Goal: Task Accomplishment & Management: Manage account settings

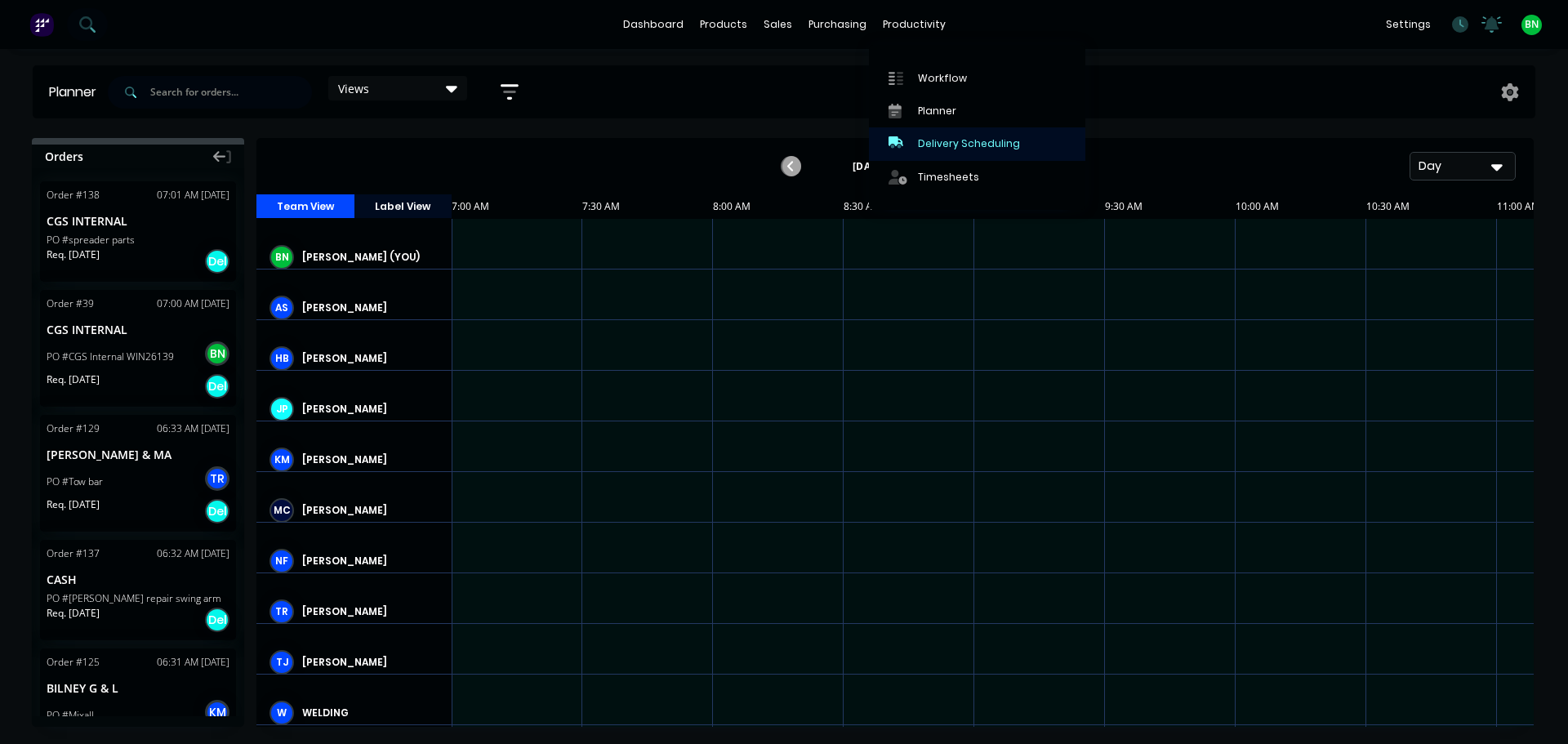
click at [984, 142] on div "Delivery Scheduling" at bounding box center [969, 144] width 102 height 15
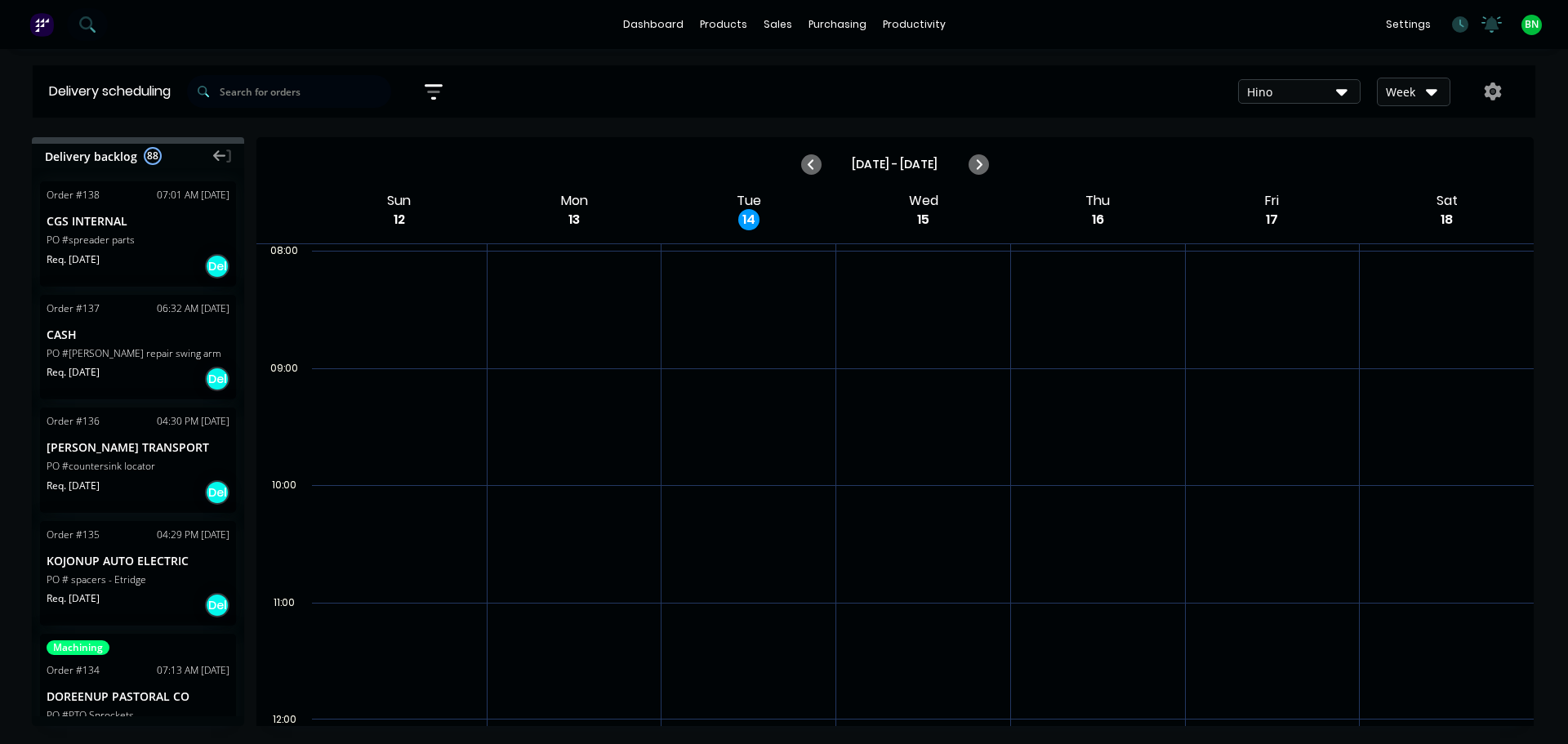
click at [1411, 93] on div "Week" at bounding box center [1410, 92] width 48 height 17
click at [1433, 173] on div "Vehicle" at bounding box center [1458, 168] width 161 height 33
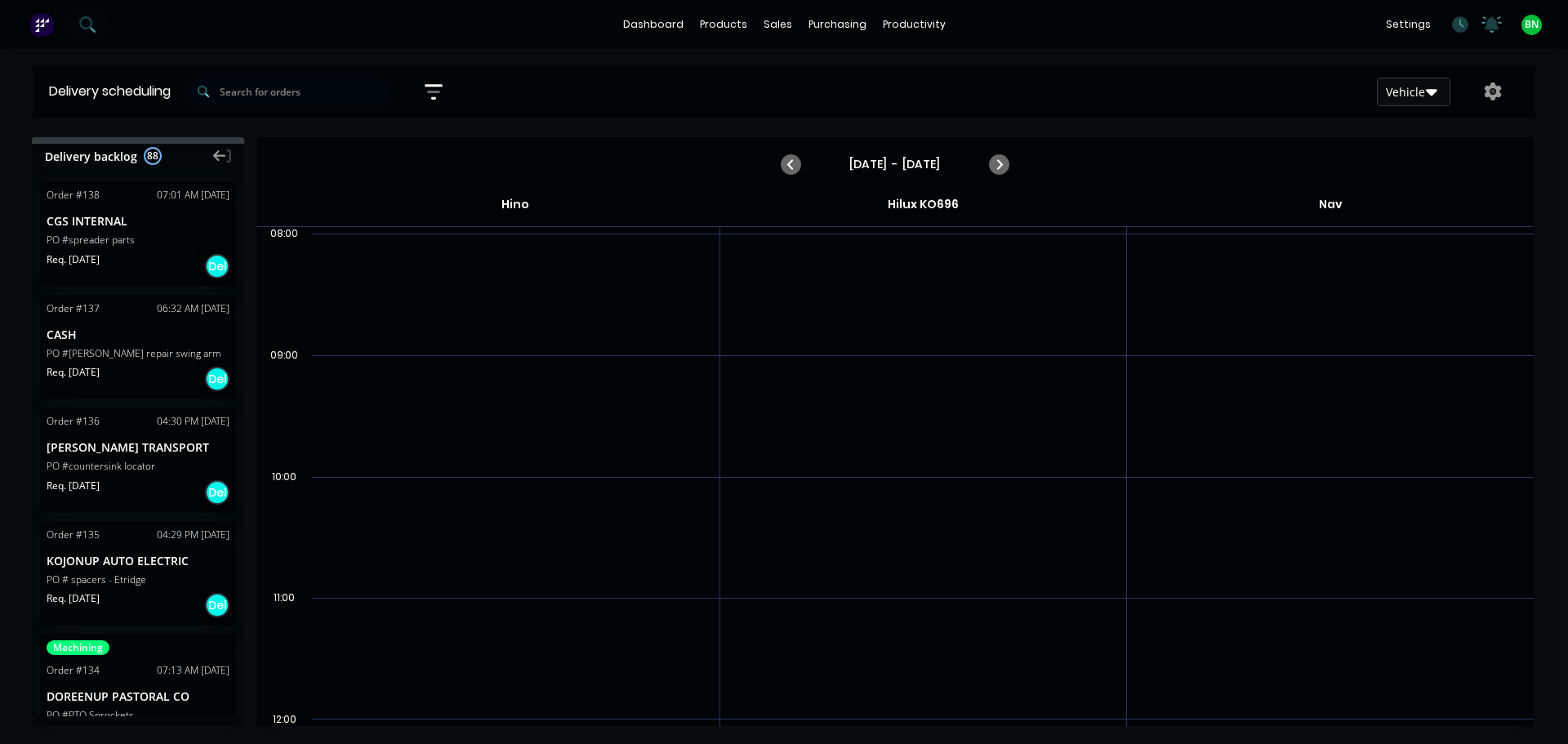
click at [1400, 101] on button "Vehicle" at bounding box center [1413, 92] width 74 height 29
click at [1412, 133] on div "Week" at bounding box center [1458, 135] width 161 height 33
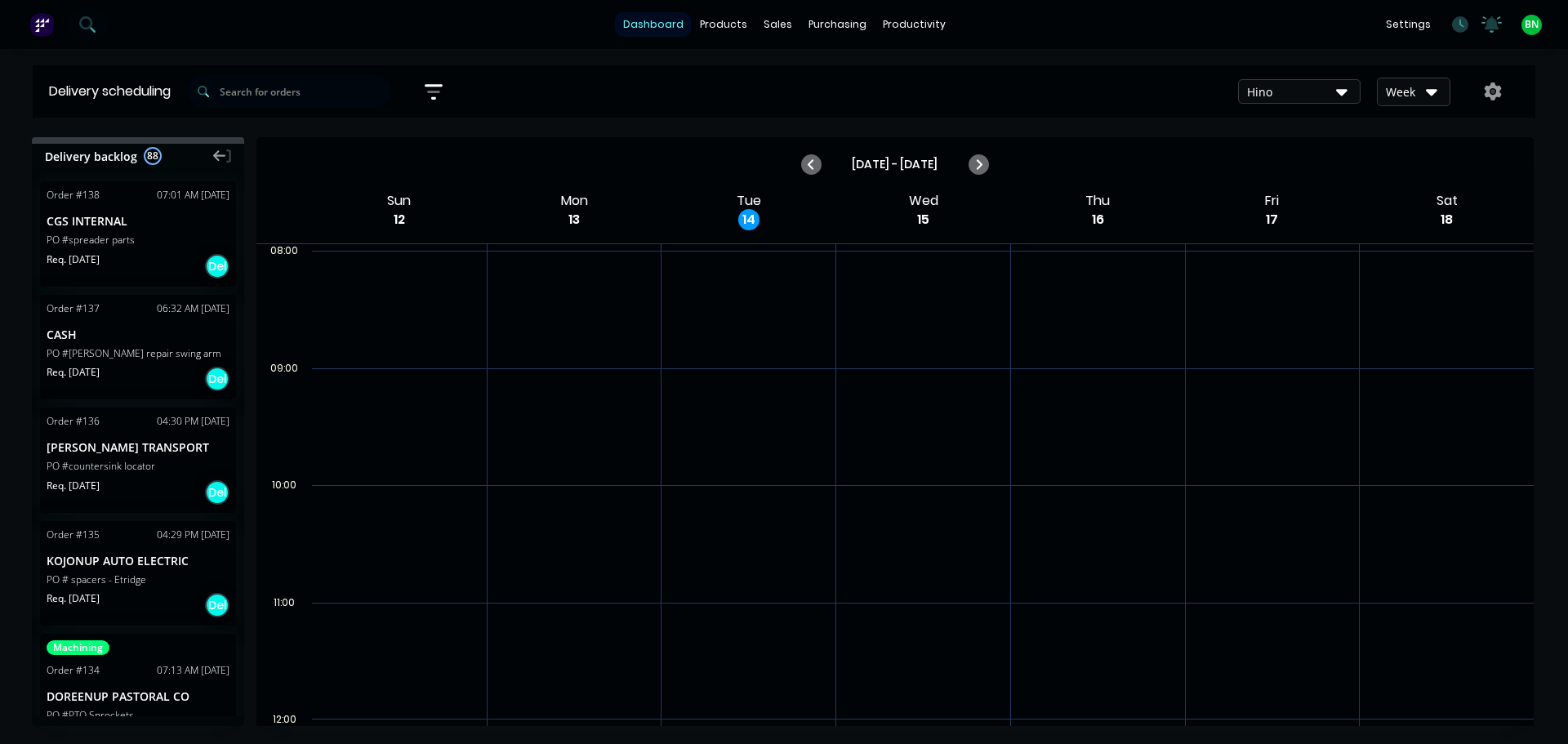
click at [667, 24] on link "dashboard" at bounding box center [653, 24] width 77 height 25
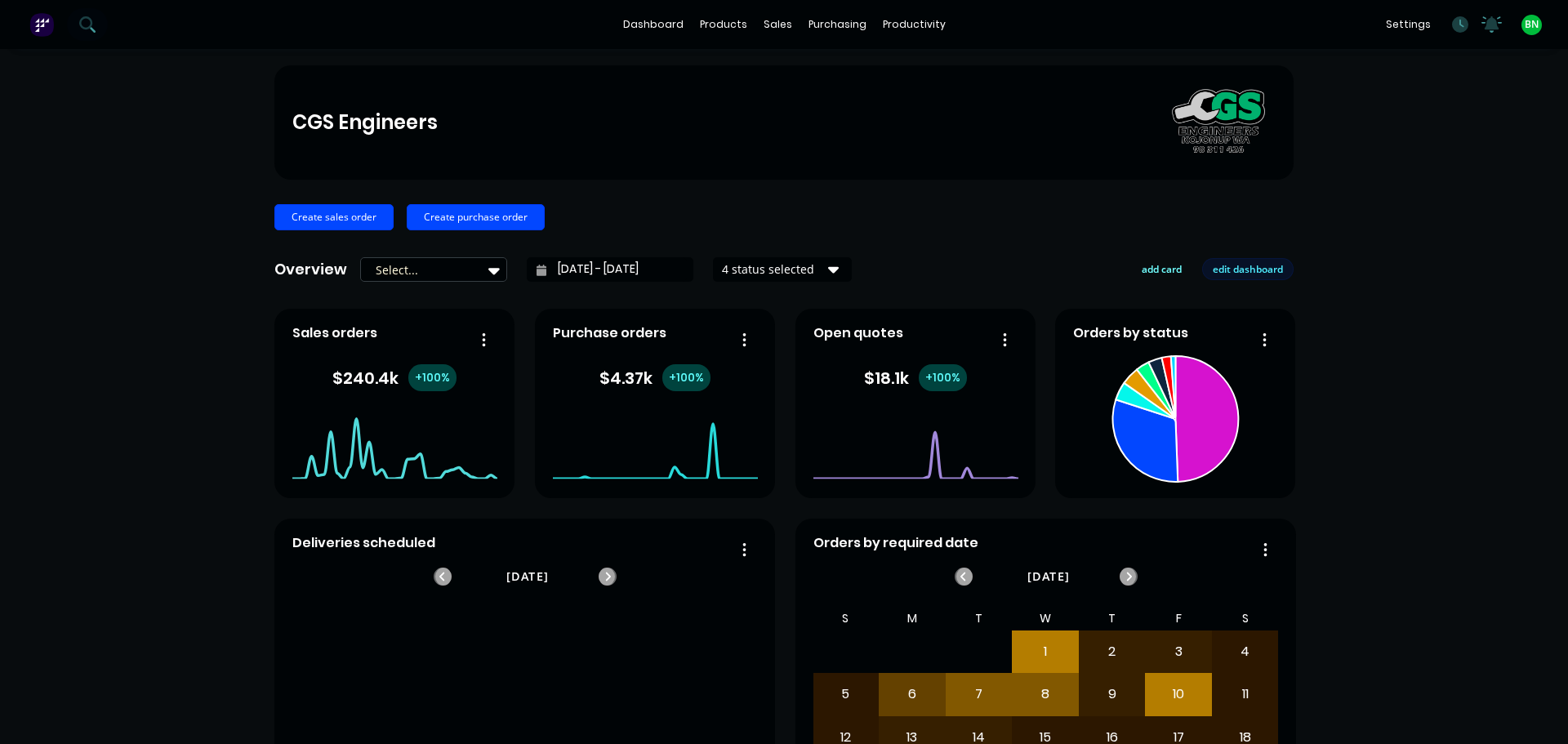
click at [1254, 273] on button "edit dashboard" at bounding box center [1248, 268] width 92 height 21
click at [1254, 273] on button "save dashboard" at bounding box center [1246, 268] width 95 height 21
click at [1171, 270] on button "add card" at bounding box center [1161, 268] width 61 height 21
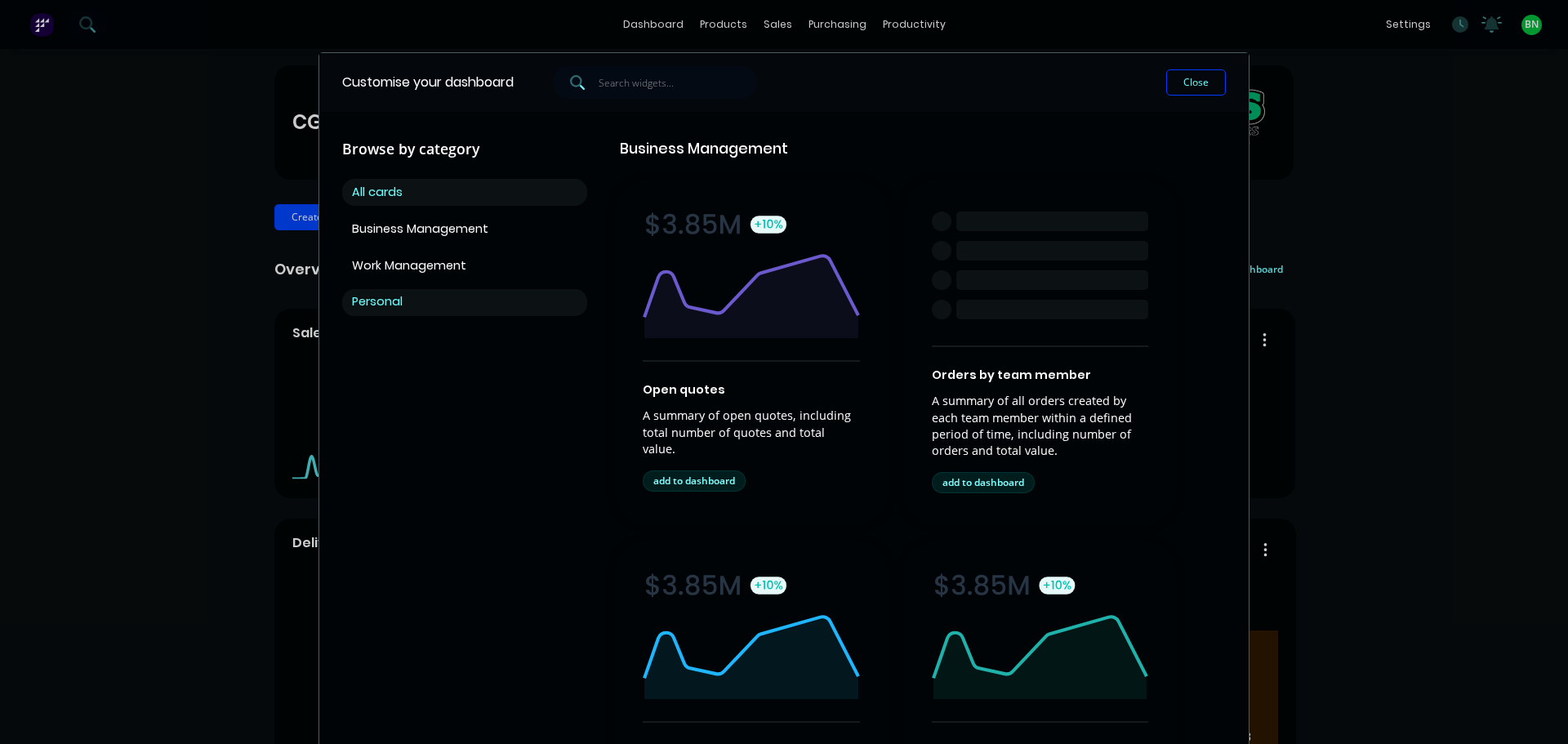
click at [387, 296] on button "Personal" at bounding box center [465, 302] width 245 height 27
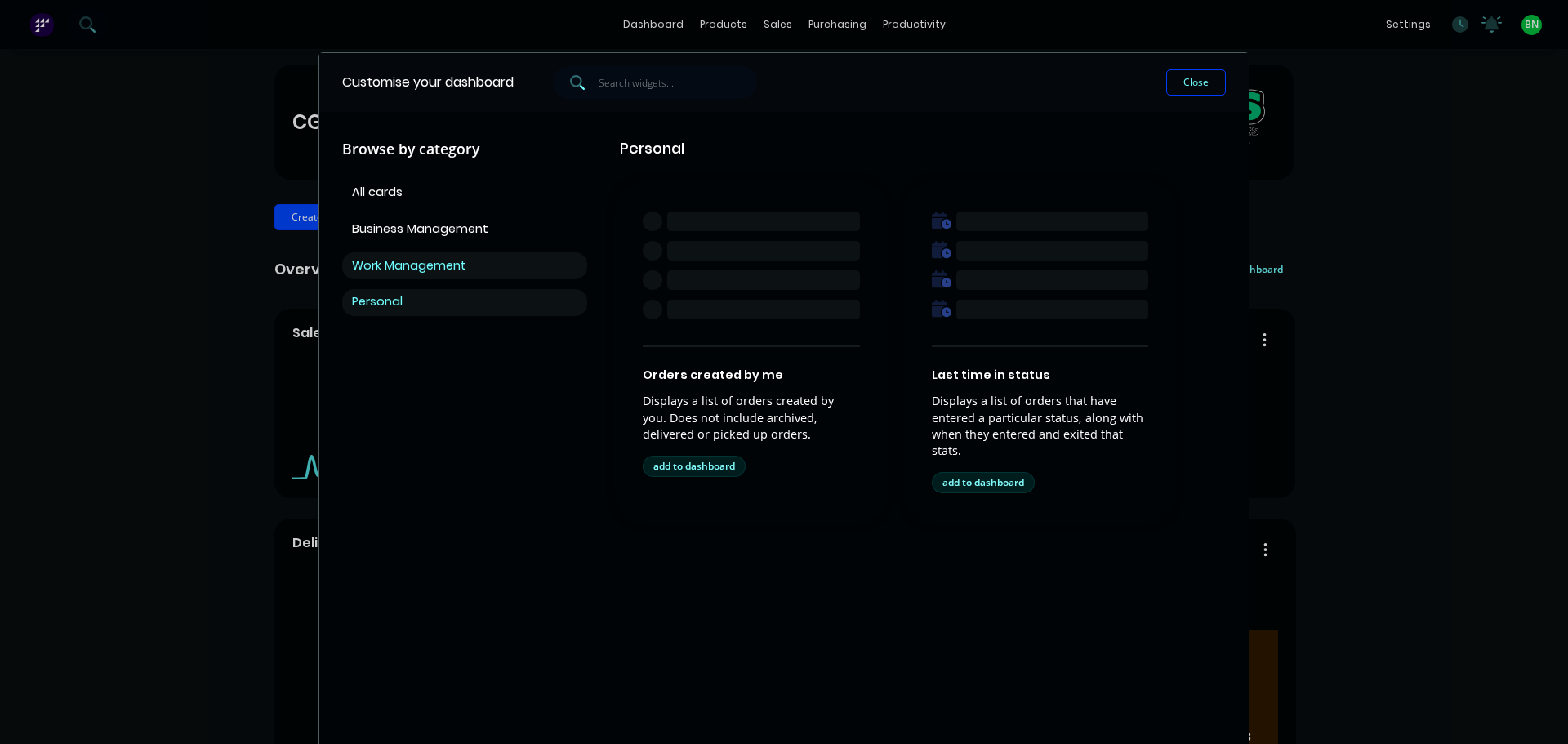
click at [403, 262] on button "Work Management" at bounding box center [465, 265] width 245 height 27
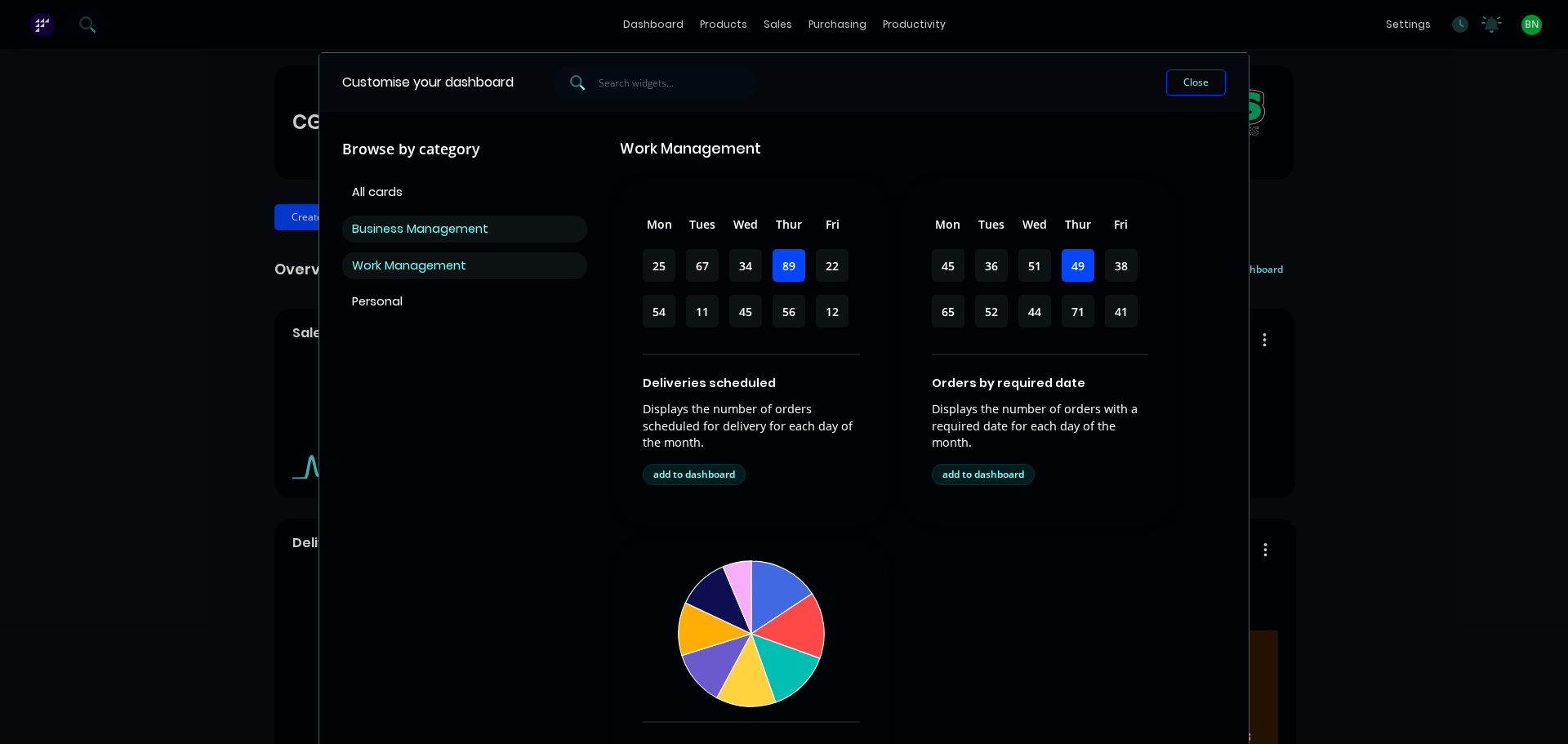
click at [409, 229] on button "Business Management" at bounding box center [465, 228] width 245 height 27
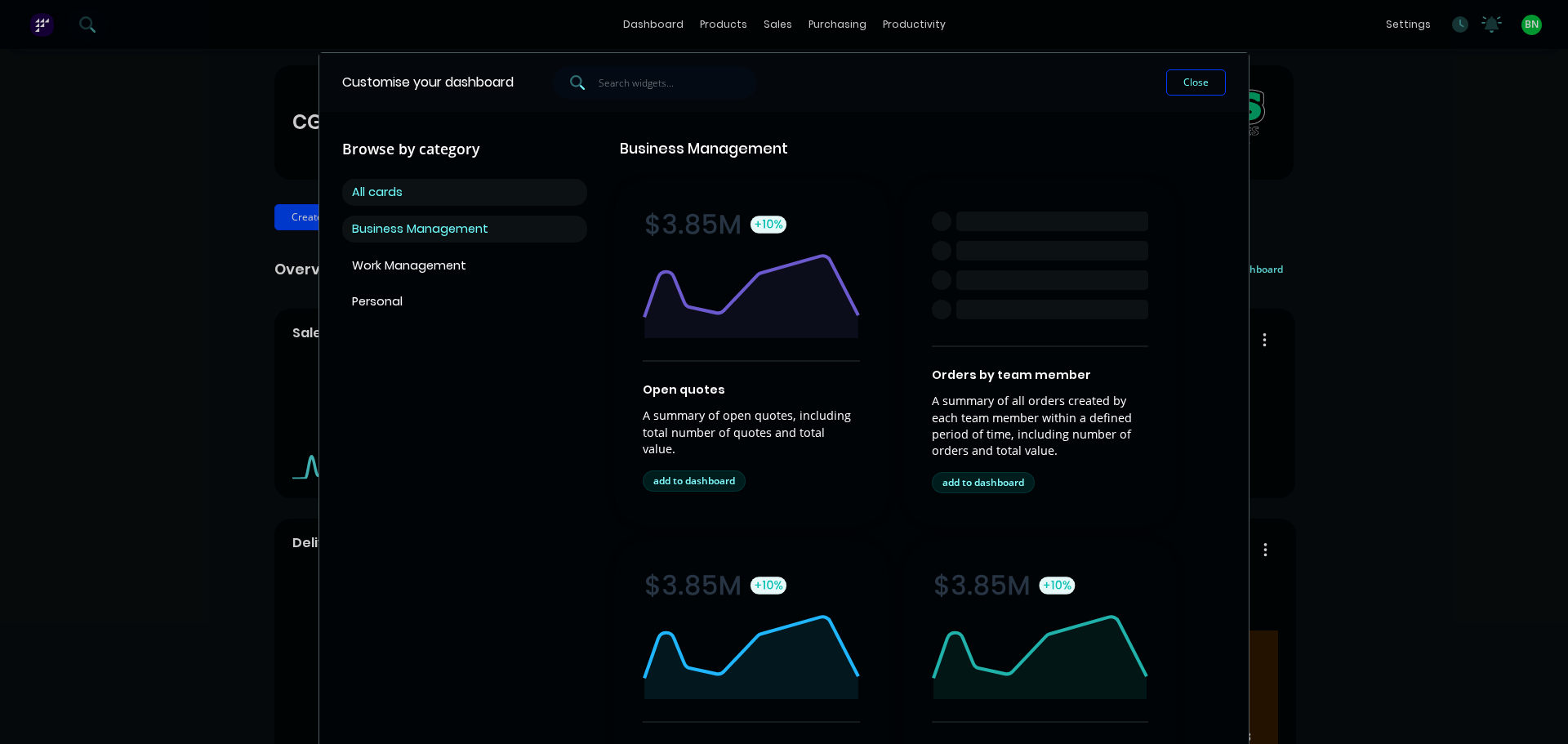
click at [405, 187] on button "All cards" at bounding box center [465, 191] width 245 height 27
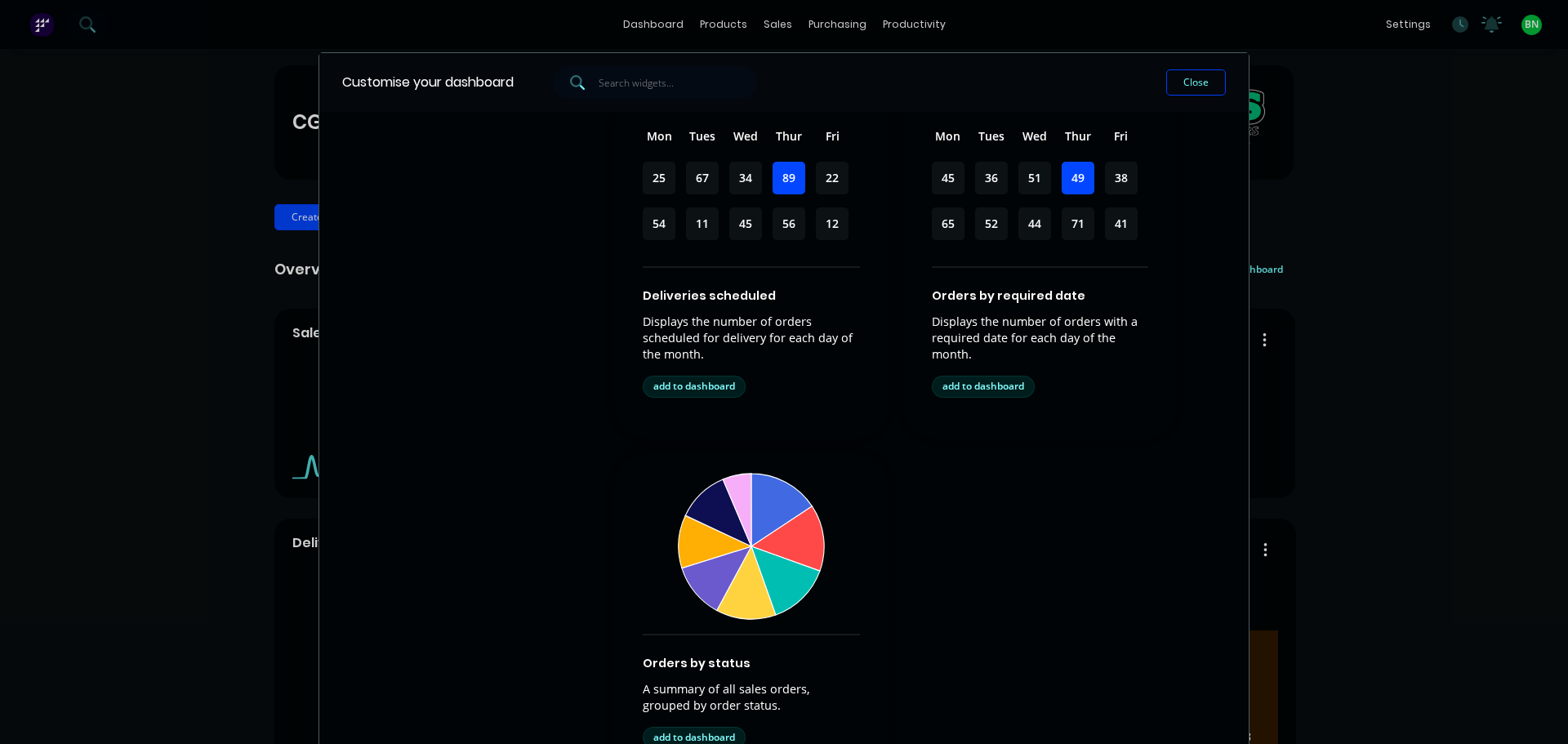
scroll to position [790, 0]
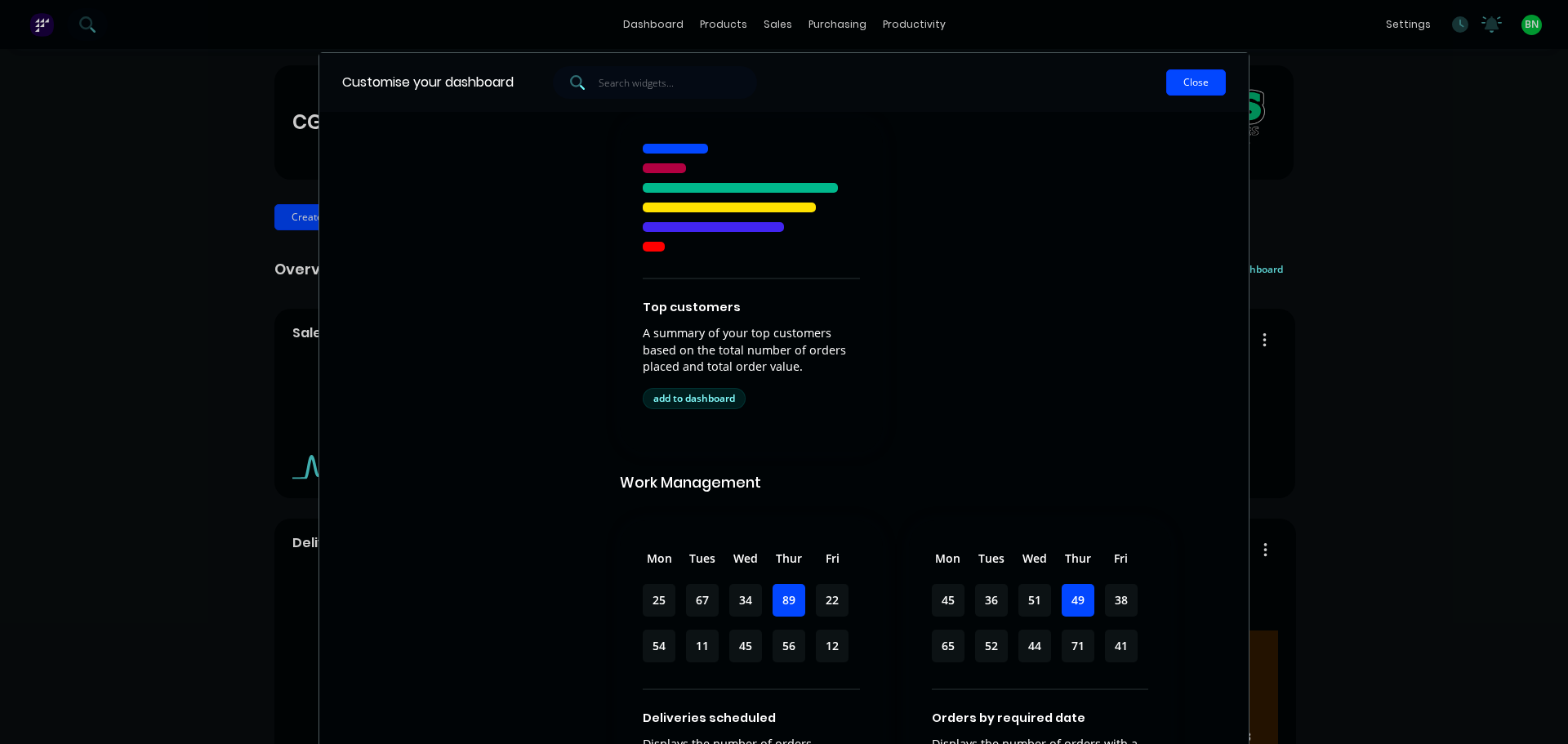
click at [1190, 78] on button "Close" at bounding box center [1196, 83] width 60 height 26
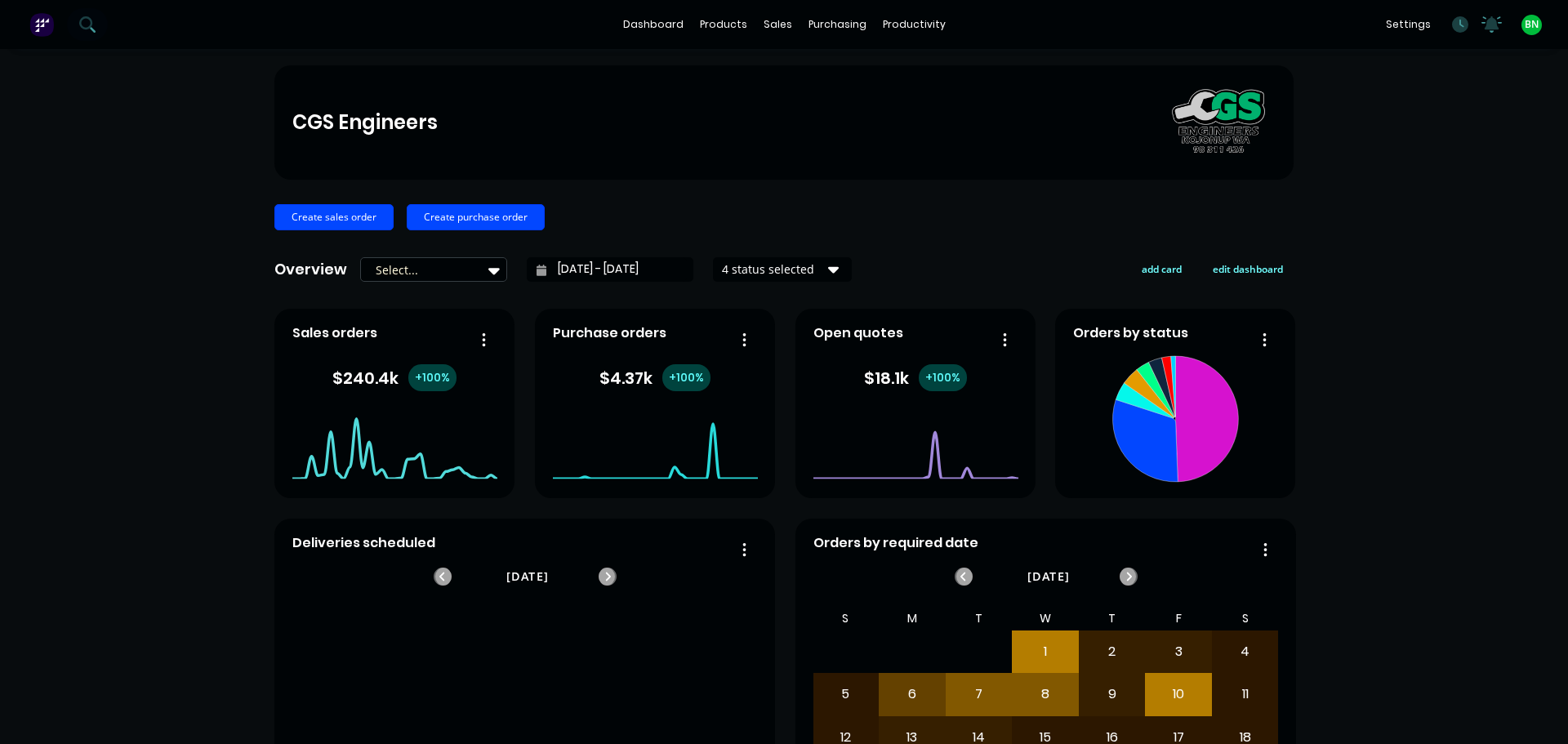
click at [1378, 199] on div "CGS Engineers Create sales order Create purchase order Overview Select... [DATE…" at bounding box center [784, 492] width 1568 height 853
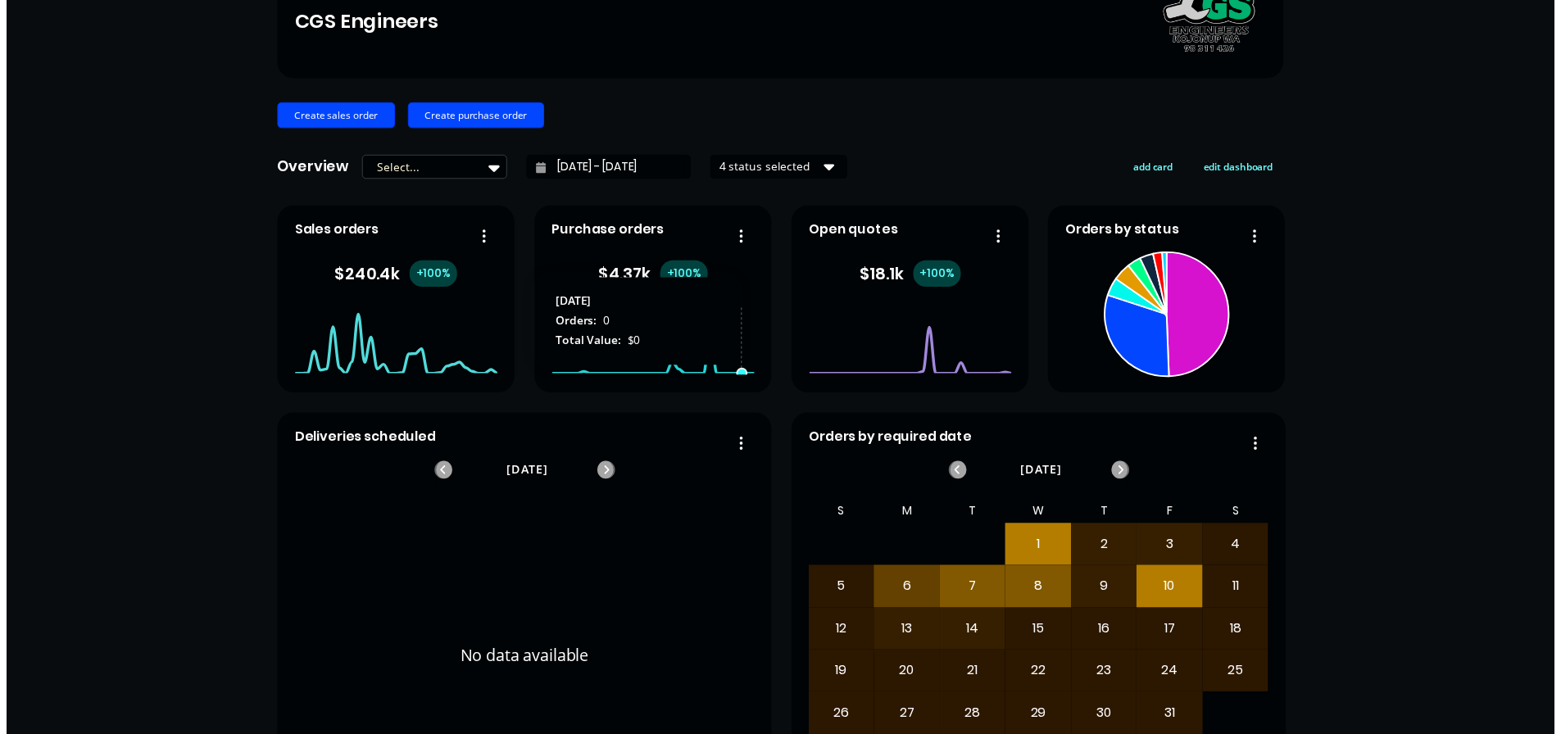
scroll to position [0, 0]
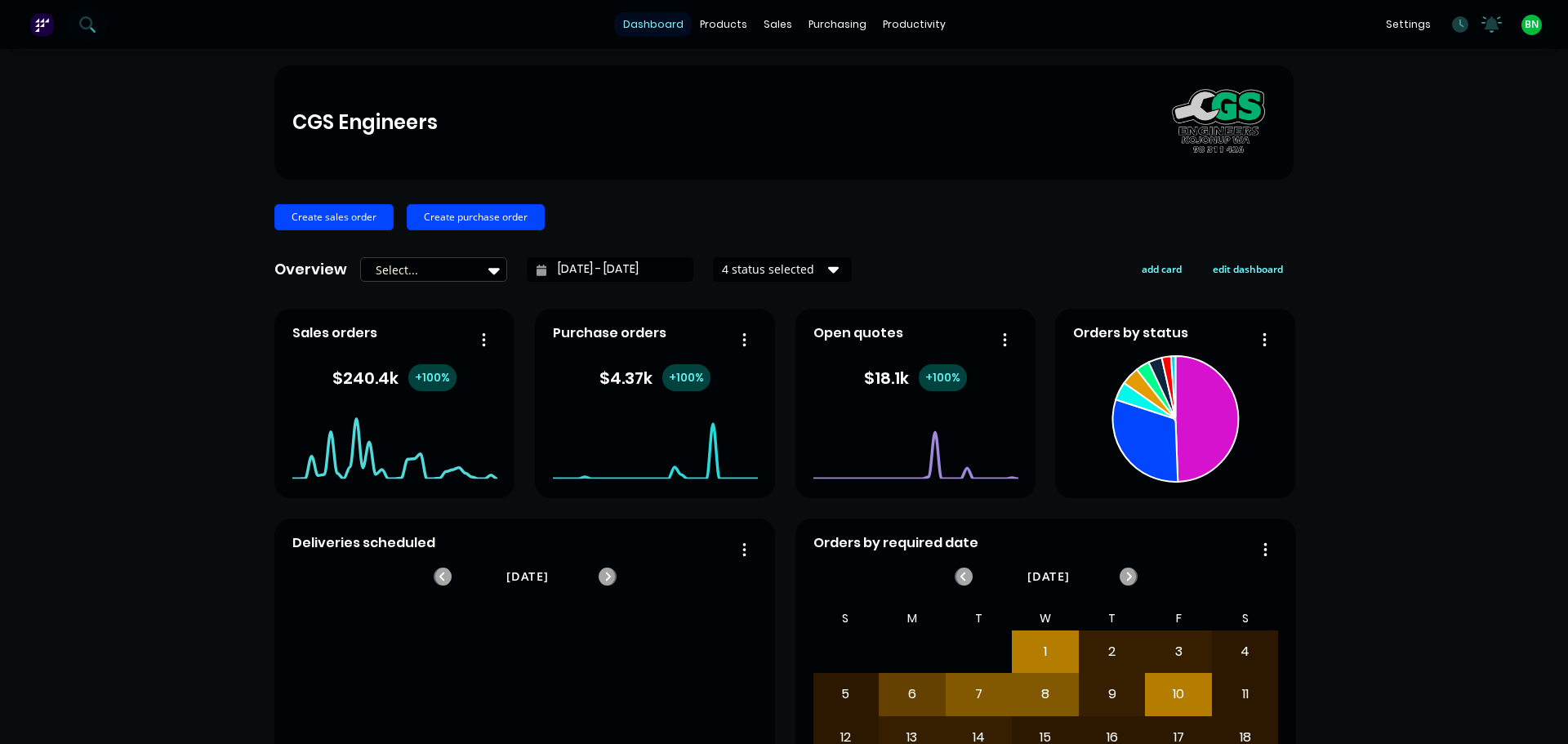
click at [645, 27] on link "dashboard" at bounding box center [653, 24] width 77 height 25
click at [753, 74] on div "Product Catalogue" at bounding box center [789, 78] width 102 height 15
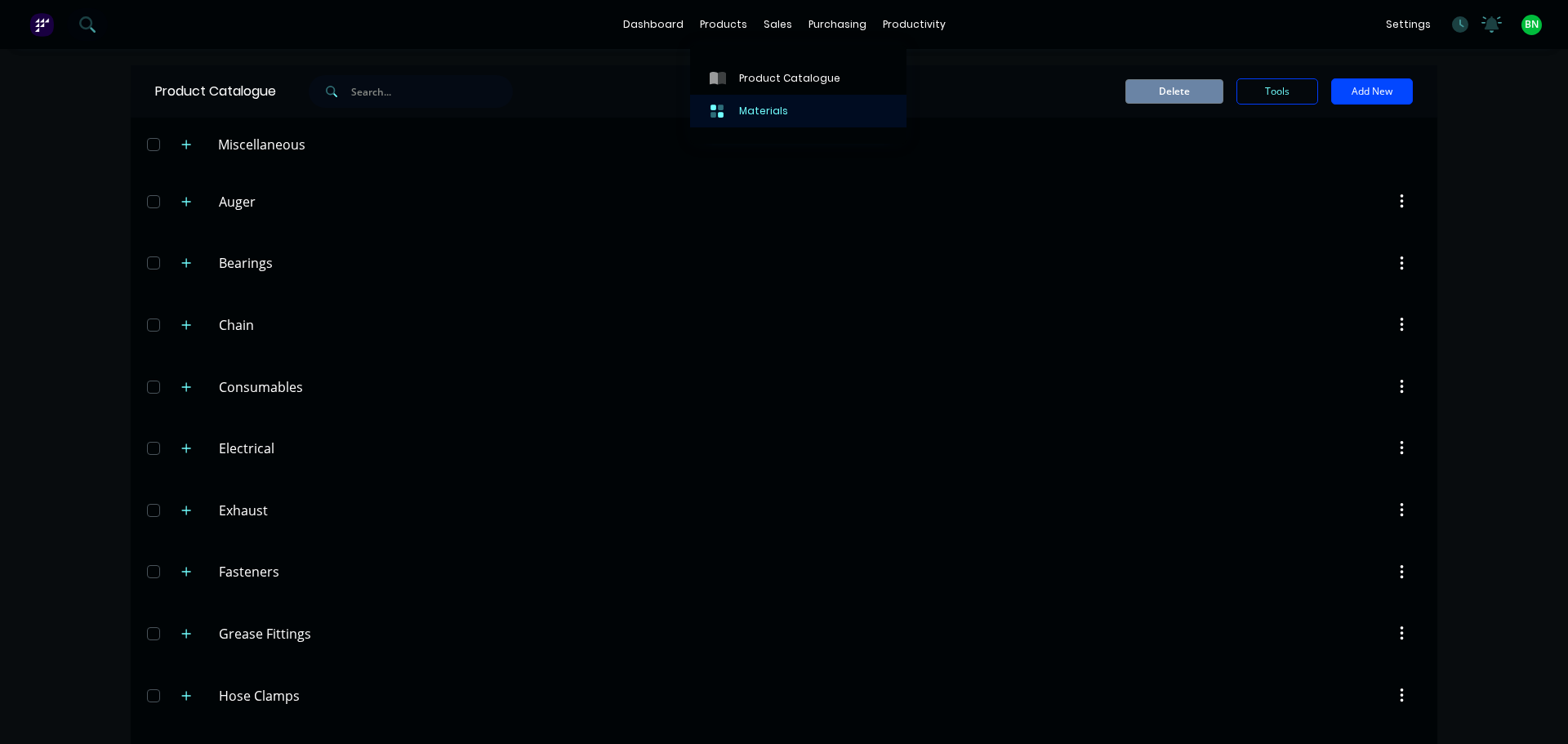
click at [762, 111] on div "Materials" at bounding box center [763, 111] width 49 height 15
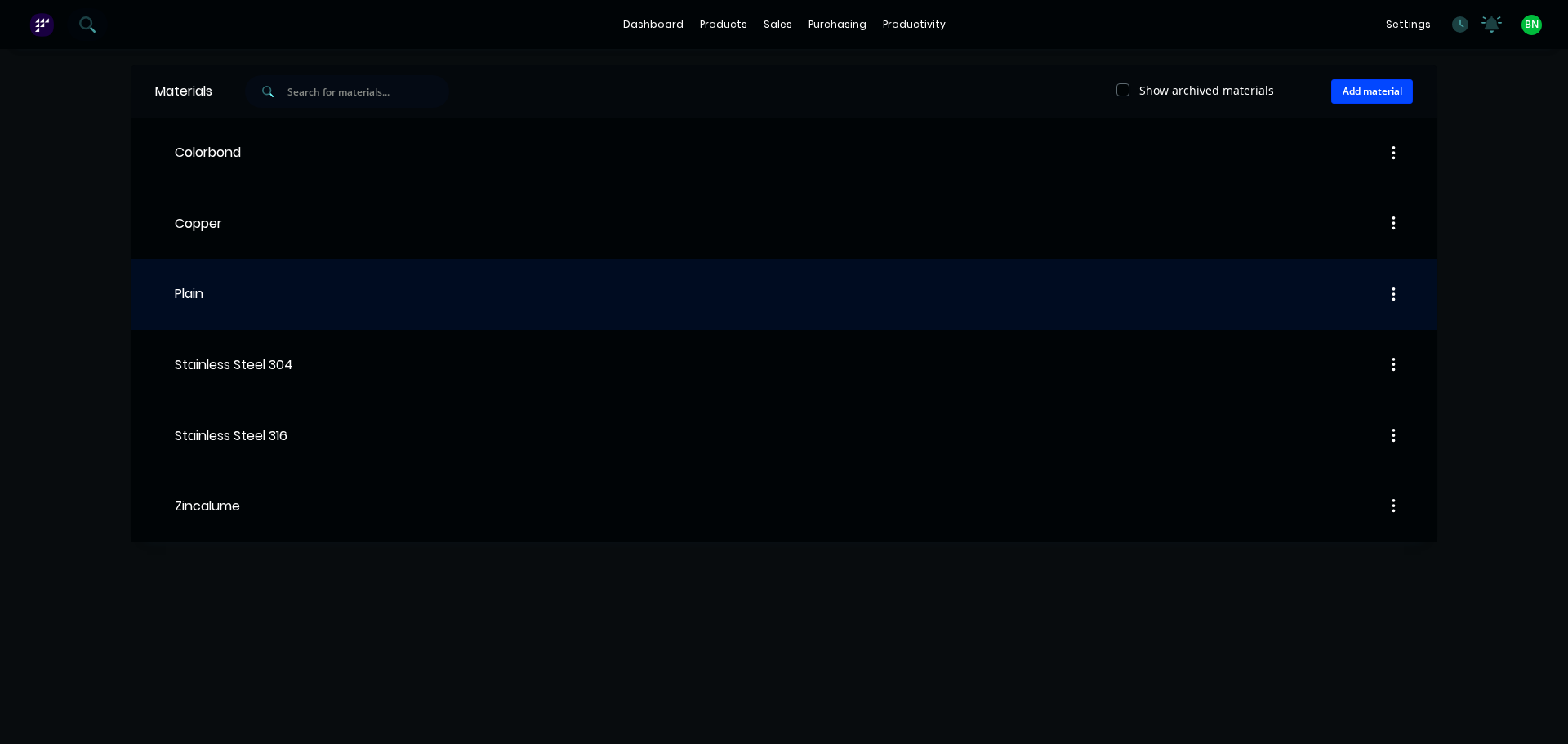
click at [207, 291] on div at bounding box center [807, 294] width 1209 height 29
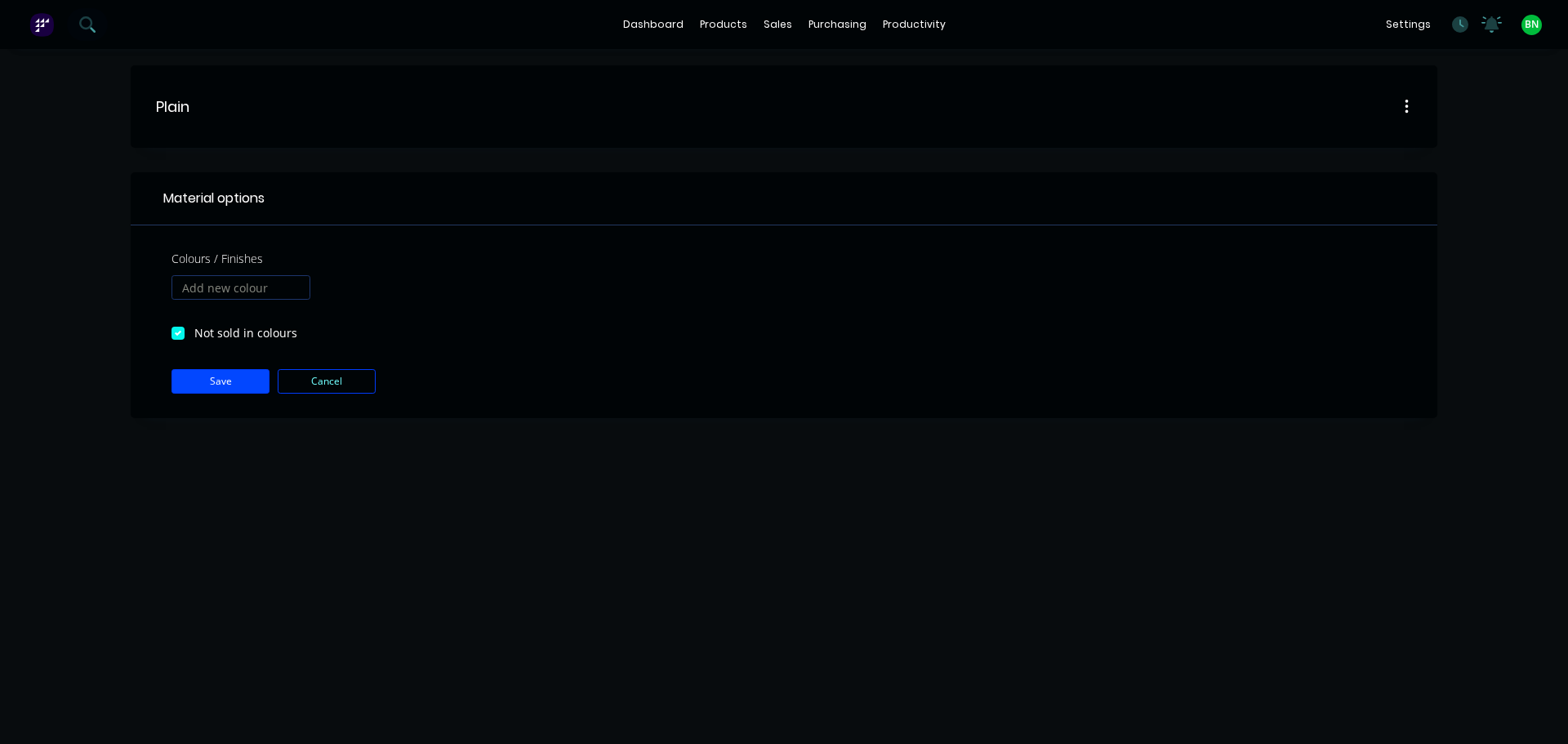
click at [556, 472] on div "Plain Plain Material options Colours / Finishes Not sold in colours Save Cancel" at bounding box center [784, 396] width 1568 height 695
click at [1181, 472] on div "Plain Plain Material options Colours / Finishes Not sold in colours Save Cancel" at bounding box center [784, 396] width 1568 height 695
click at [815, 77] on div "Sales Orders" at bounding box center [837, 78] width 67 height 15
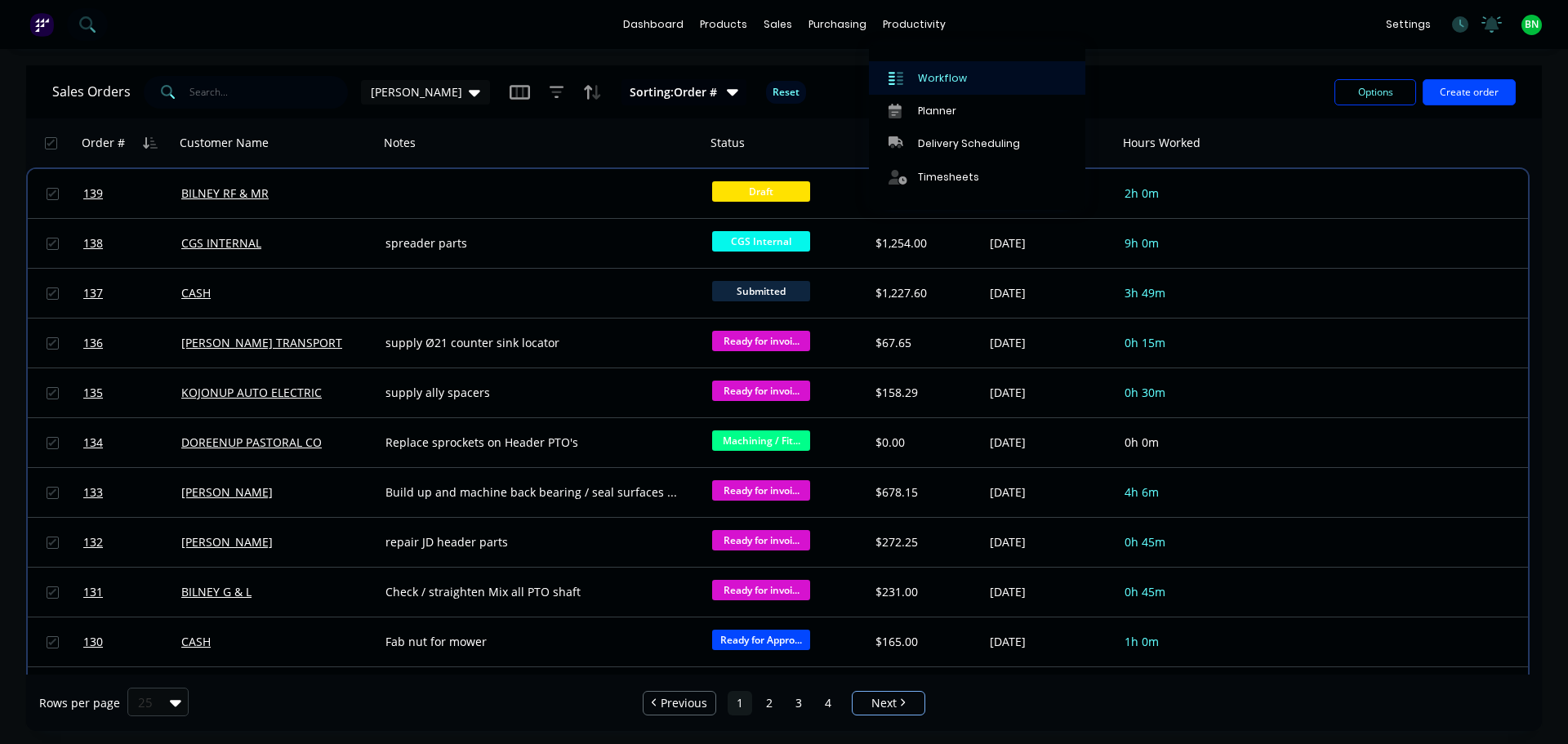
click at [928, 81] on div "Workflow" at bounding box center [942, 78] width 49 height 15
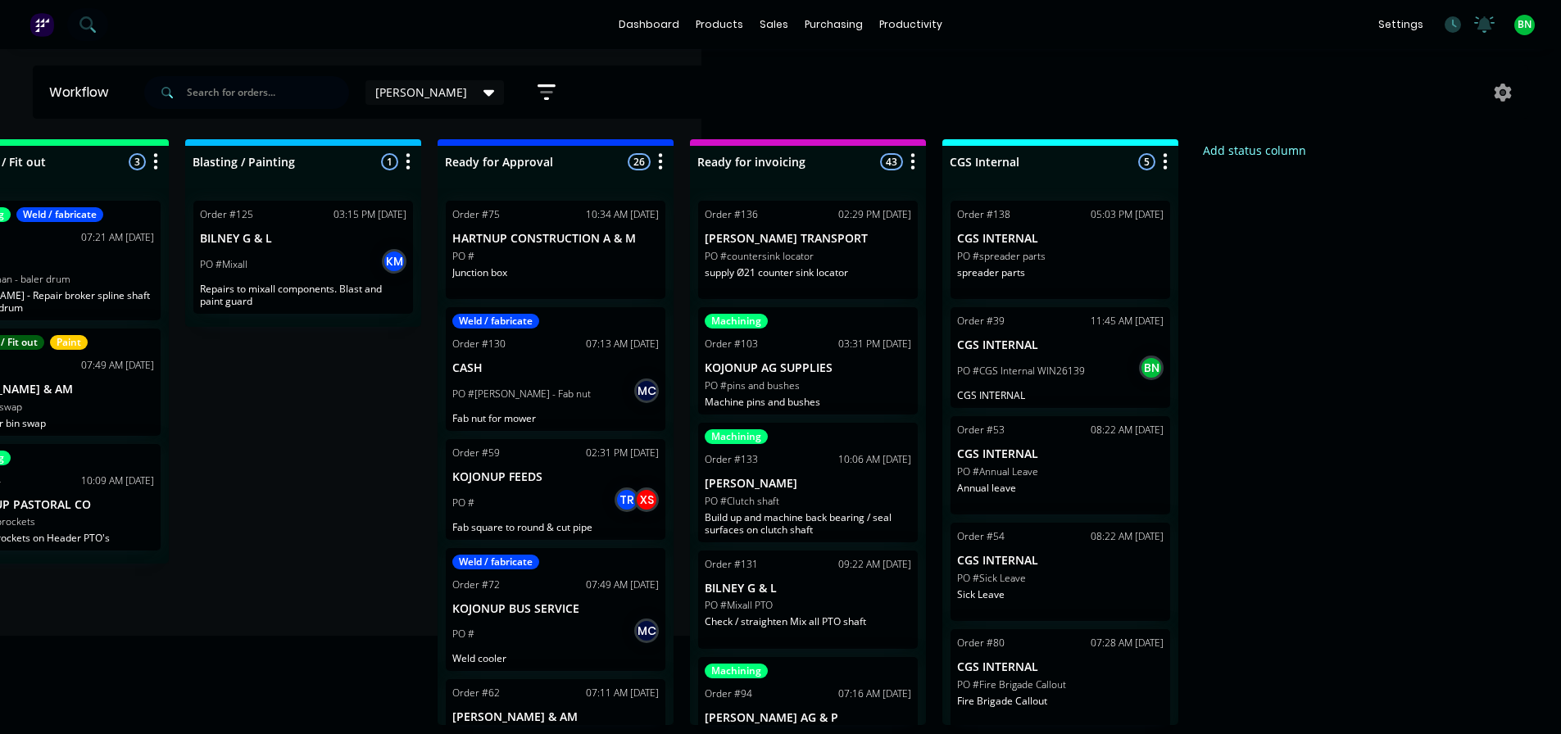
scroll to position [0, 875]
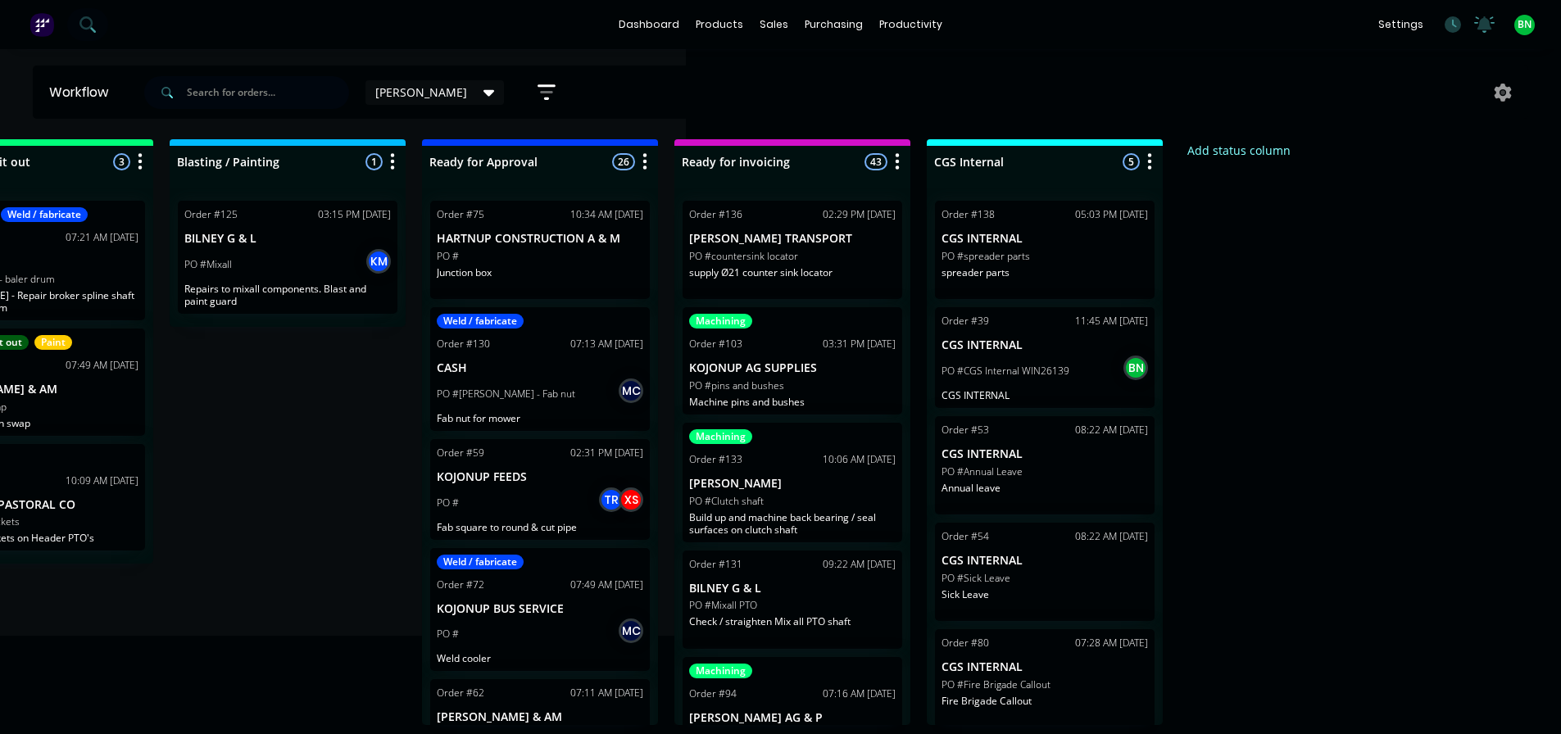
click at [1073, 252] on div "PO #spreader parts" at bounding box center [1044, 256] width 206 height 15
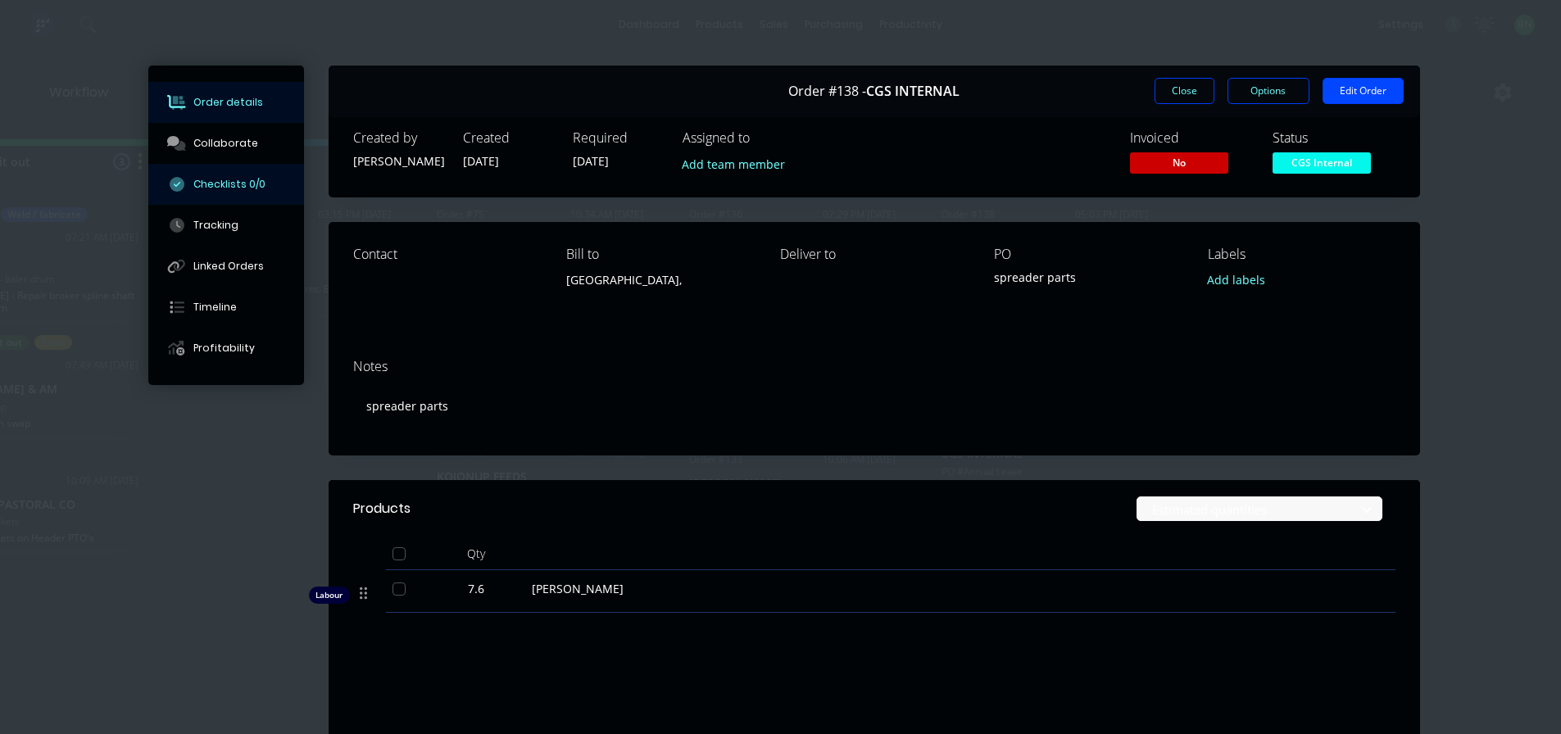
click at [210, 180] on div "Checklists 0/0" at bounding box center [229, 184] width 72 height 15
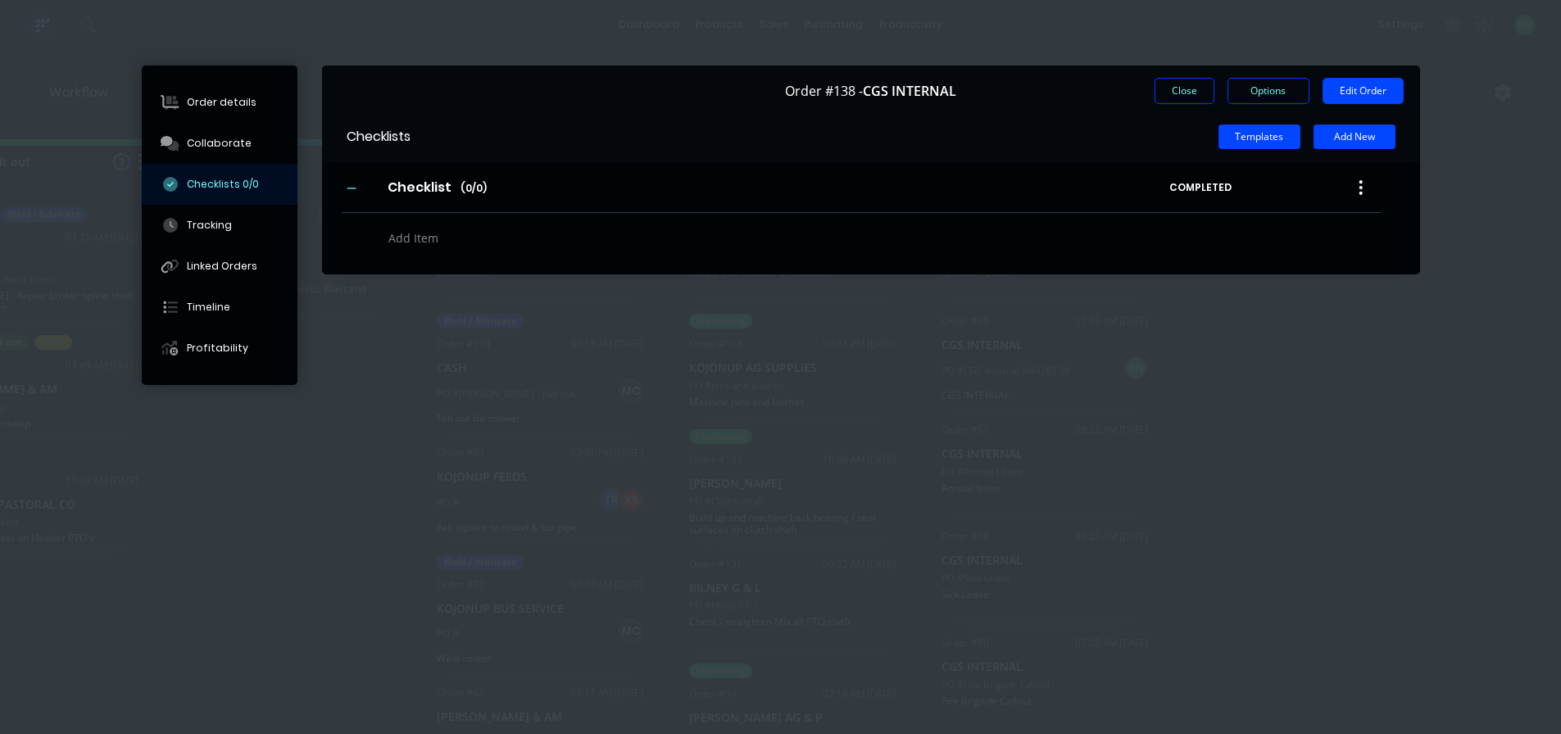
click at [421, 237] on textarea at bounding box center [713, 238] width 662 height 24
type textarea "x"
click at [204, 93] on button "Order details" at bounding box center [220, 102] width 156 height 41
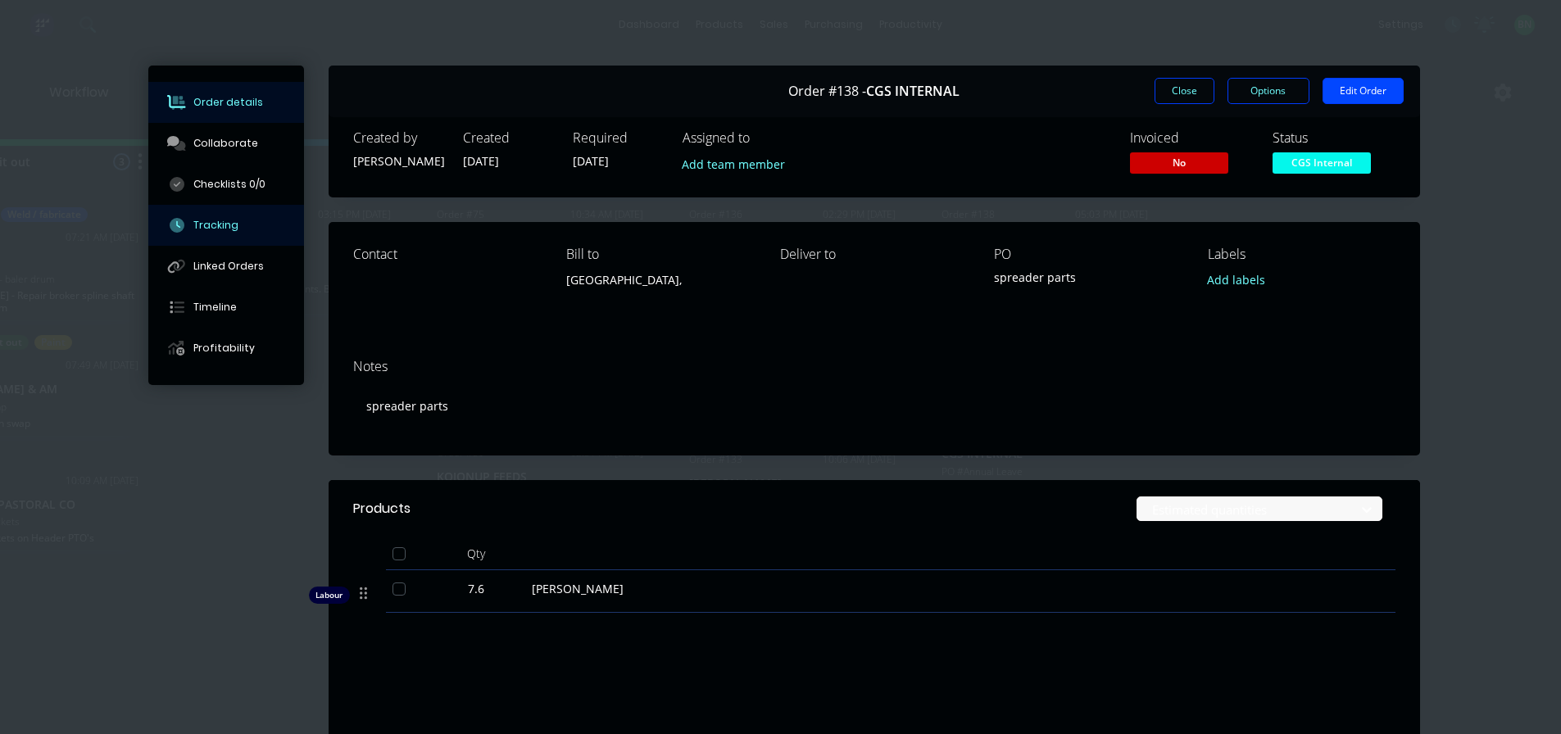
click at [218, 232] on div "Tracking" at bounding box center [215, 225] width 45 height 15
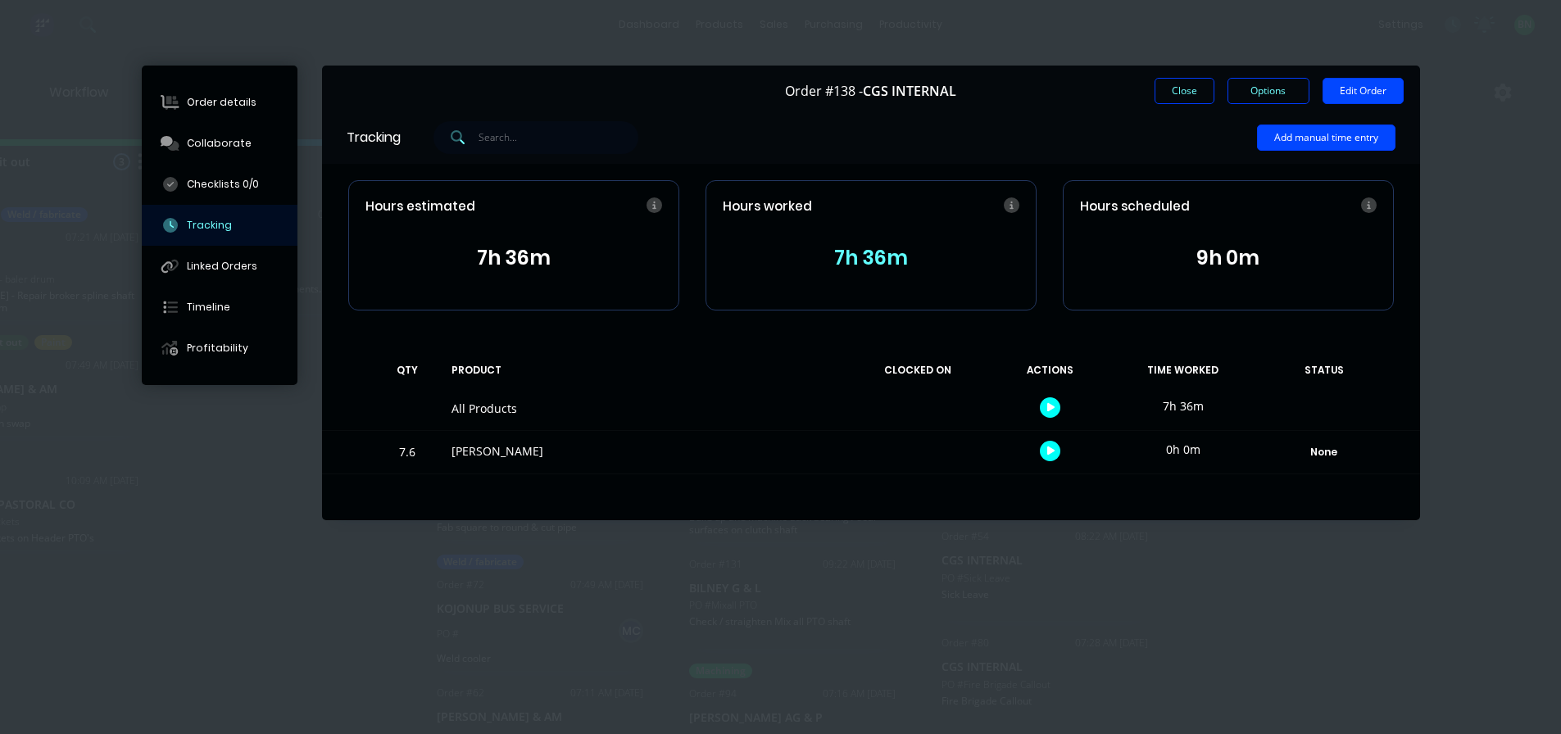
click at [878, 256] on button "7h 36m" at bounding box center [871, 258] width 297 height 31
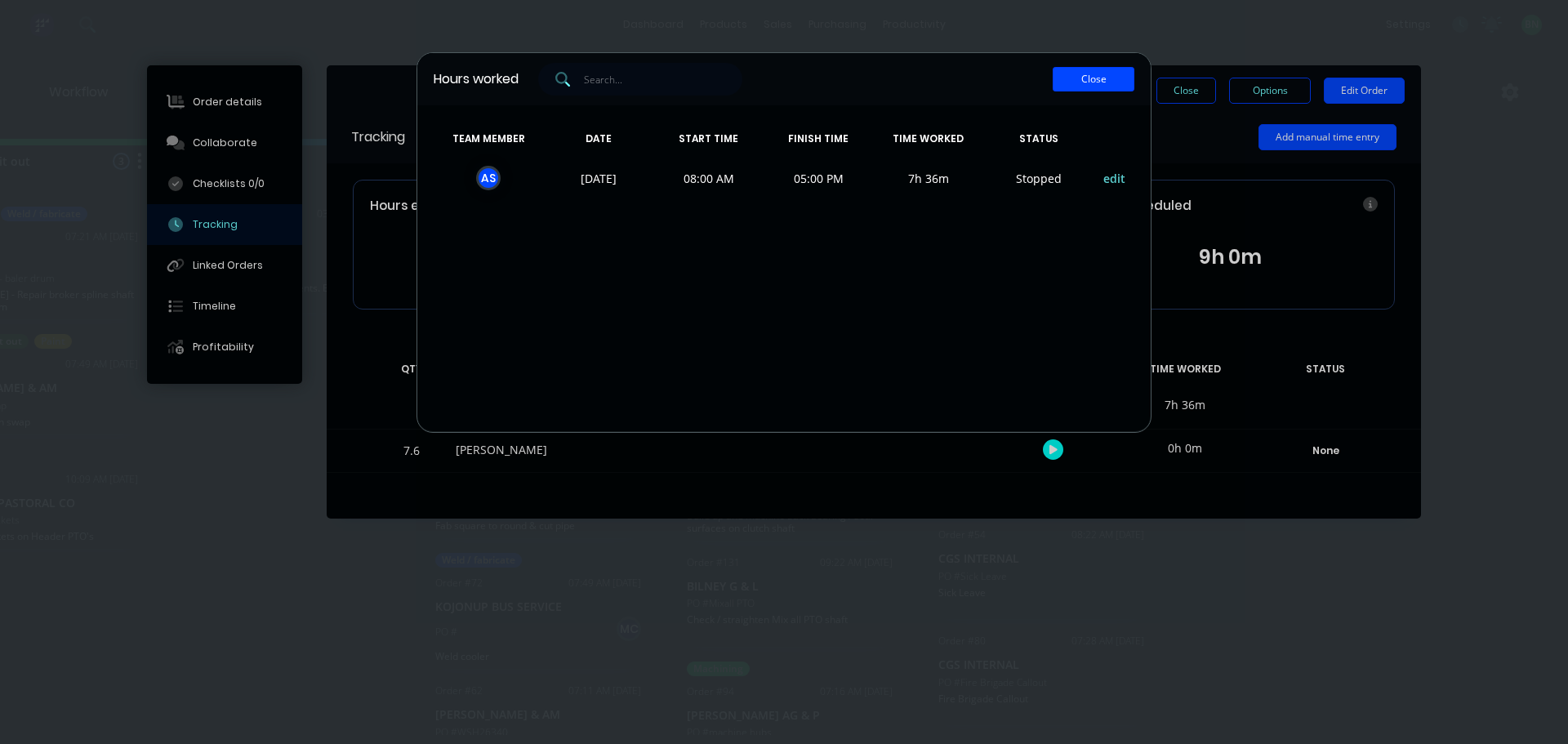
click at [1113, 83] on button "Close" at bounding box center [1094, 79] width 82 height 25
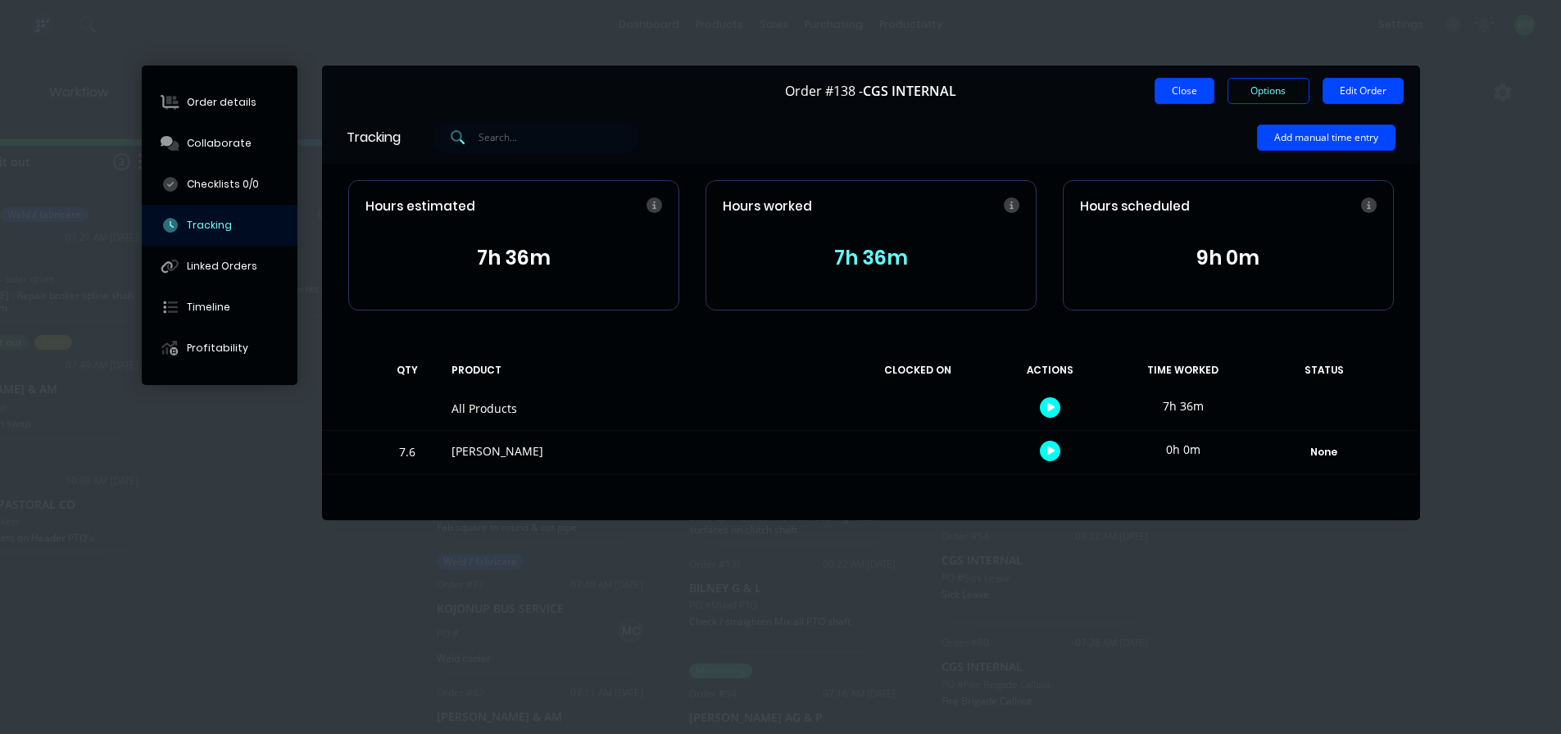
click at [1183, 88] on button "Close" at bounding box center [1184, 91] width 60 height 26
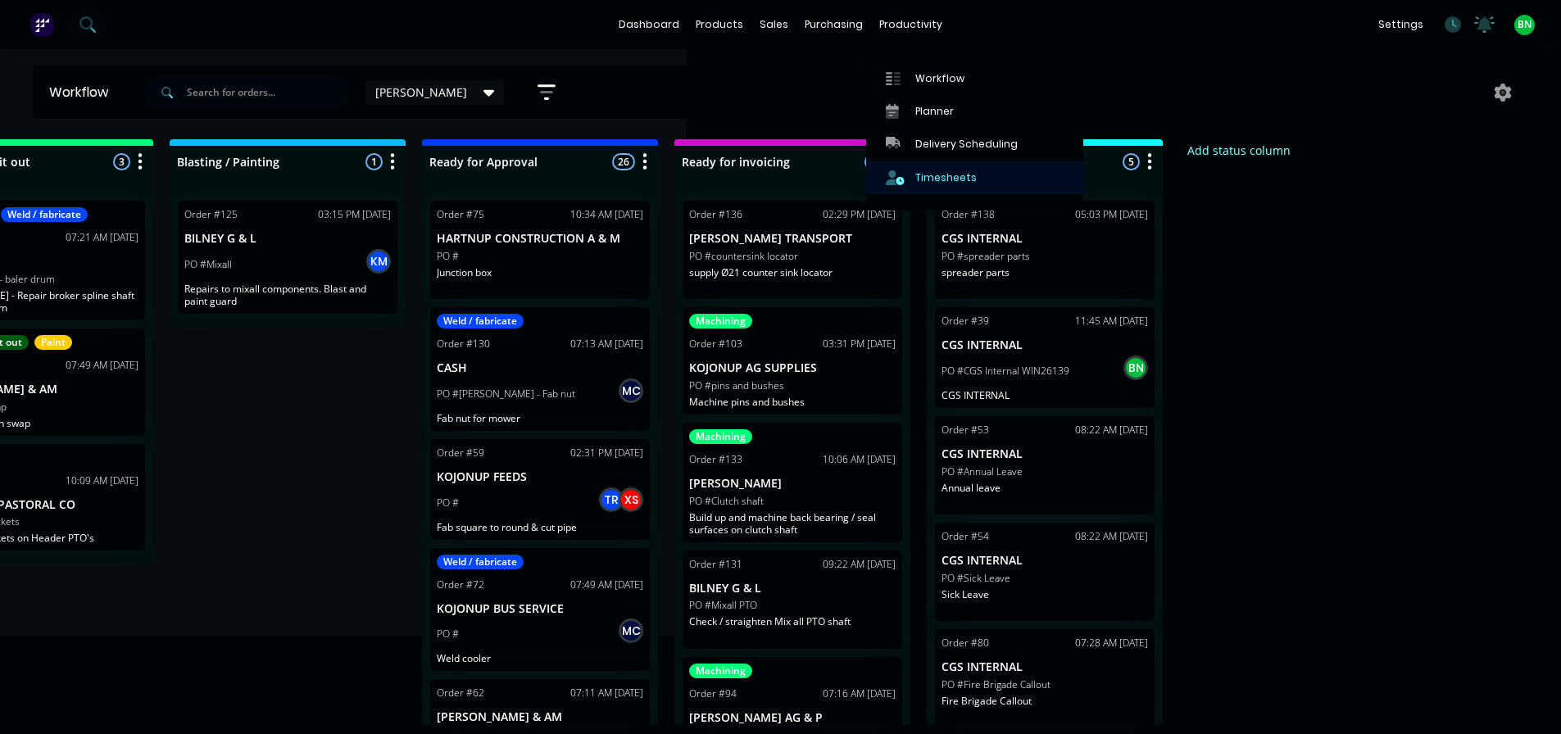
click at [946, 182] on div "Timesheets" at bounding box center [945, 177] width 61 height 15
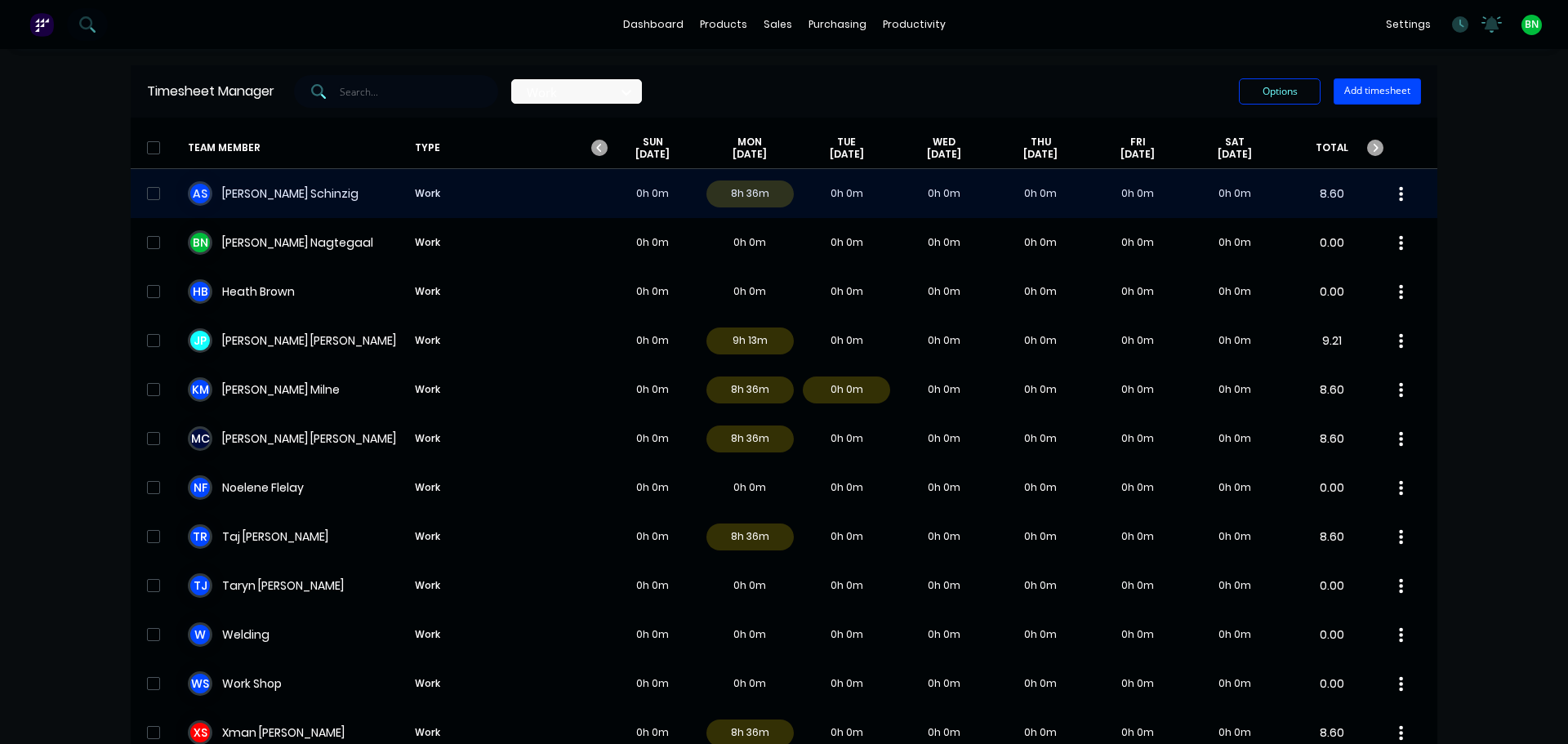
click at [255, 198] on div "A S [PERSON_NAME] Work 0h 0m 8h 36m 0h 0m 0h 0m 0h 0m 0h 0m 0h 0m 8.60" at bounding box center [784, 193] width 1307 height 49
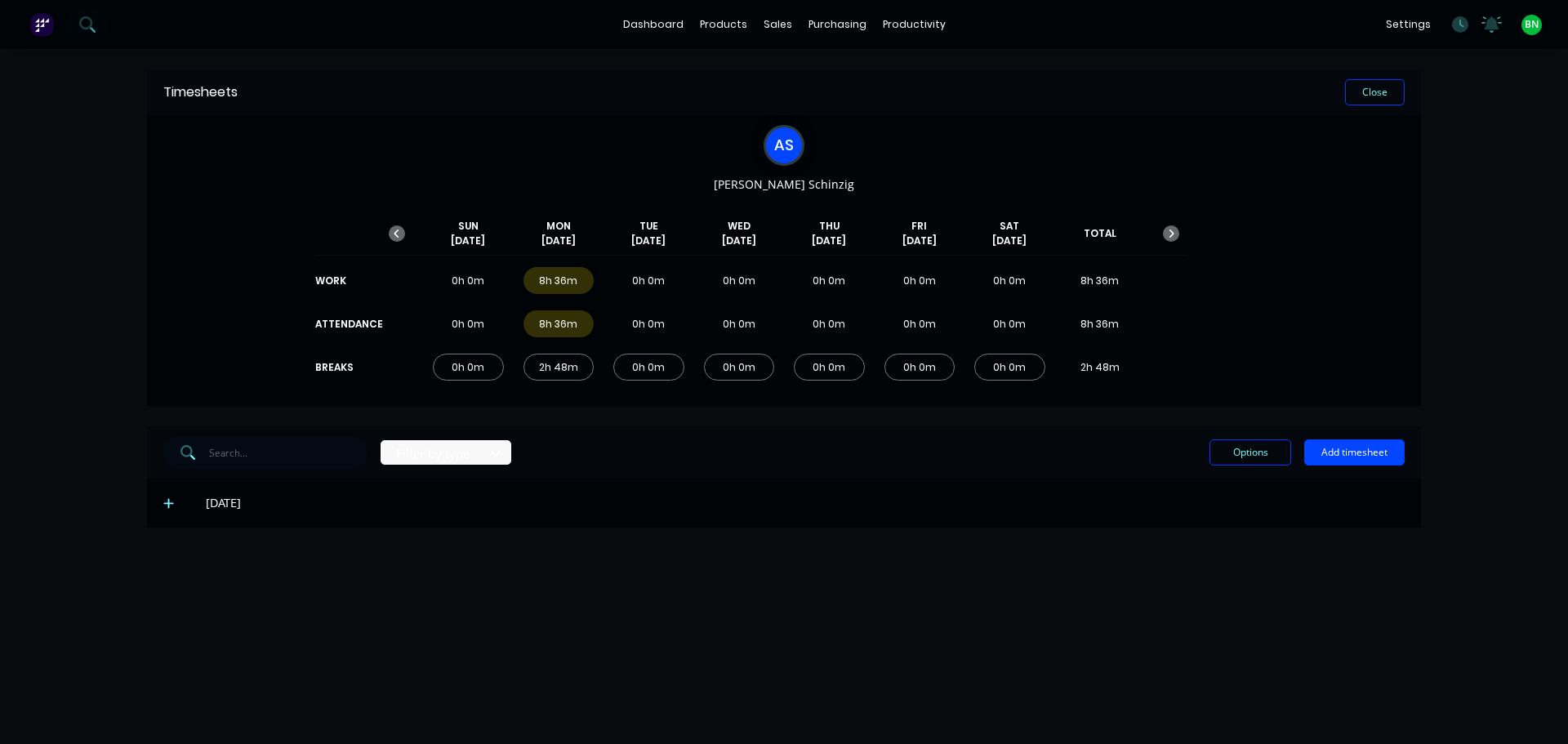
click at [165, 506] on icon at bounding box center [168, 503] width 11 height 11
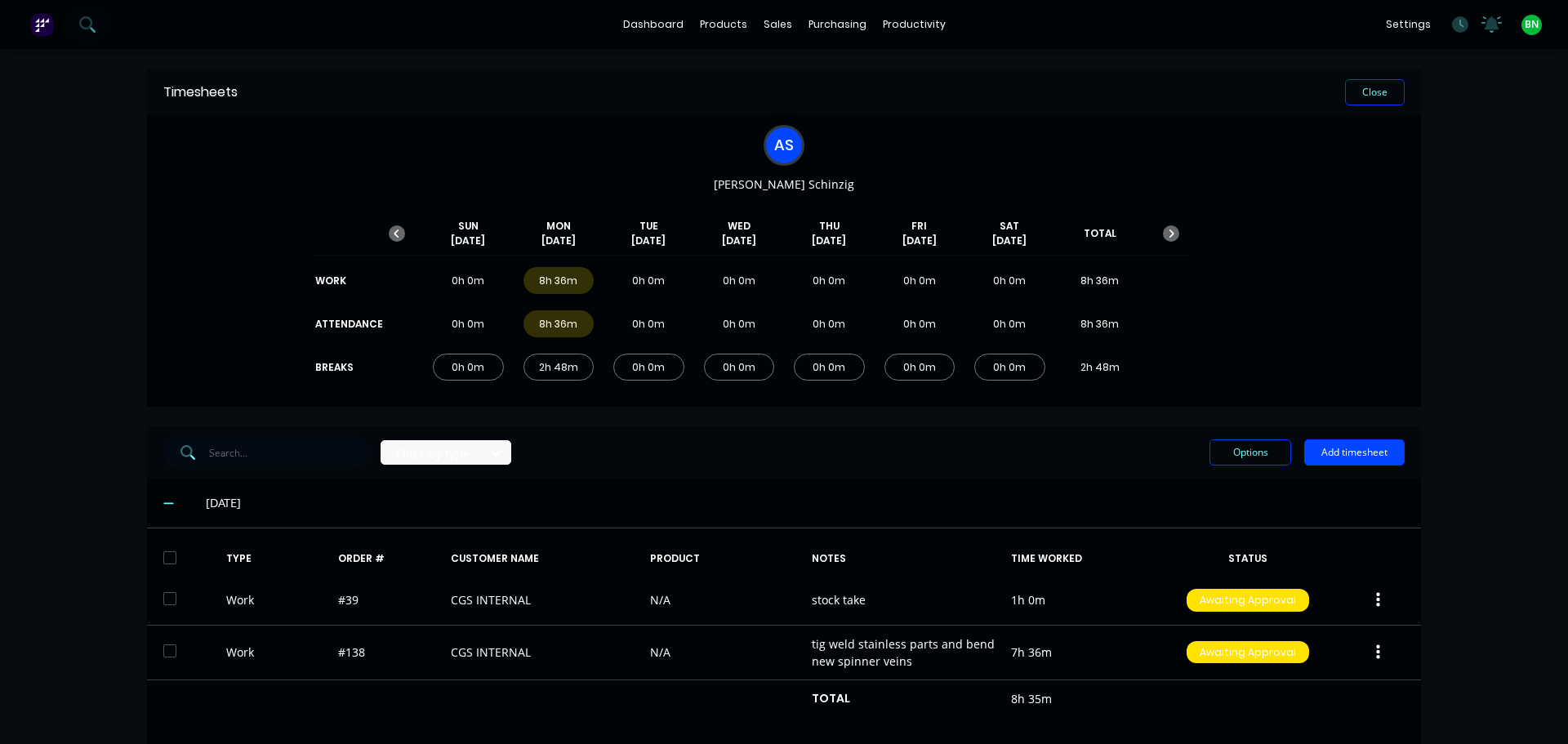
click at [1399, 94] on div "Timesheets Close" at bounding box center [784, 93] width 1274 height 46
click at [1381, 94] on button "Close" at bounding box center [1375, 92] width 60 height 26
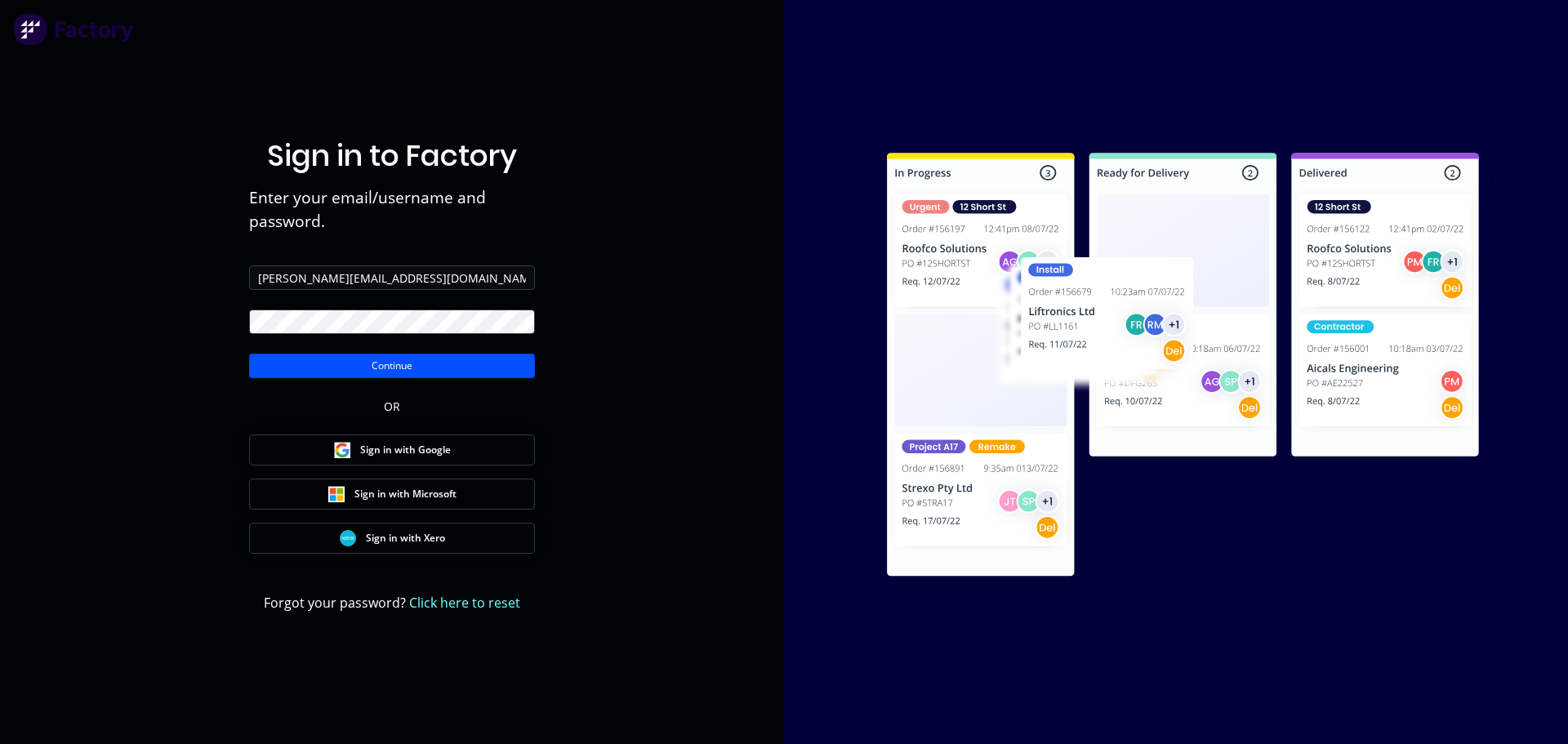
click at [418, 370] on button "Continue" at bounding box center [392, 366] width 286 height 25
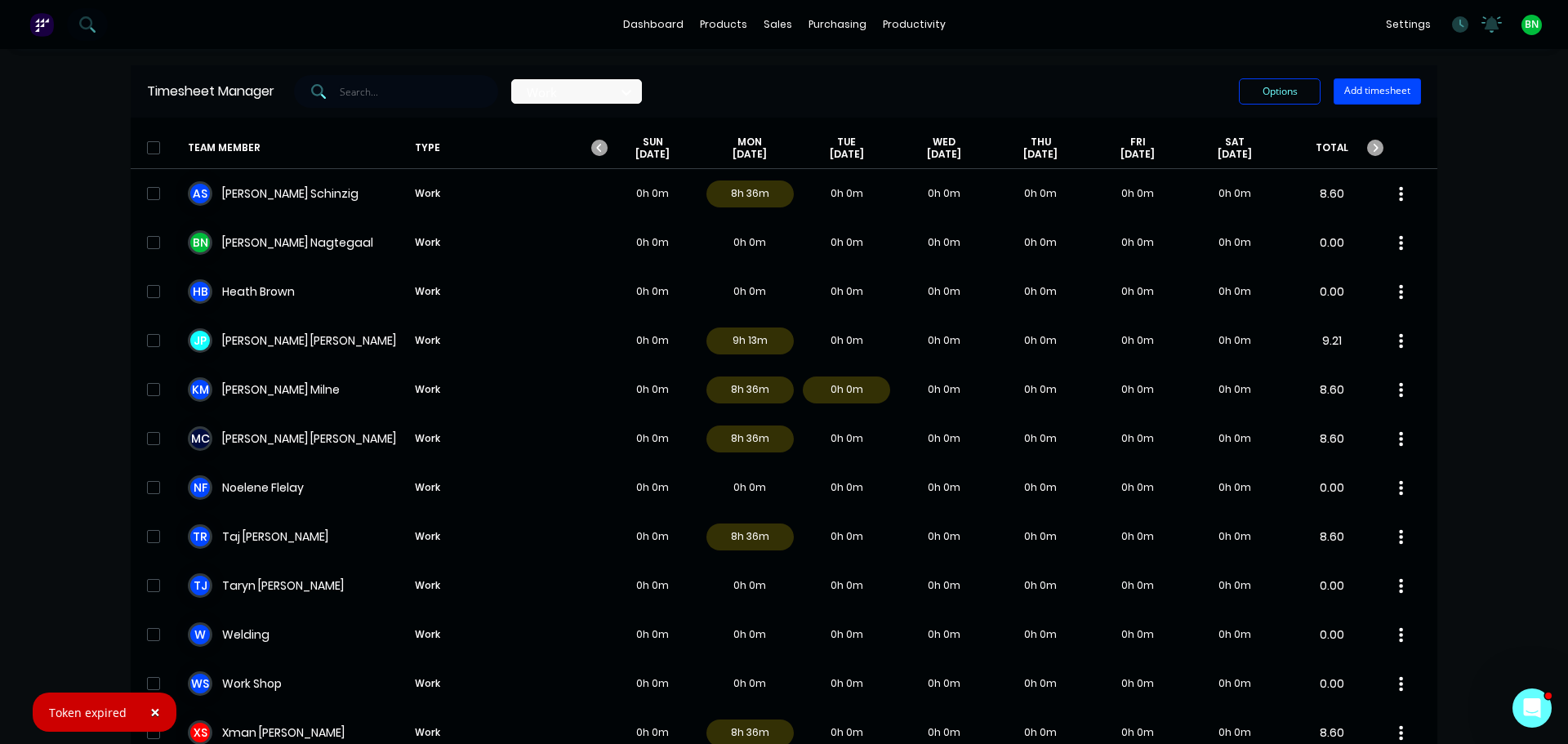
click at [154, 716] on span "×" at bounding box center [156, 712] width 10 height 23
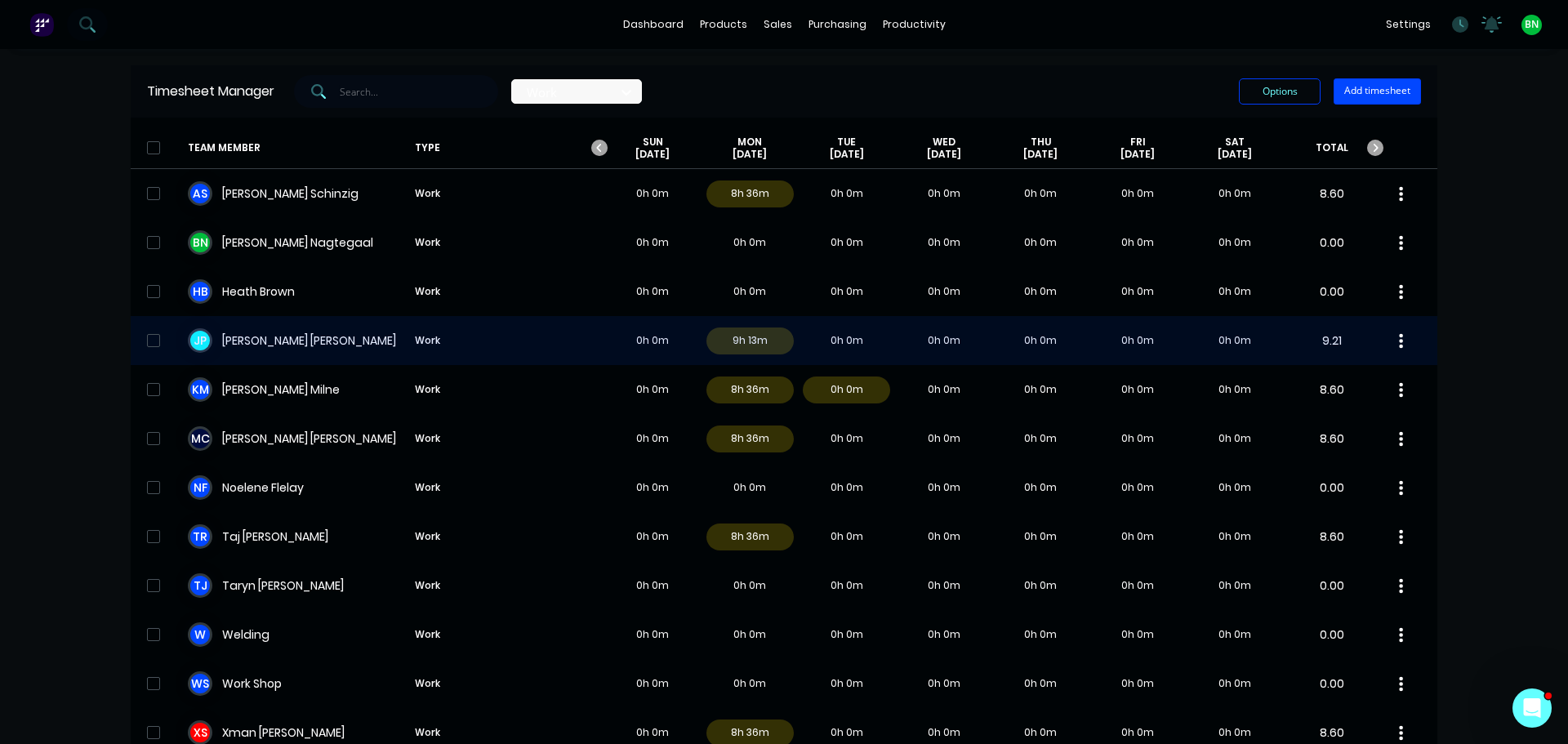
click at [293, 349] on div "[PERSON_NAME] Work 0h 0m 9h 13m 0h 0m 0h 0m 0h 0m 0h 0m 0h 0m 9.21" at bounding box center [784, 340] width 1307 height 49
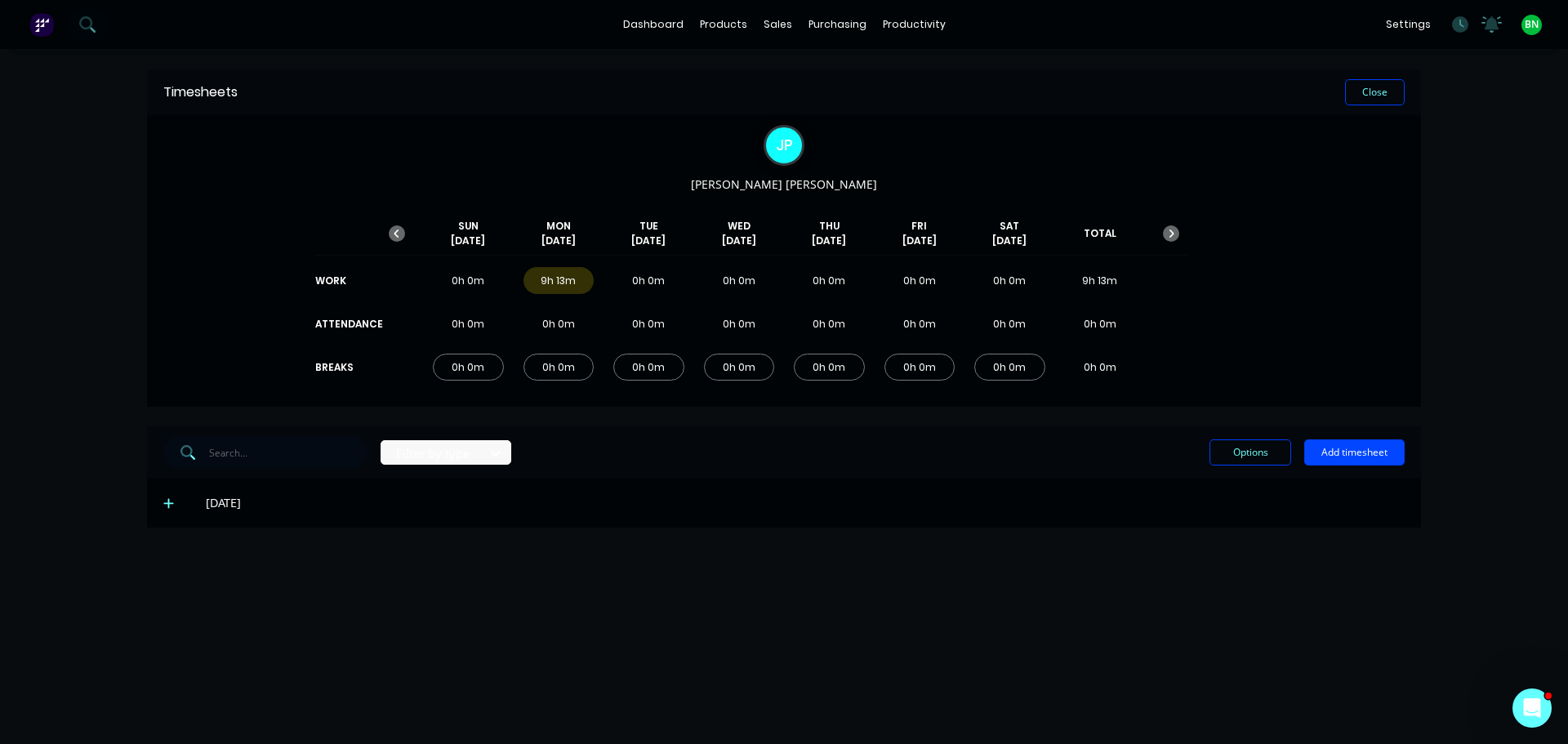
click at [163, 508] on icon at bounding box center [168, 503] width 11 height 11
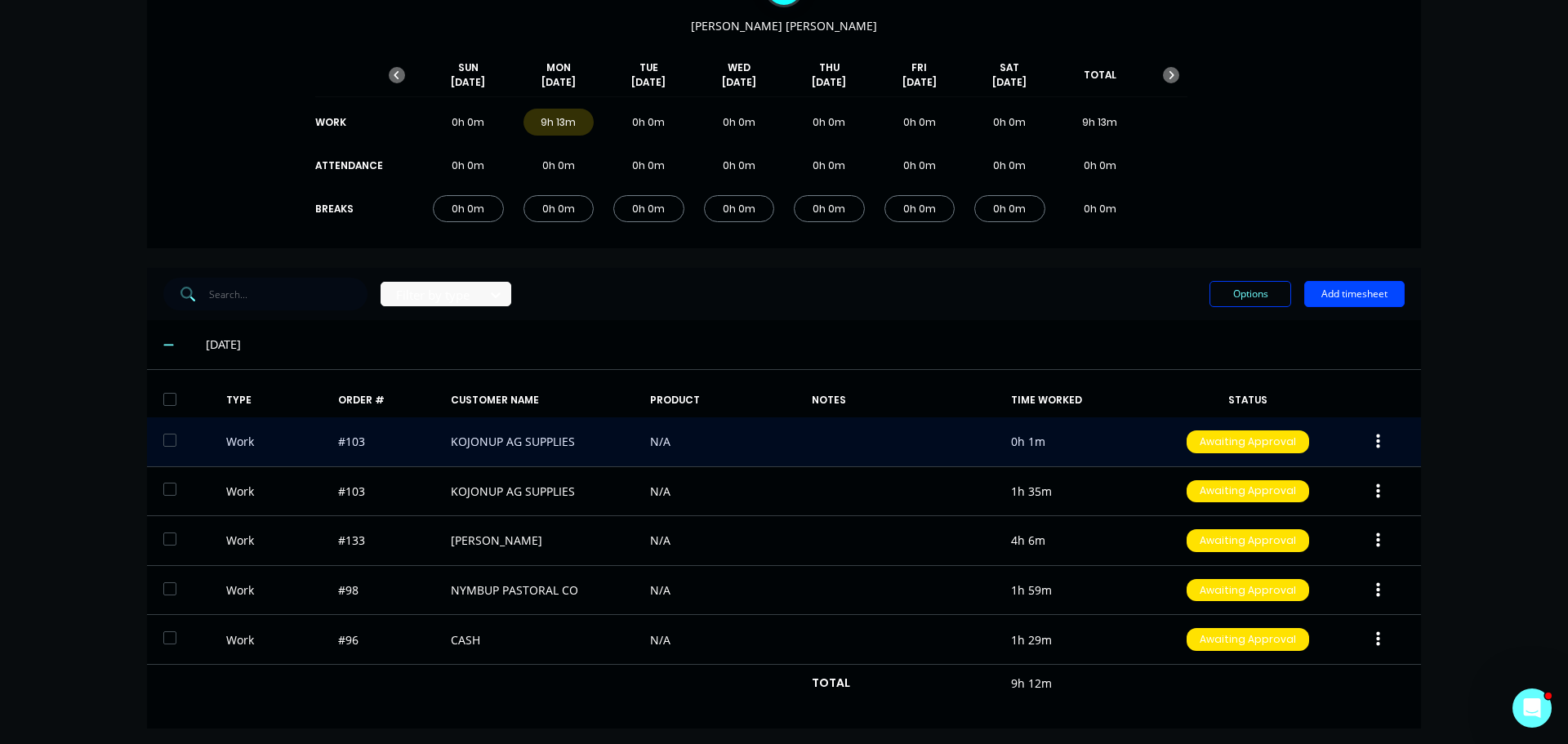
scroll to position [164, 0]
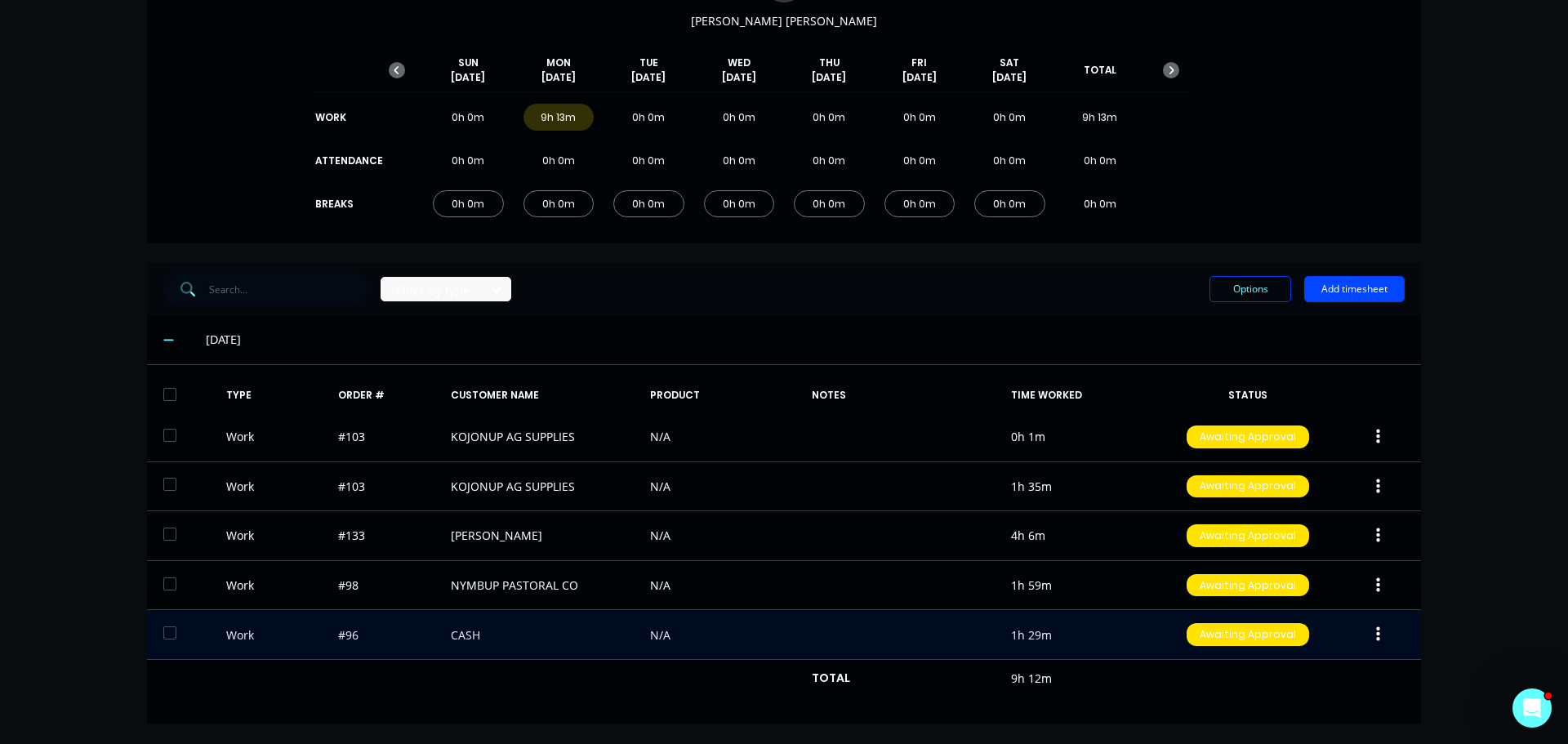
click at [509, 640] on div "Work #96 CASH N/A 1h 29m Awaiting Approval" at bounding box center [784, 635] width 1274 height 50
click at [1379, 638] on button "button" at bounding box center [1378, 634] width 39 height 29
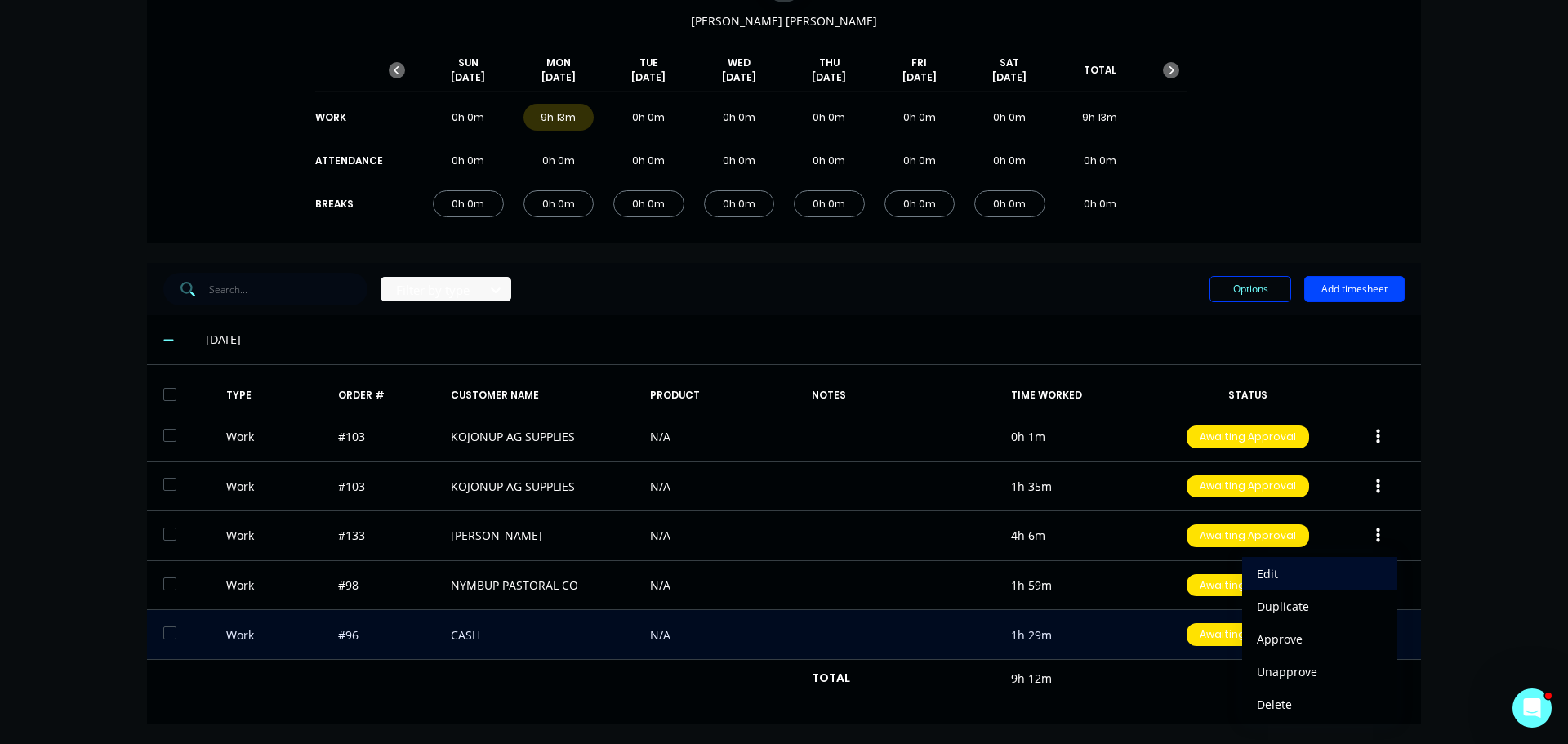
click at [1300, 572] on div "Edit" at bounding box center [1320, 574] width 126 height 24
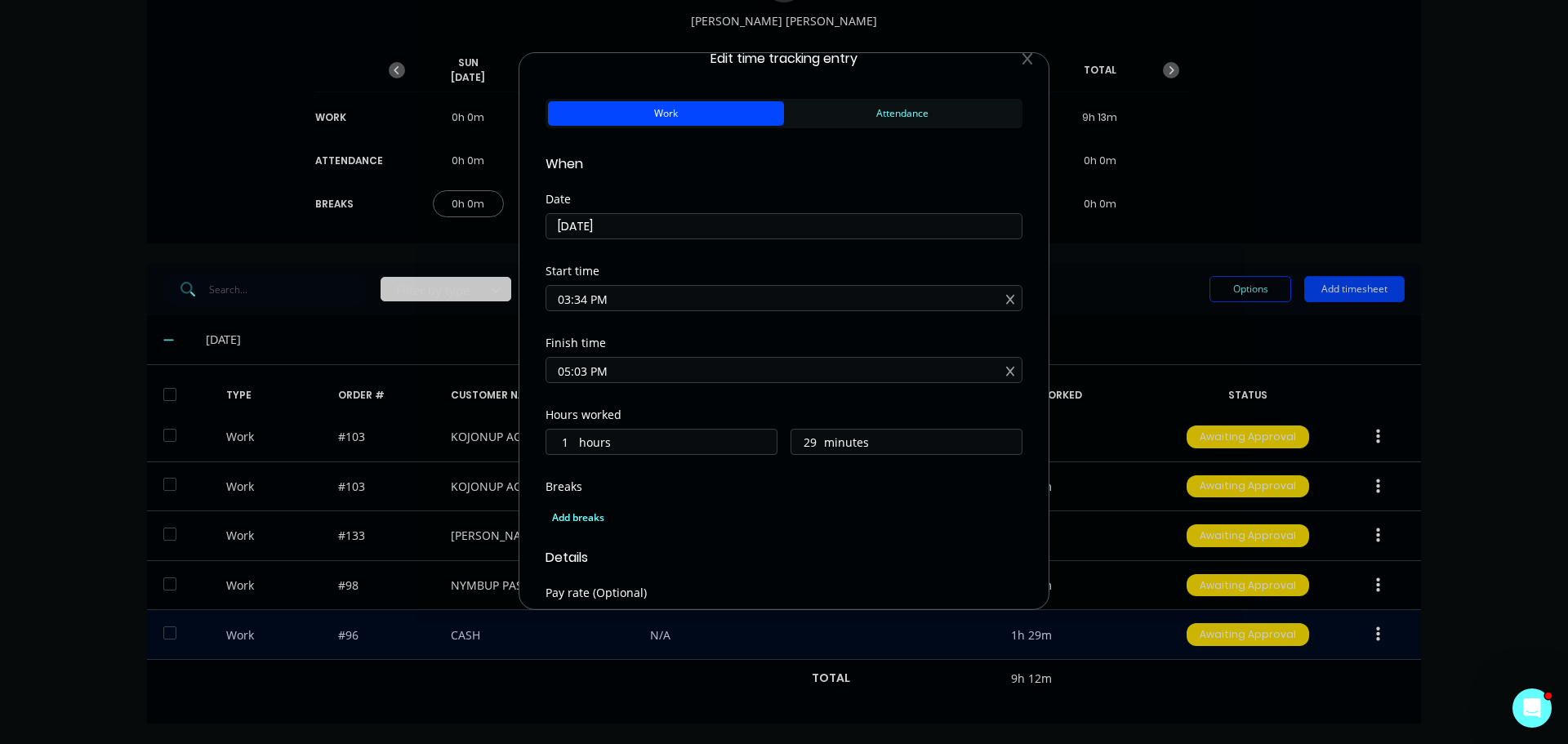
scroll to position [0, 0]
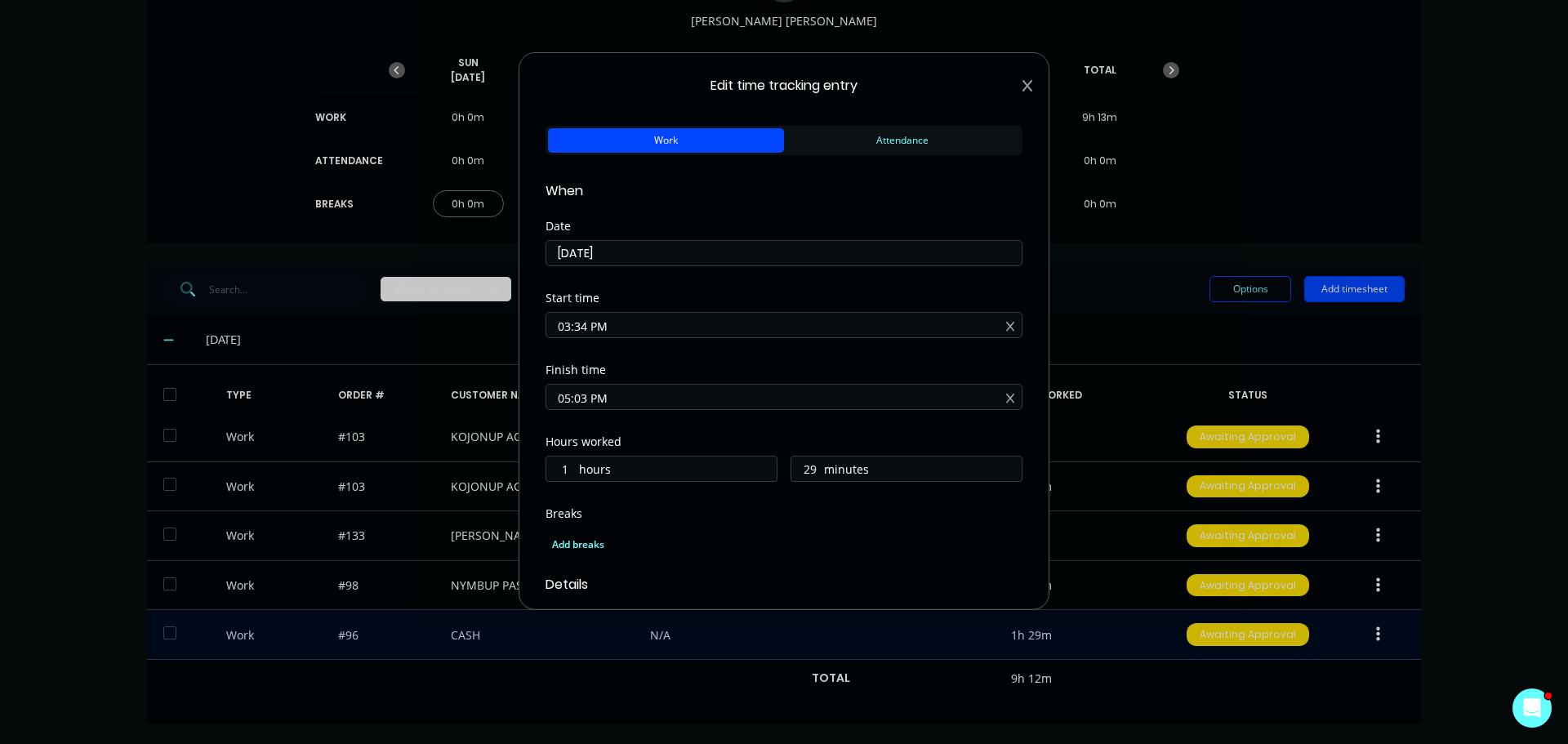
click at [1023, 82] on icon at bounding box center [1028, 85] width 10 height 13
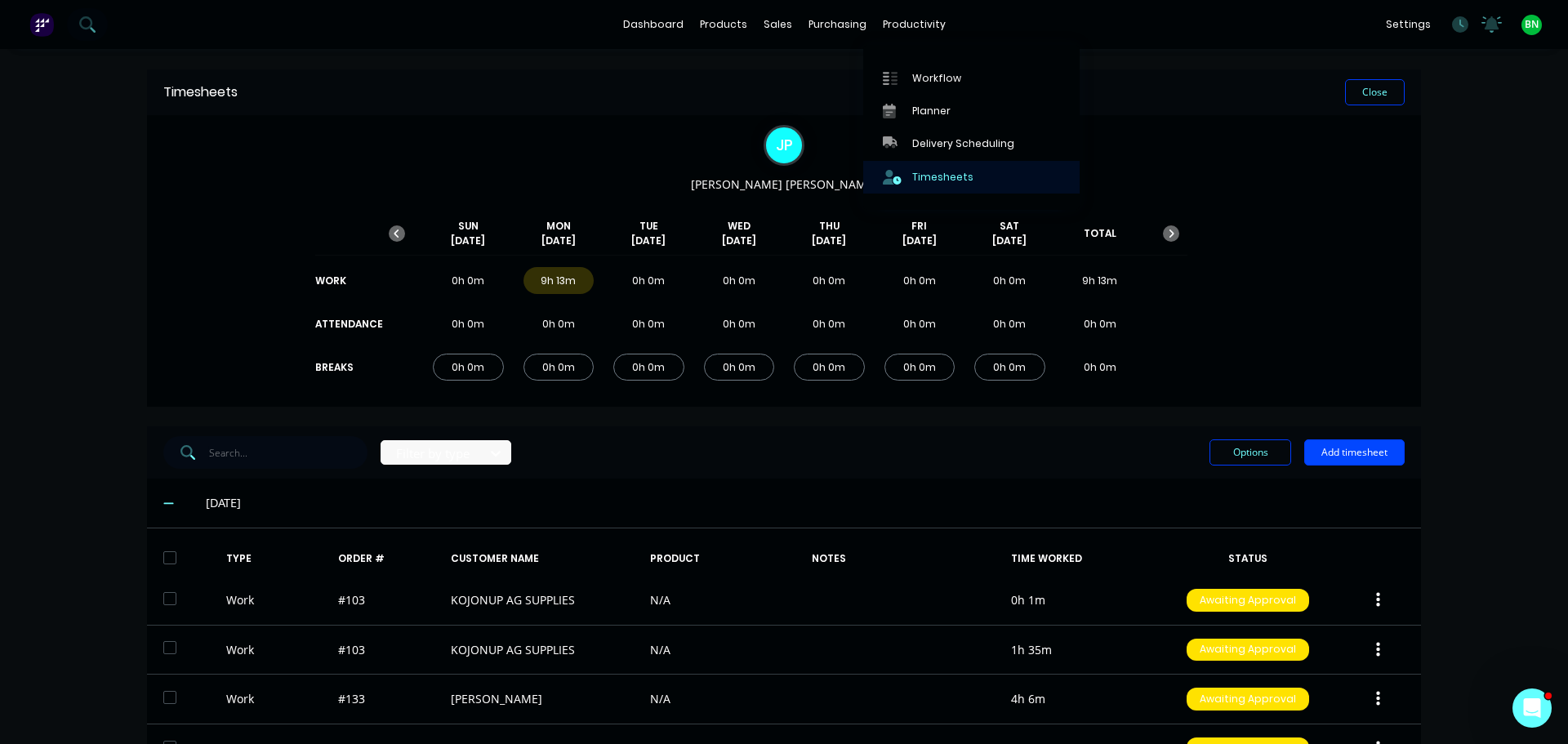
click at [921, 169] on link "Timesheets" at bounding box center [971, 177] width 216 height 33
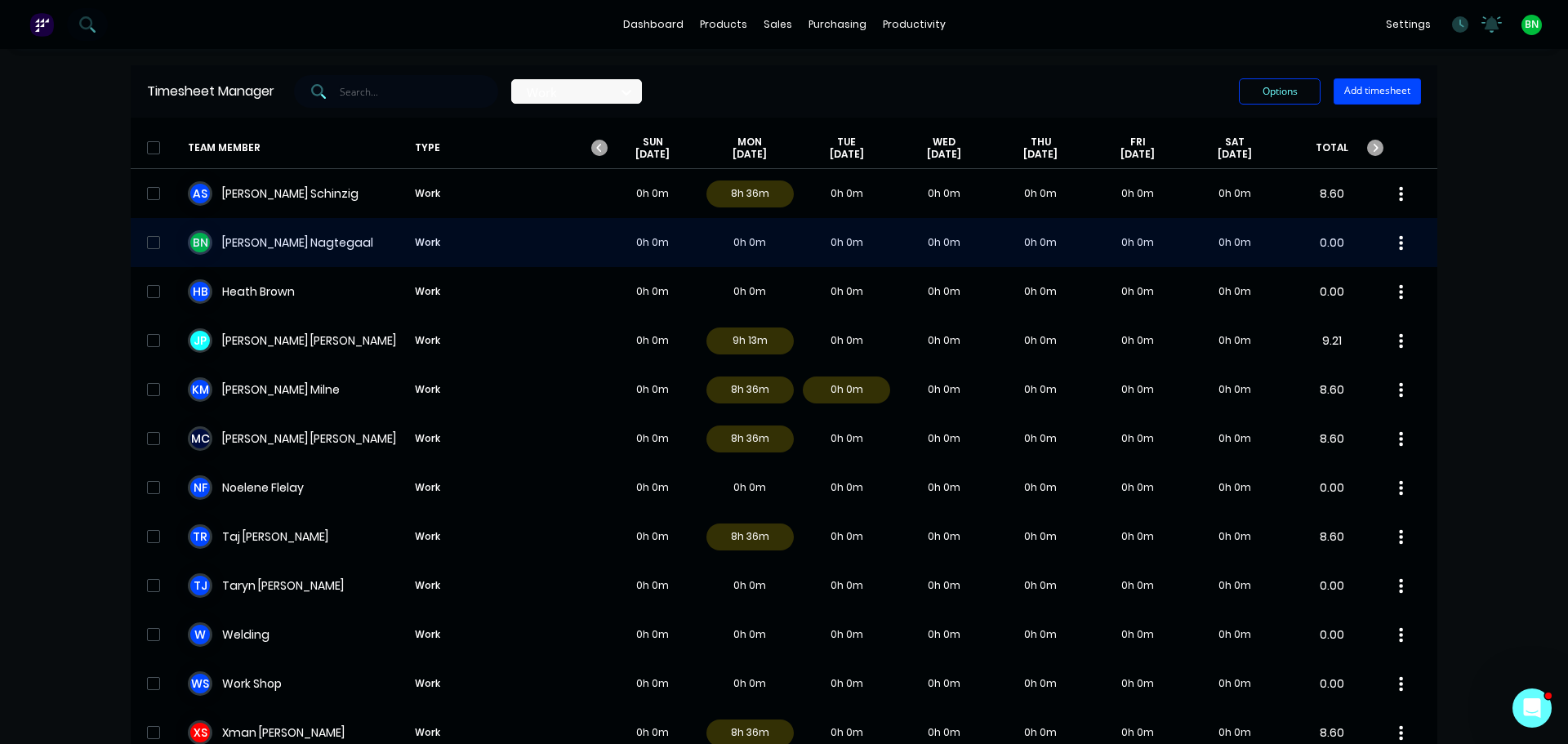
click at [266, 235] on div "B N [PERSON_NAME] Work 0h 0m 0h 0m 0h 0m 0h 0m 0h 0m 0h 0m 0h 0m 0.00" at bounding box center [784, 242] width 1307 height 49
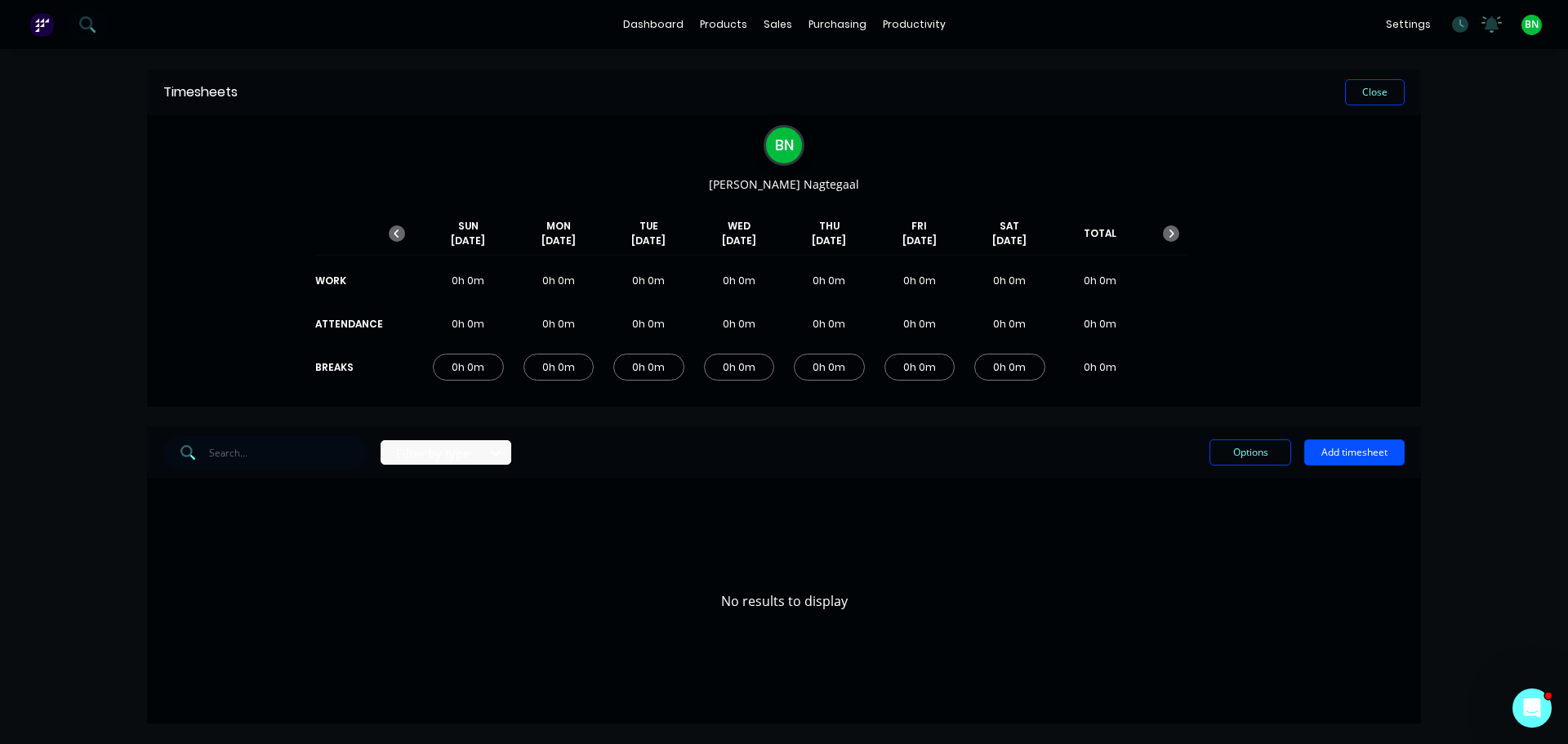
click at [1346, 459] on button "Add timesheet" at bounding box center [1354, 453] width 101 height 26
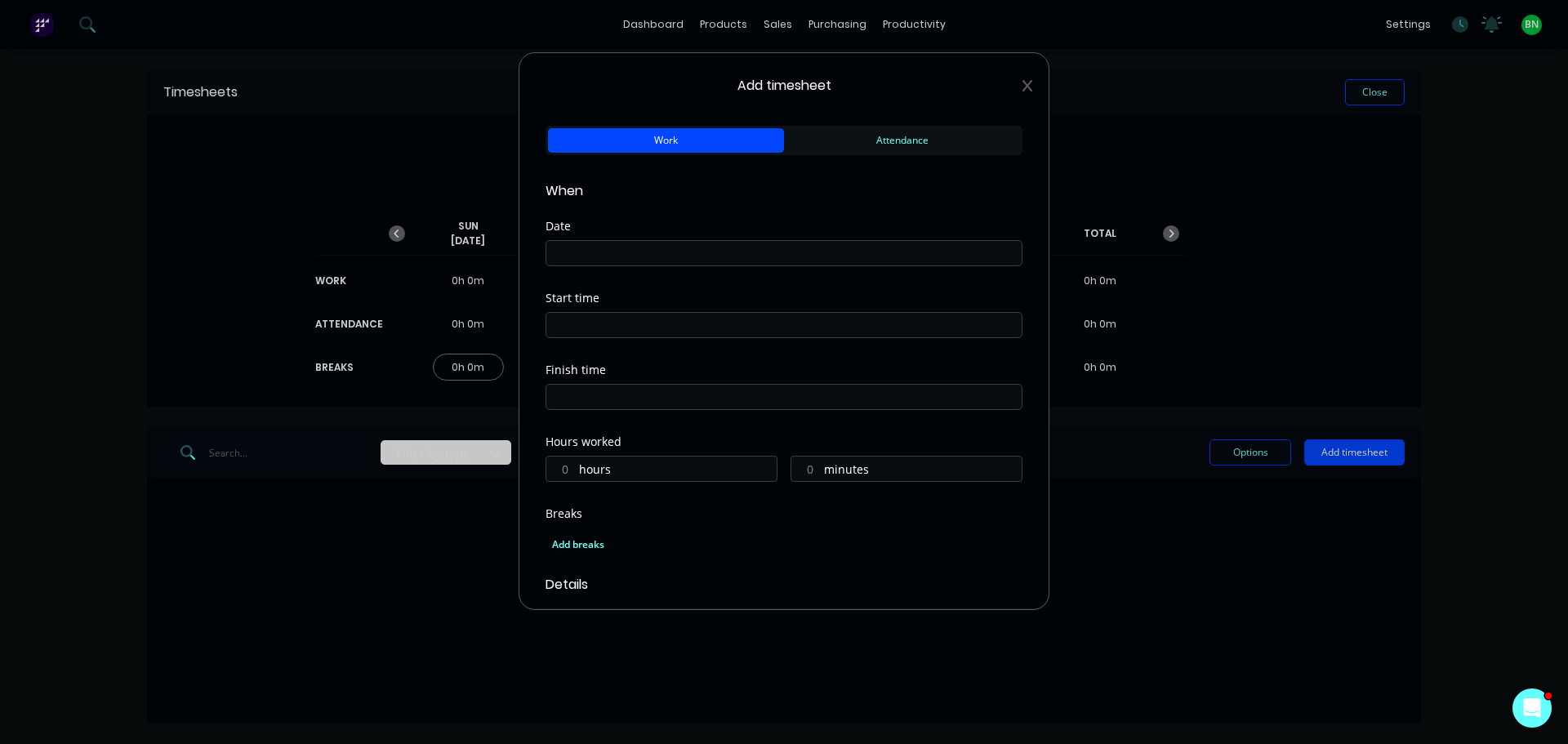
click at [708, 140] on button "Work" at bounding box center [666, 141] width 236 height 25
click at [613, 250] on input at bounding box center [784, 253] width 475 height 25
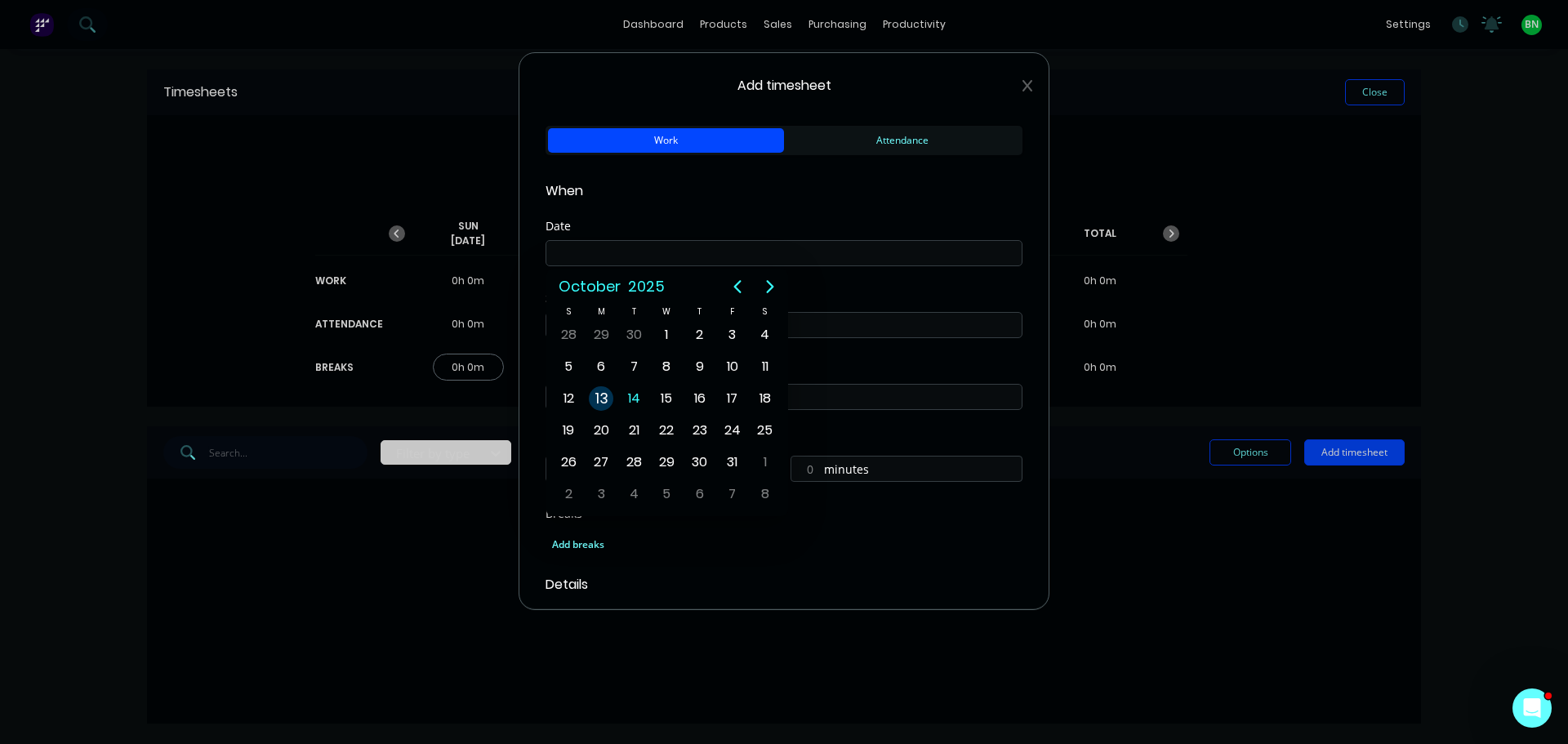
click at [594, 392] on div "13" at bounding box center [601, 399] width 25 height 25
type input "[DATE]"
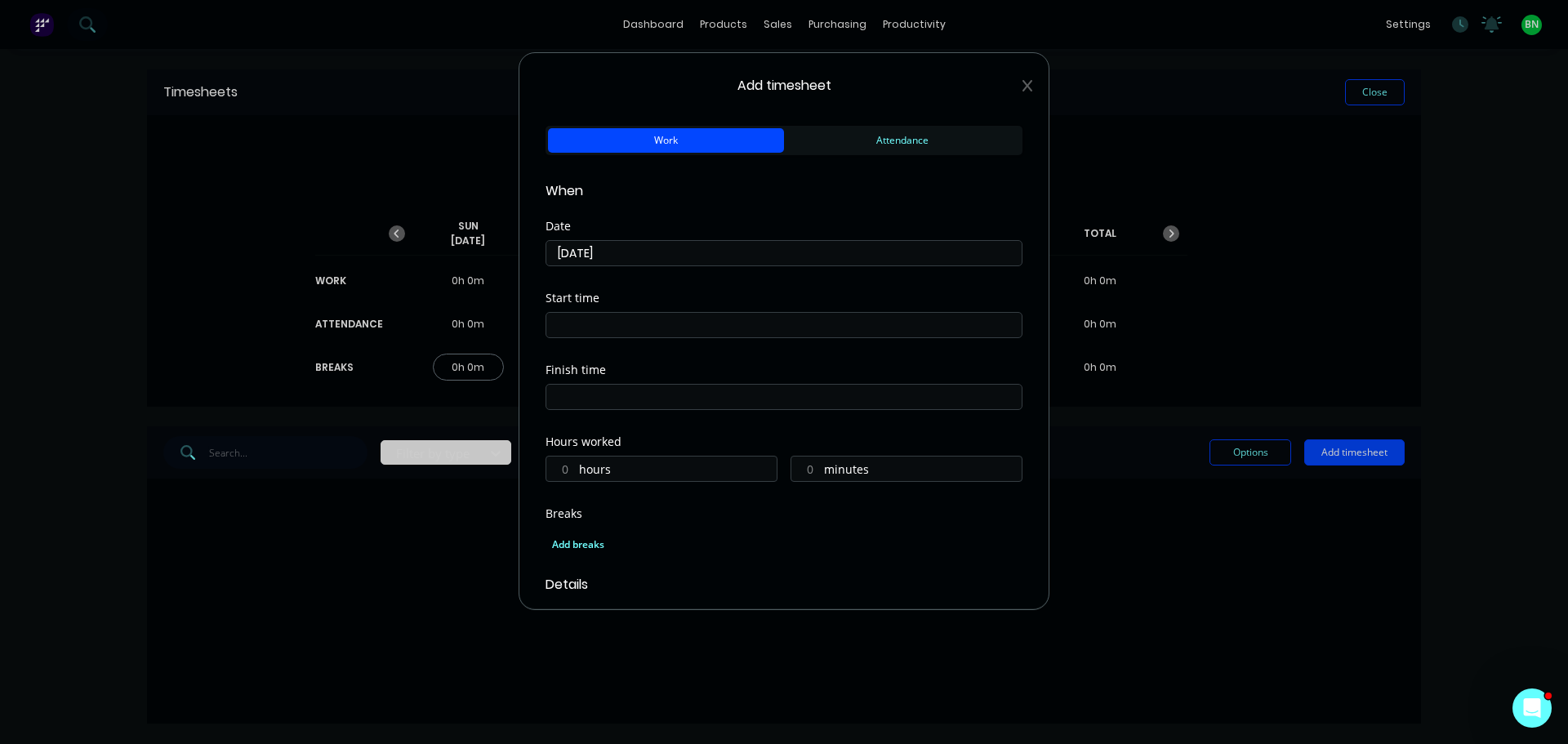
click at [595, 323] on input at bounding box center [784, 325] width 475 height 25
click at [582, 324] on input "07:08 AM" at bounding box center [784, 325] width 475 height 25
type input "07:00 AM"
click at [773, 370] on div "Finish time" at bounding box center [784, 369] width 476 height 11
click at [689, 391] on input at bounding box center [784, 397] width 475 height 25
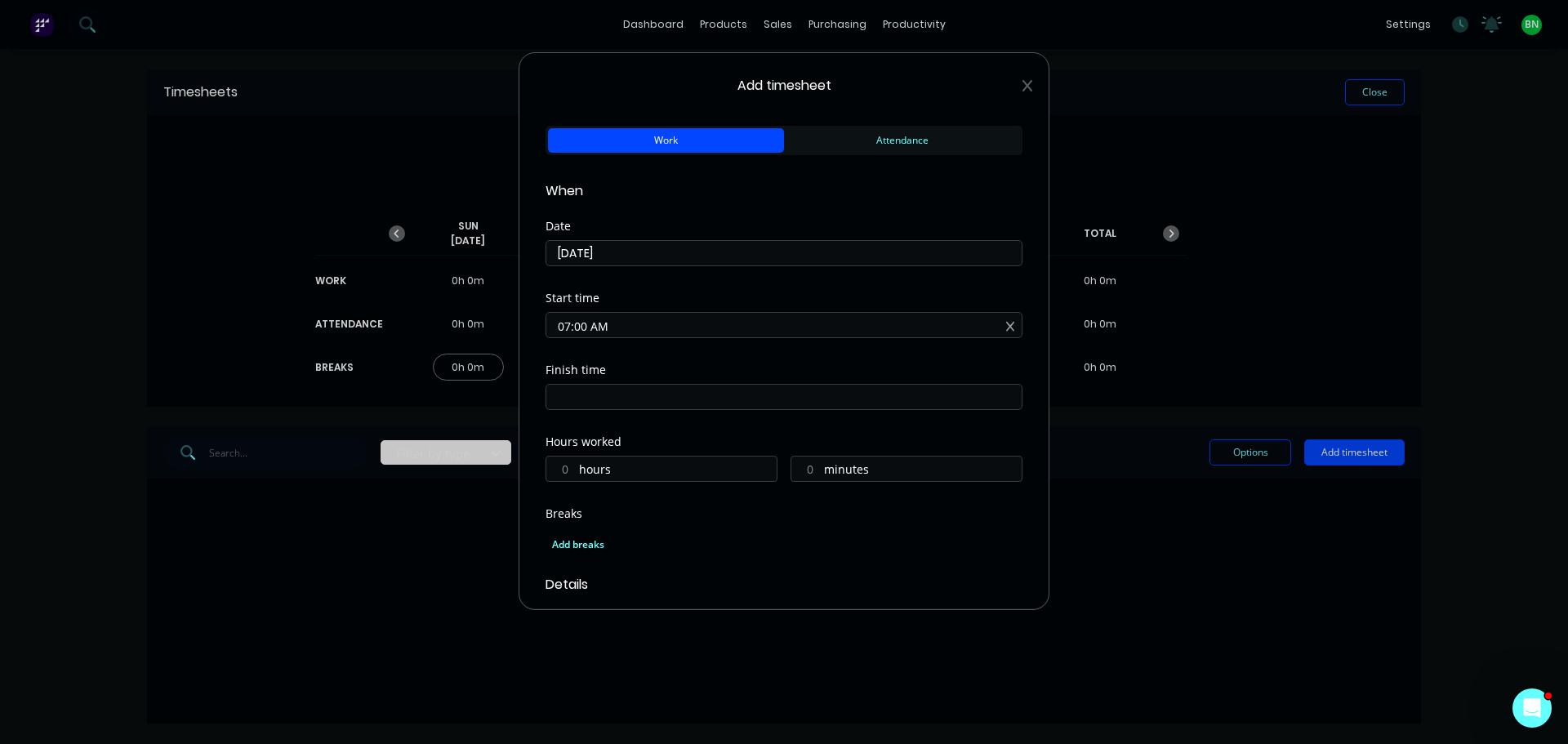
type input "07:08 AM"
type input "0"
type input "8"
click at [570, 403] on input "07:08 AM" at bounding box center [784, 397] width 475 height 25
click at [585, 399] on input "05:08 AM" at bounding box center [784, 397] width 475 height 25
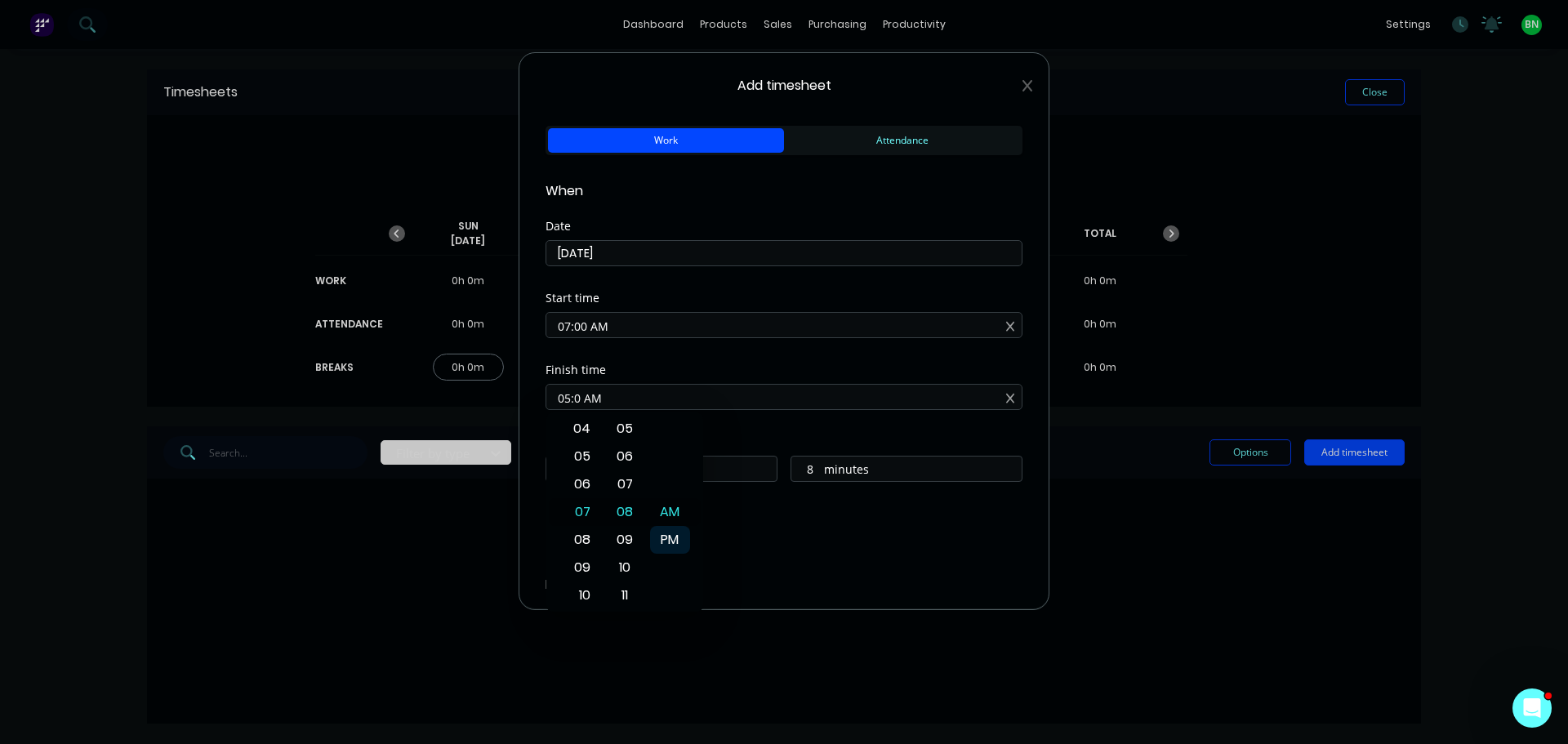
type input "05:00 AM"
type input "22"
type input "0"
click at [672, 536] on div "PM" at bounding box center [670, 541] width 40 height 28
type input "05:00 PM"
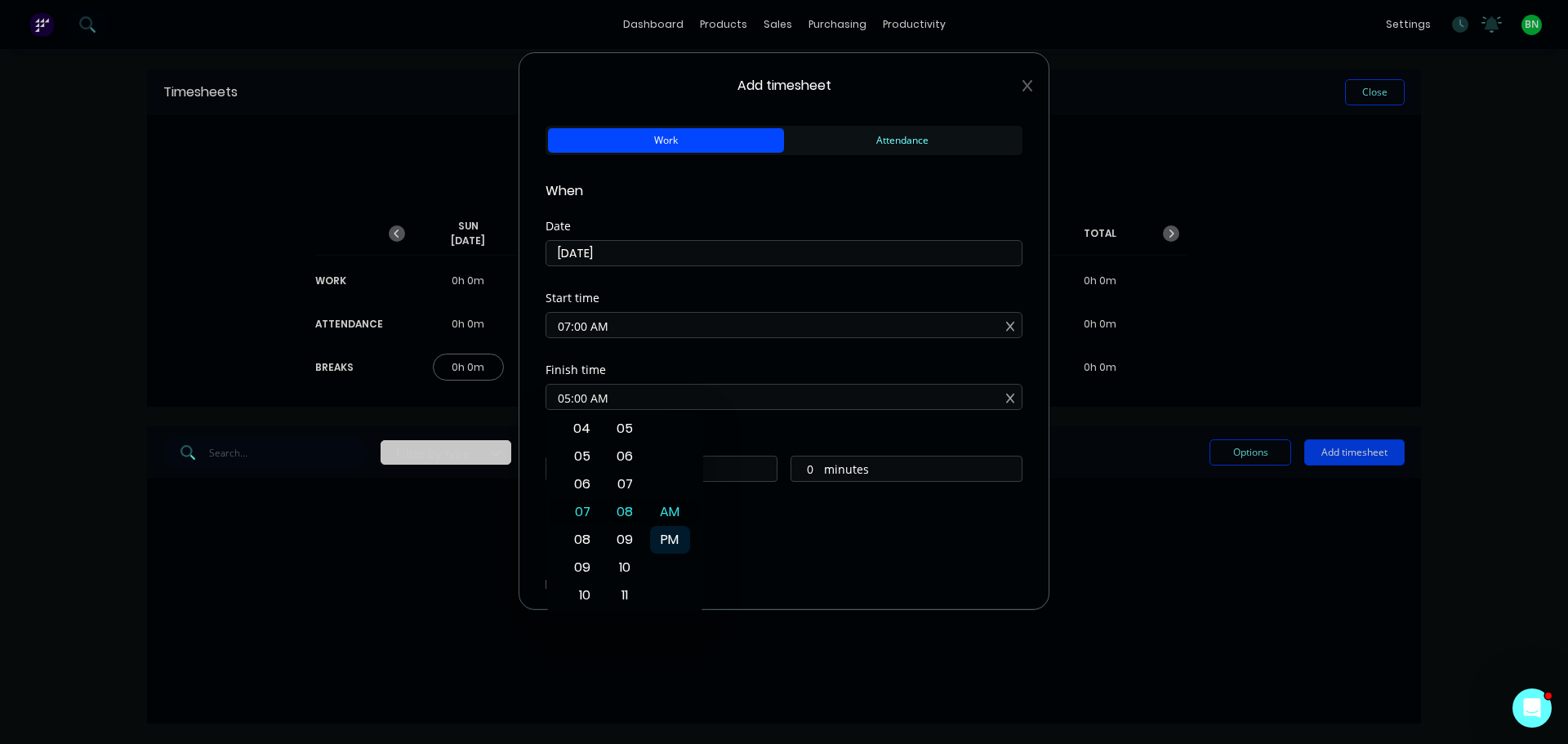
type input "10"
click at [742, 513] on div "Breaks" at bounding box center [784, 514] width 476 height 11
click at [576, 549] on div "Add breaks" at bounding box center [784, 545] width 464 height 21
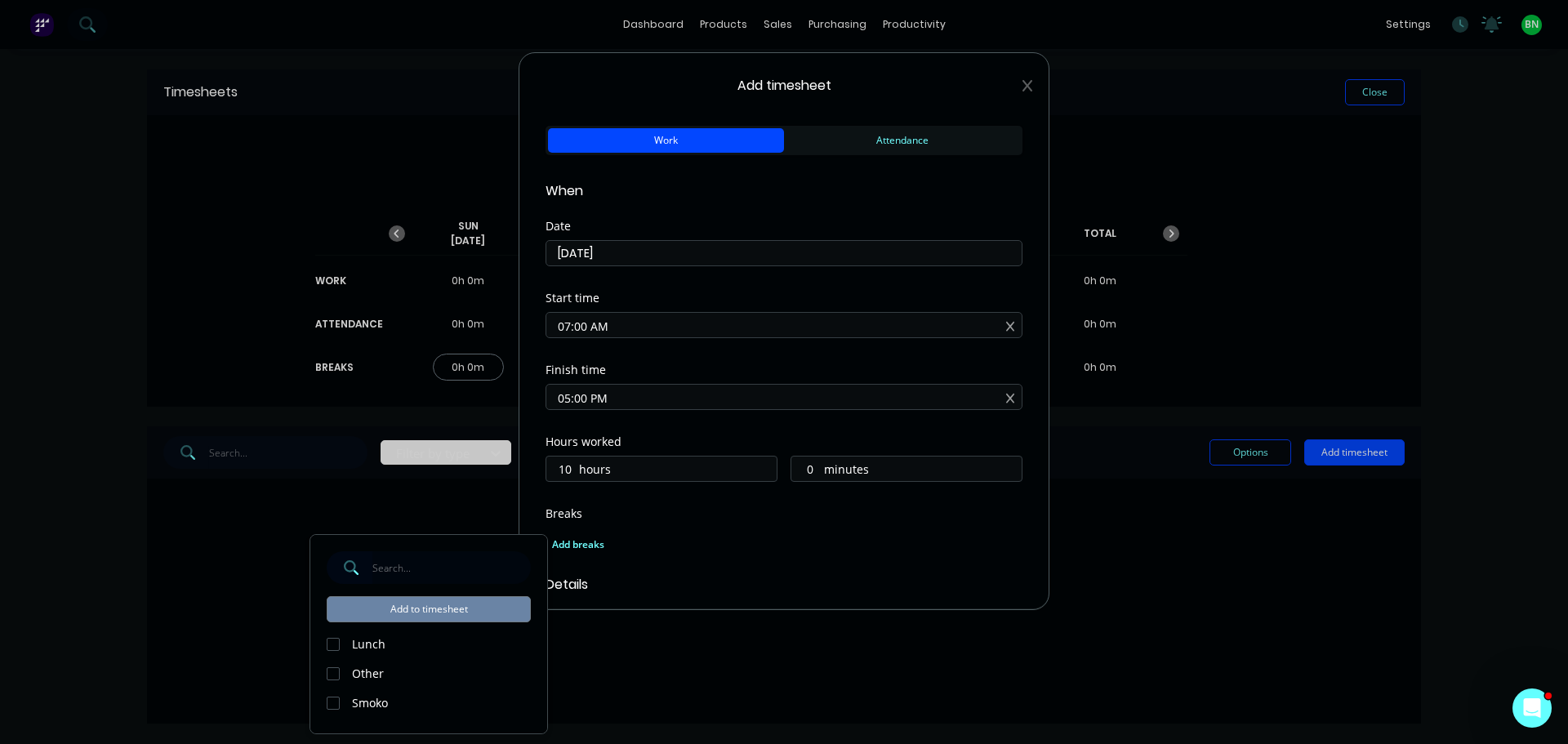
click at [328, 644] on div at bounding box center [333, 644] width 33 height 33
click at [328, 703] on div at bounding box center [333, 703] width 33 height 33
click at [407, 609] on button "Add to timesheet" at bounding box center [429, 609] width 204 height 26
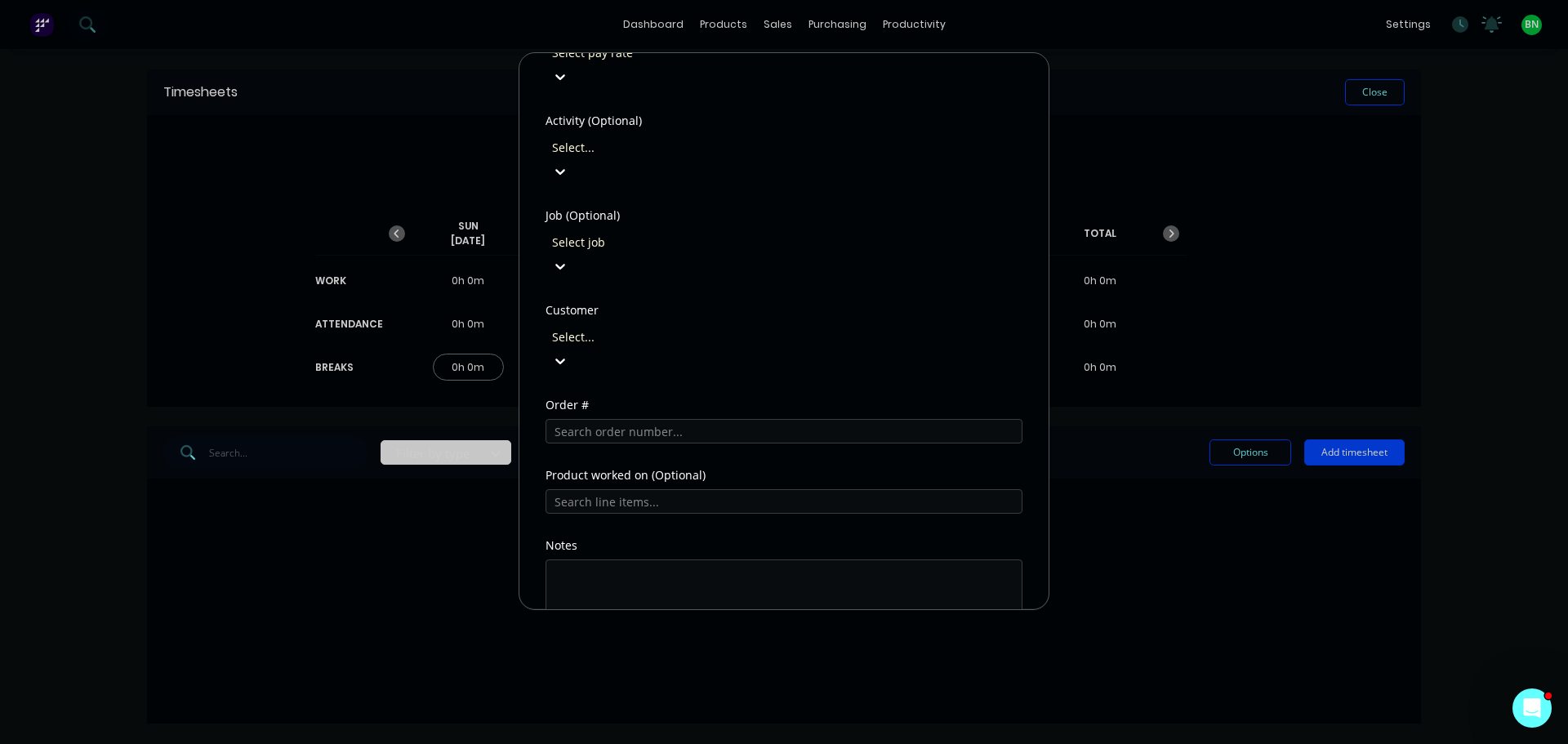
scroll to position [653, 0]
click at [662, 415] on input "text" at bounding box center [784, 427] width 476 height 25
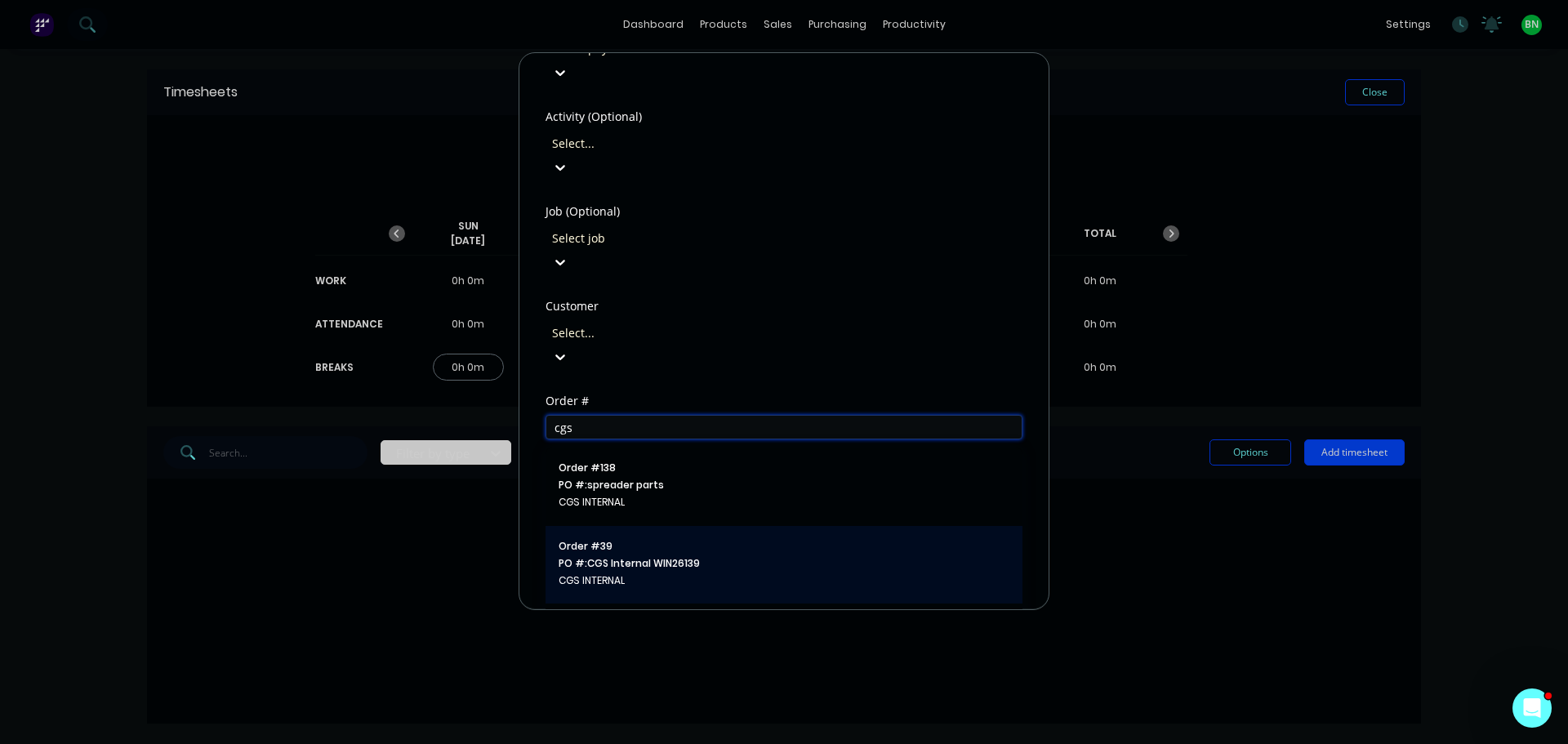
type input "cgs"
click at [653, 540] on span "Order # 39" at bounding box center [784, 547] width 451 height 15
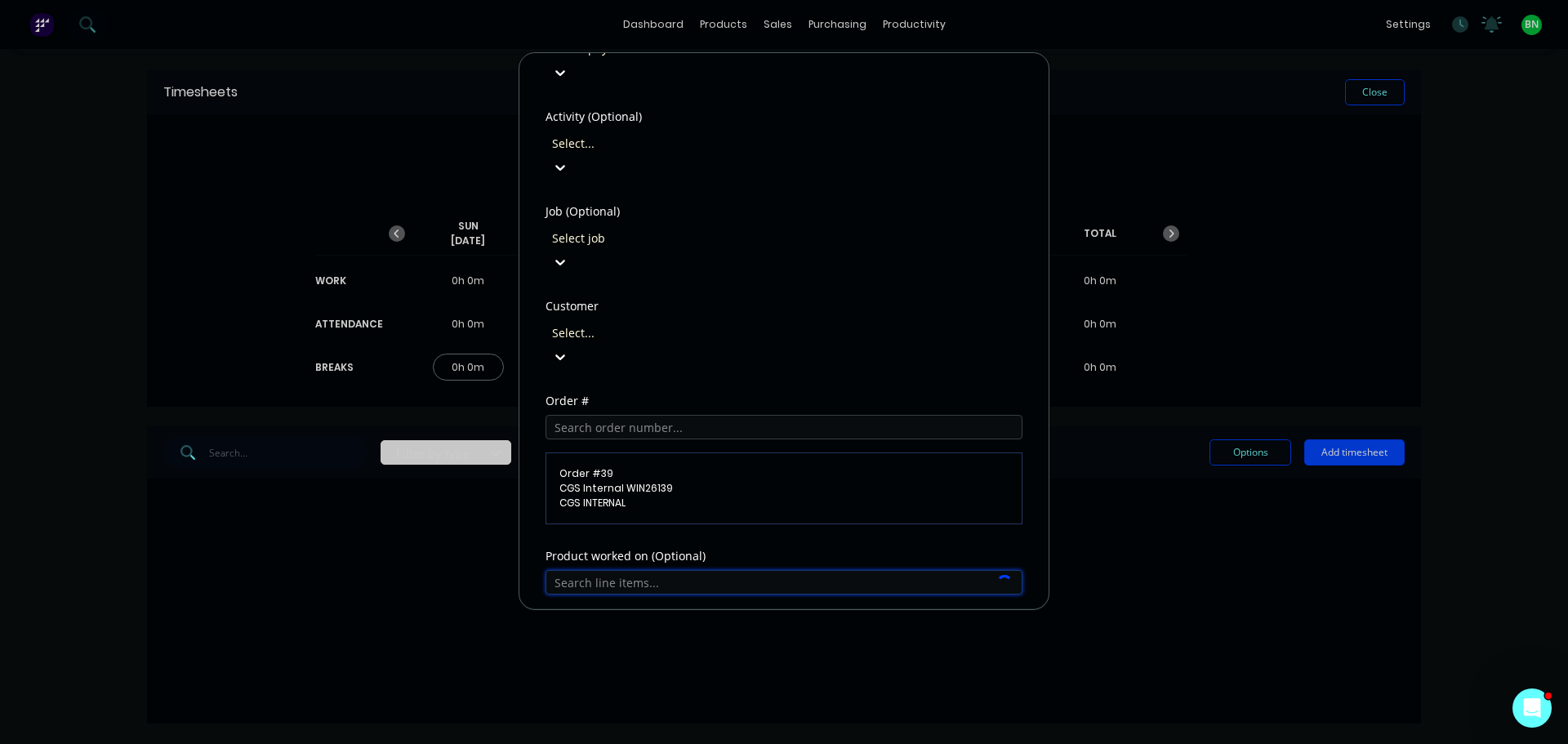
click at [617, 570] on input "text" at bounding box center [784, 582] width 476 height 25
click at [672, 551] on div "Product worked on (Optional)" at bounding box center [784, 585] width 476 height 70
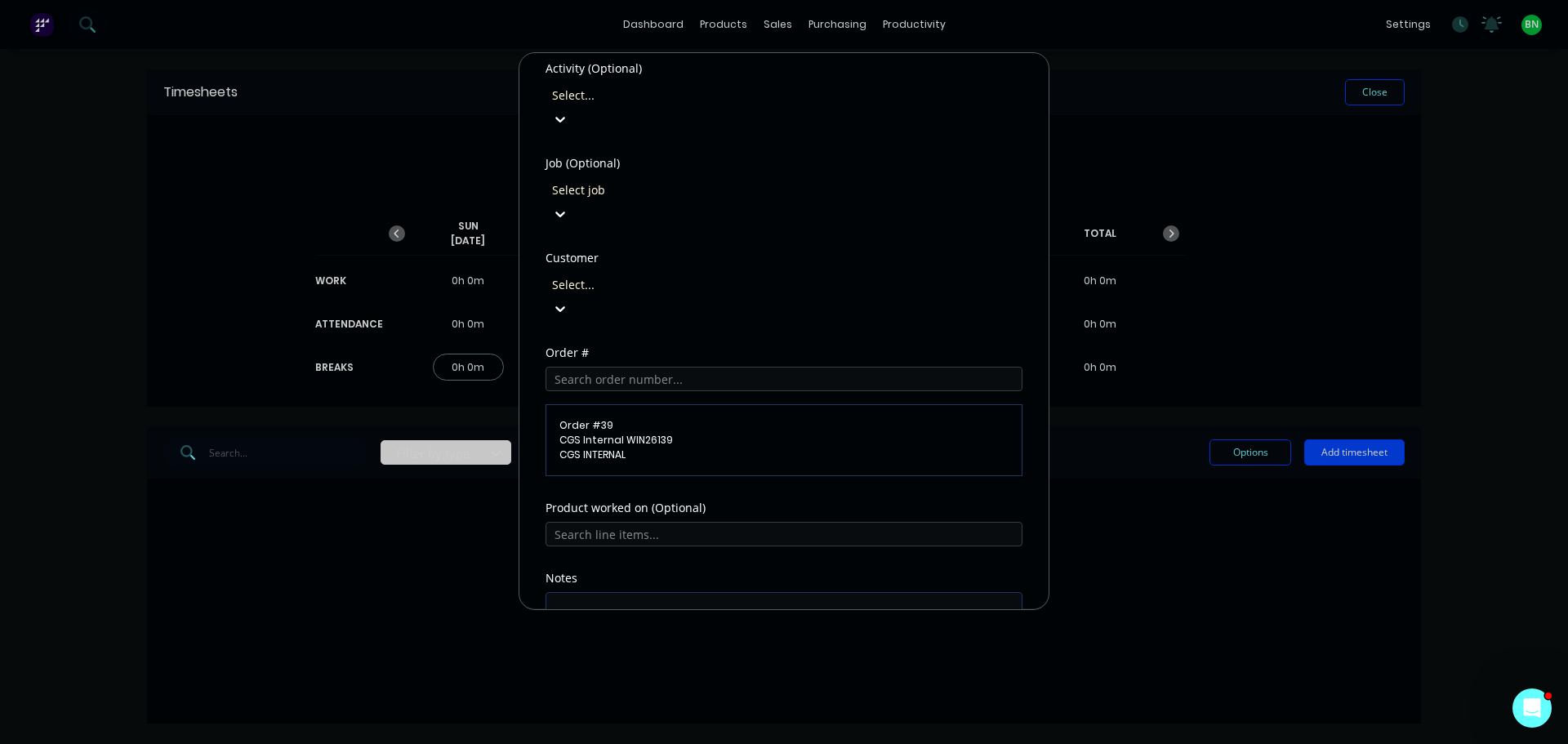
scroll to position [748, 0]
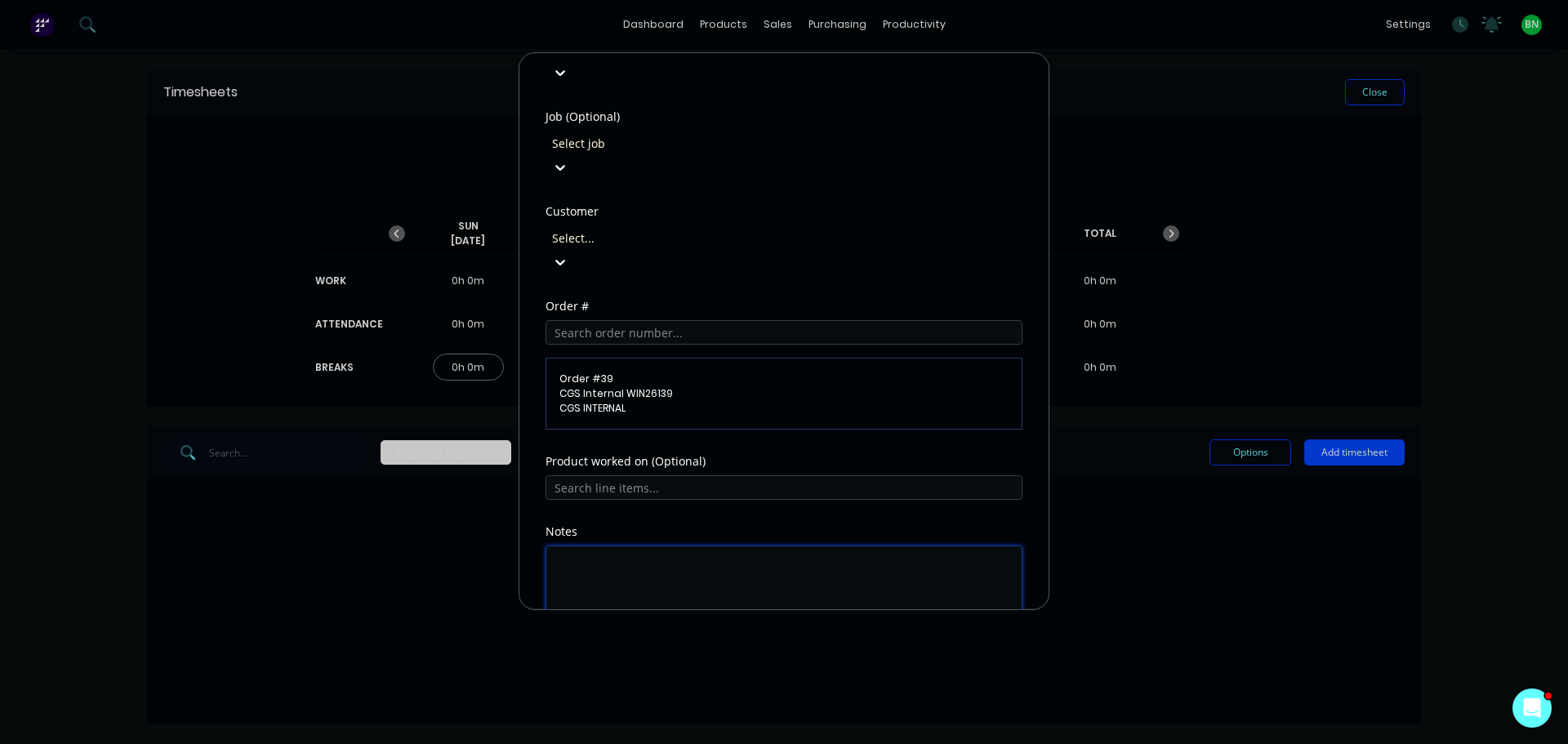
click at [635, 546] on textarea at bounding box center [784, 588] width 476 height 87
click at [753, 546] on textarea "office, freight, cut R+D vanes. Test ne tacho" at bounding box center [784, 588] width 476 height 87
type textarea "office, freight, cut R+D vanes. Test new tacho"
click at [735, 658] on button "Add manual time entry" at bounding box center [745, 671] width 138 height 26
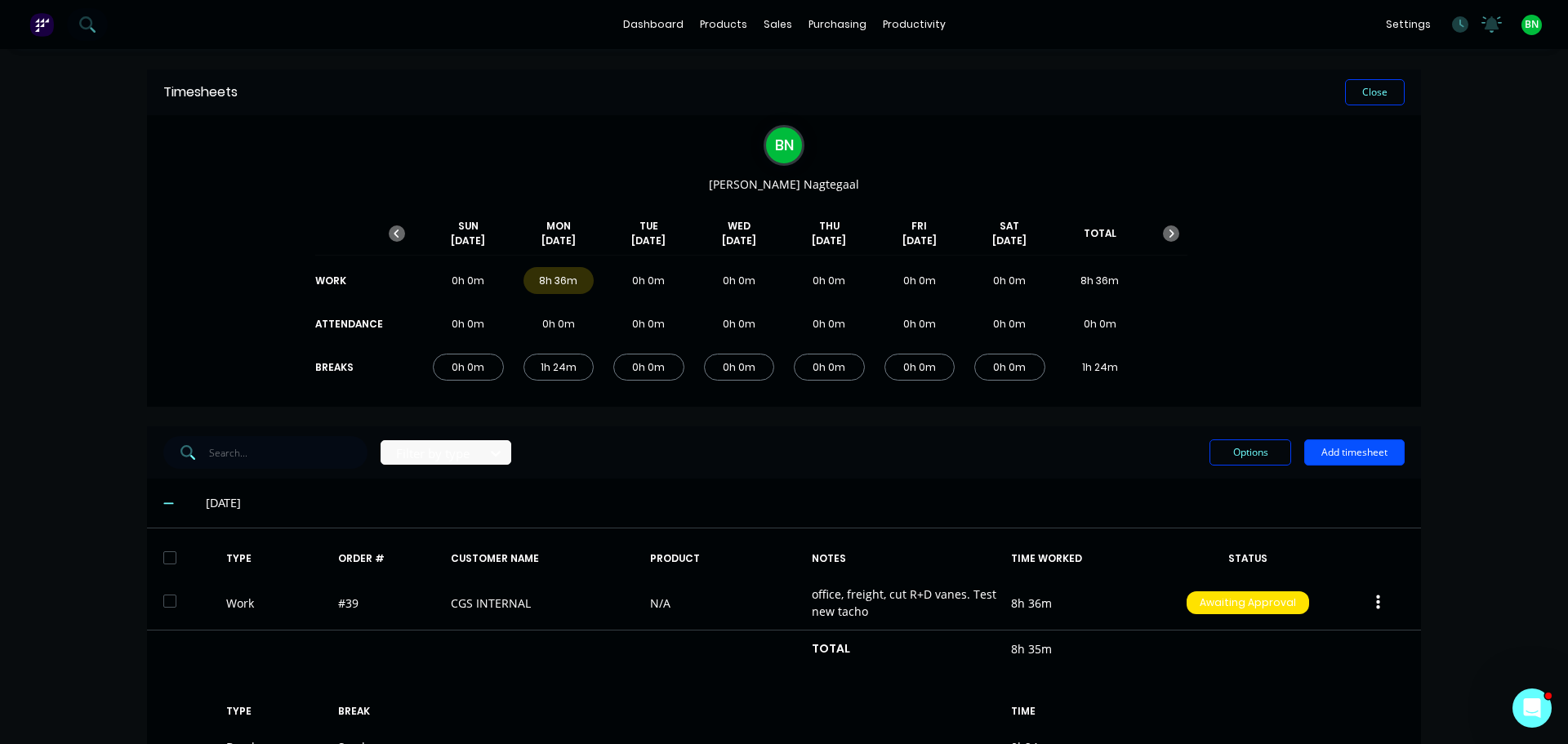
click at [1365, 455] on button "Add timesheet" at bounding box center [1354, 453] width 101 height 26
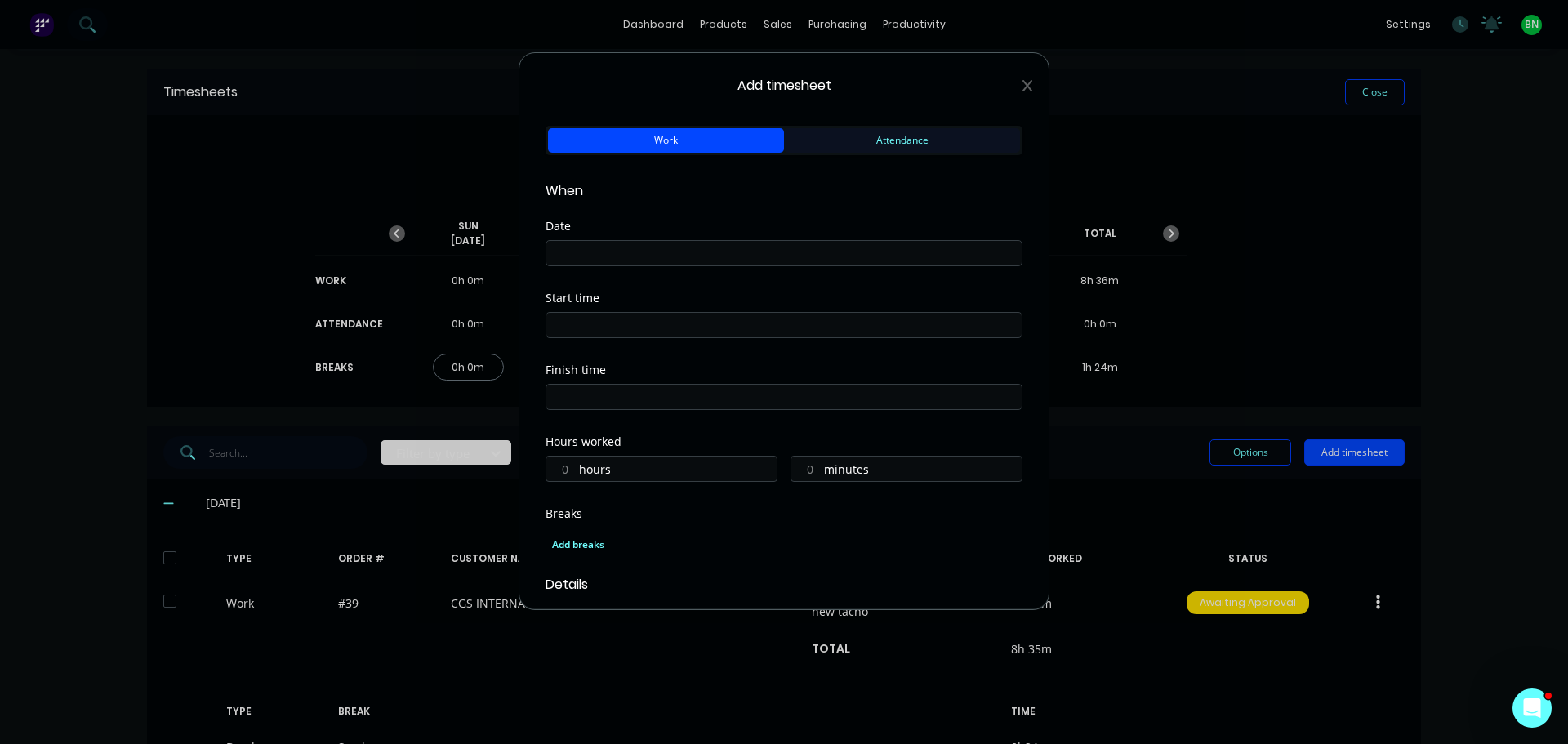
click at [861, 139] on button "Attendance" at bounding box center [901, 141] width 236 height 25
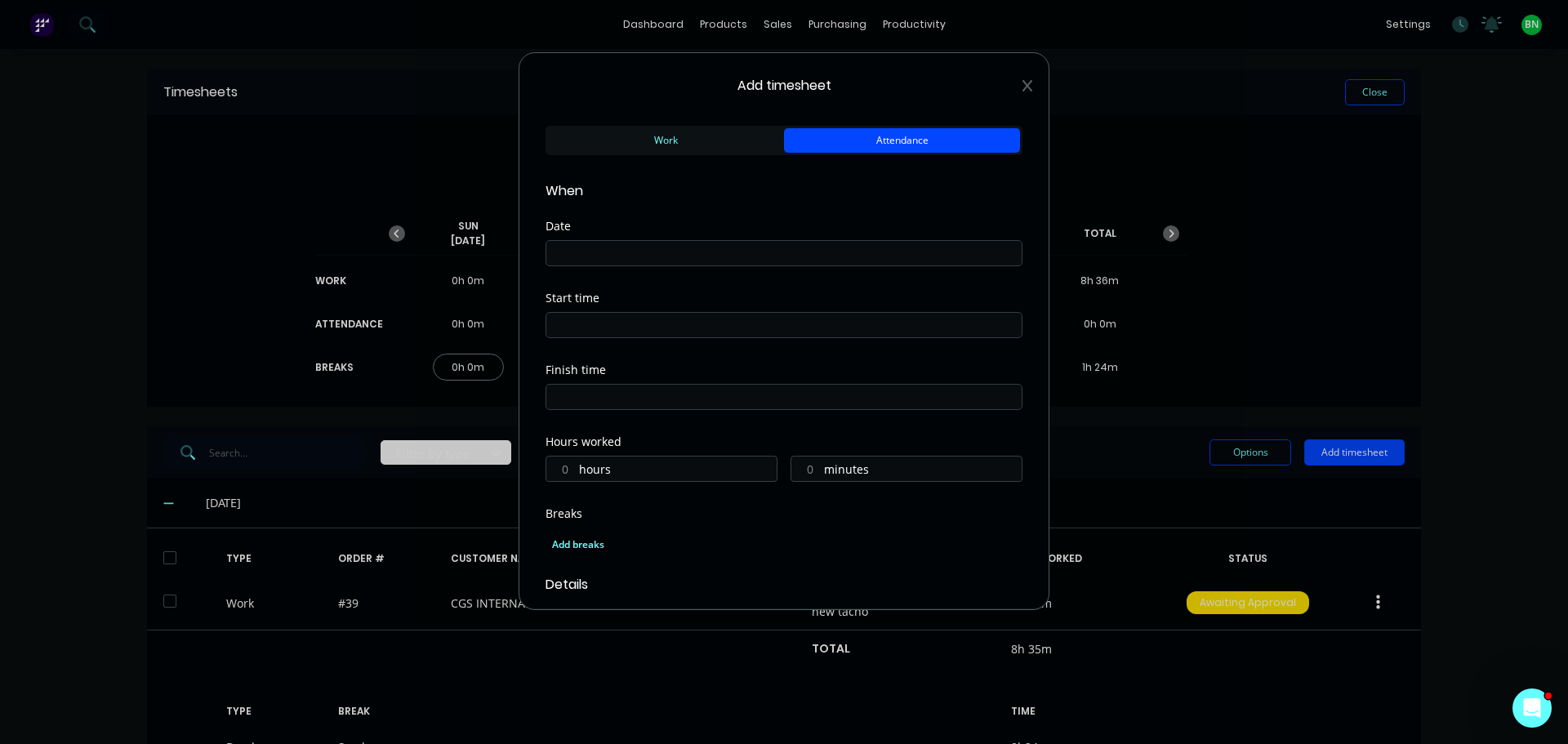
click at [721, 250] on input at bounding box center [784, 253] width 475 height 25
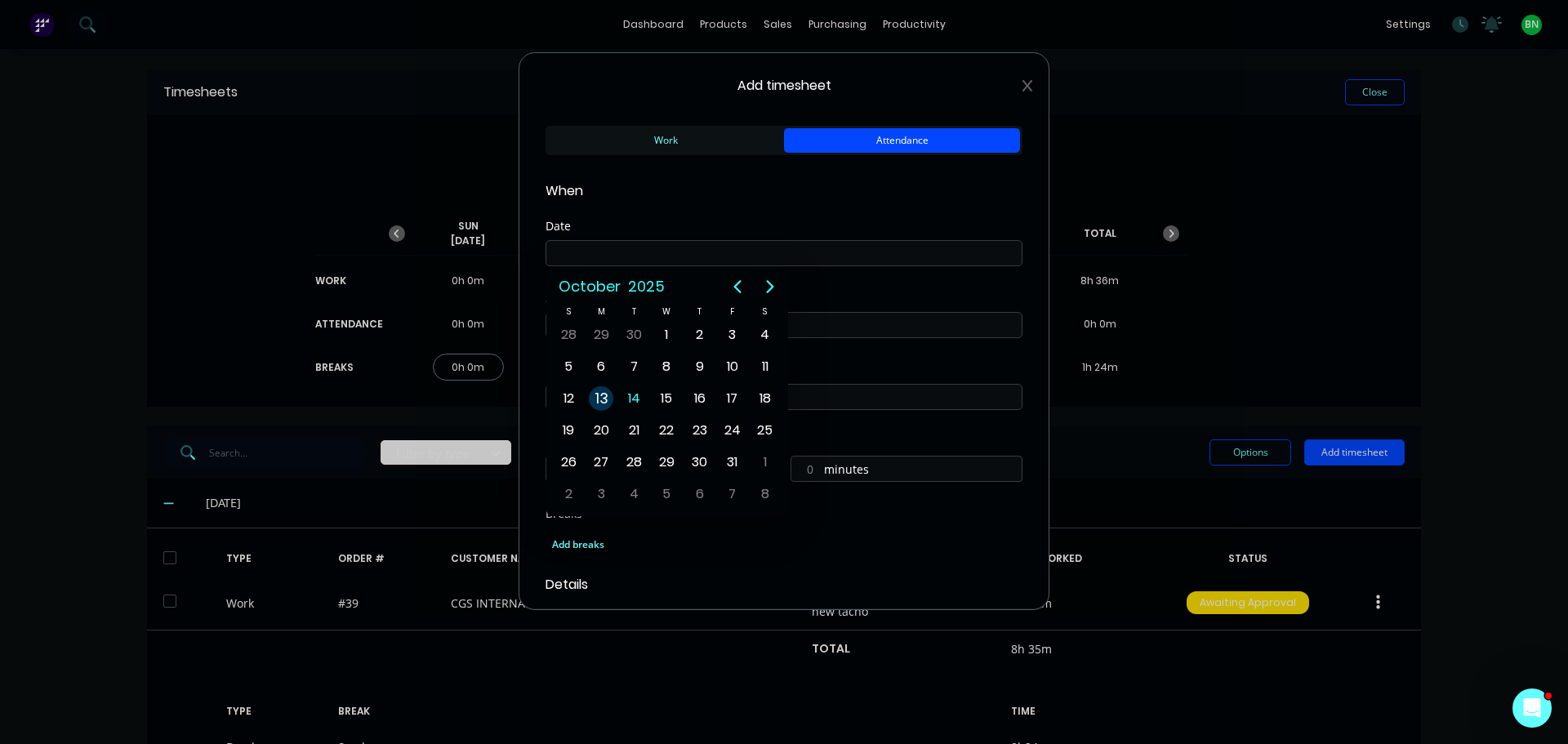
click at [605, 395] on div "13" at bounding box center [601, 399] width 25 height 25
type input "[DATE]"
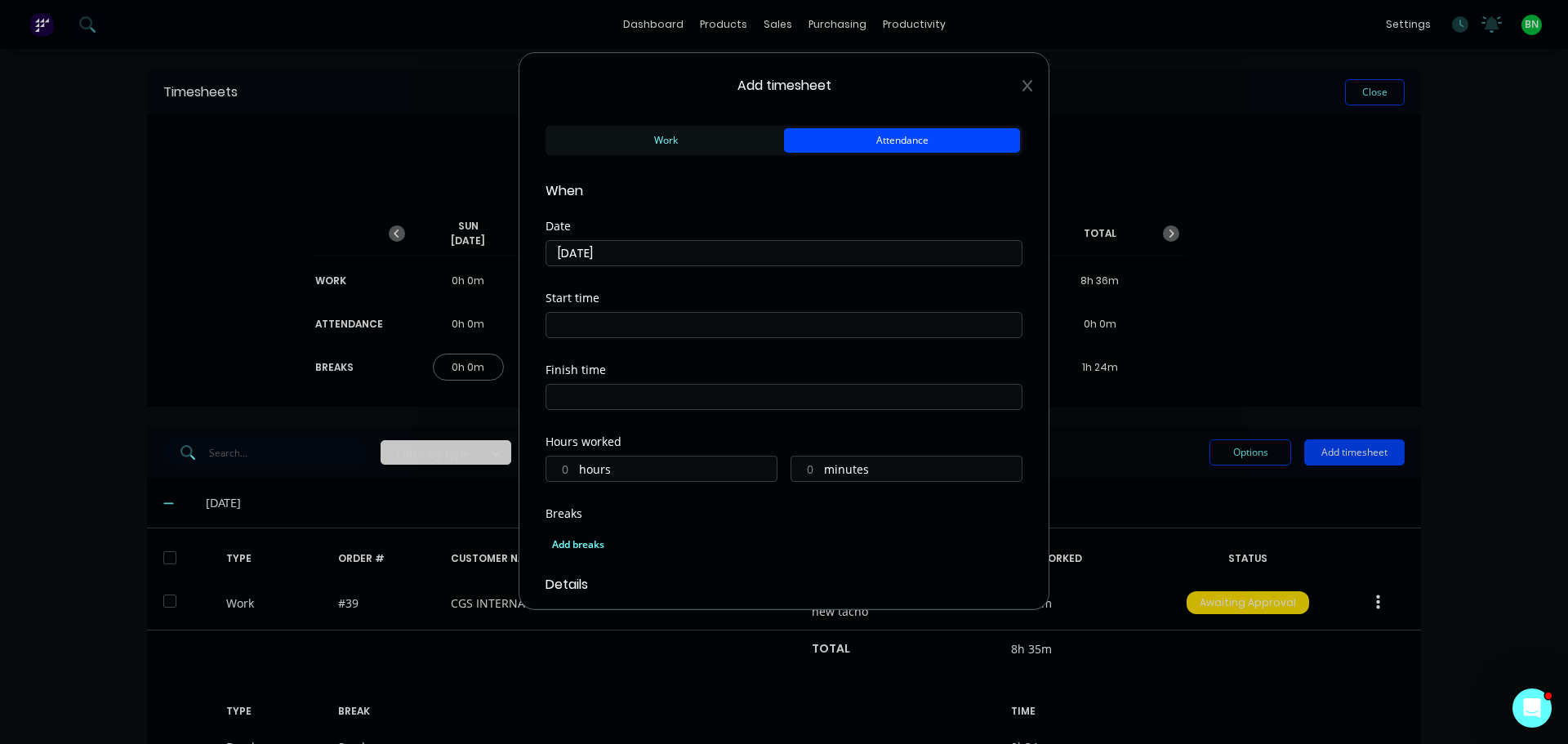
click at [603, 321] on input at bounding box center [784, 325] width 475 height 25
click at [580, 323] on input "07:09 AM" at bounding box center [784, 325] width 475 height 25
type input "07:00 AM"
click at [758, 394] on input at bounding box center [784, 397] width 475 height 25
type input "07:09 AM"
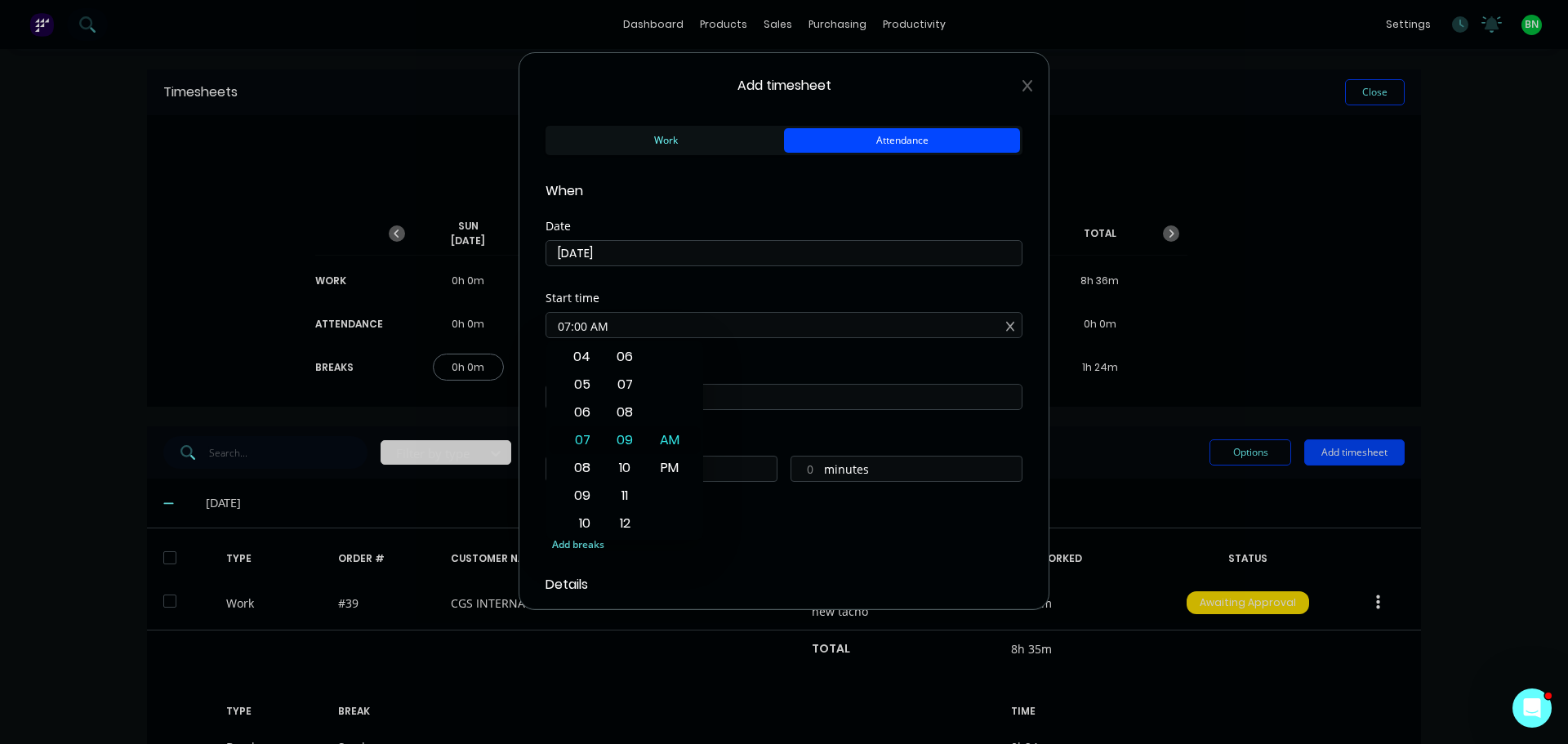
type input "0"
type input "9"
click at [579, 456] on div "05" at bounding box center [580, 457] width 40 height 28
type input "05:09 AM"
type input "22"
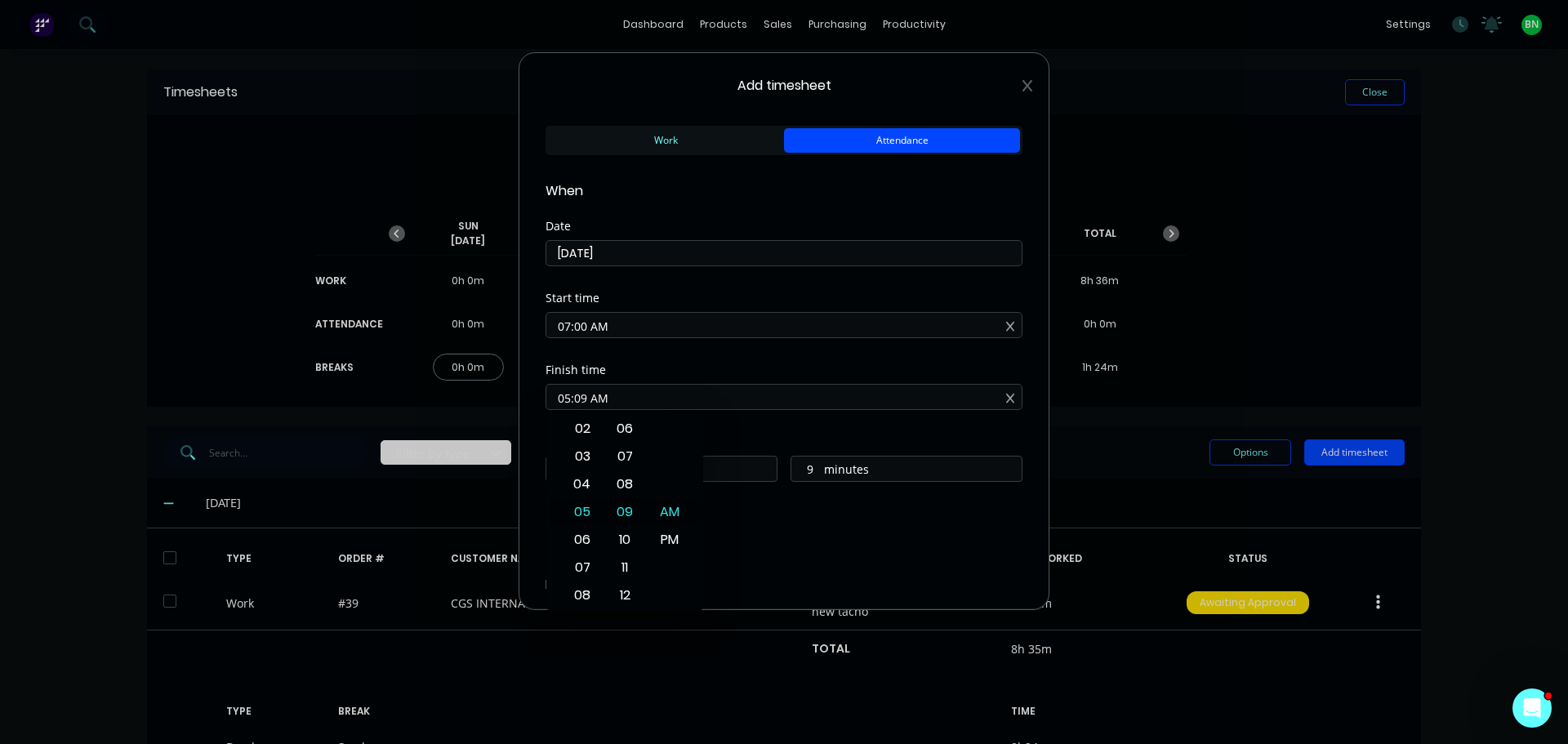
click at [585, 400] on input "05:09 AM" at bounding box center [784, 397] width 475 height 25
type input "05:00 AM"
type input "0"
click at [666, 548] on div "PM" at bounding box center [670, 541] width 40 height 28
type input "05:00 PM"
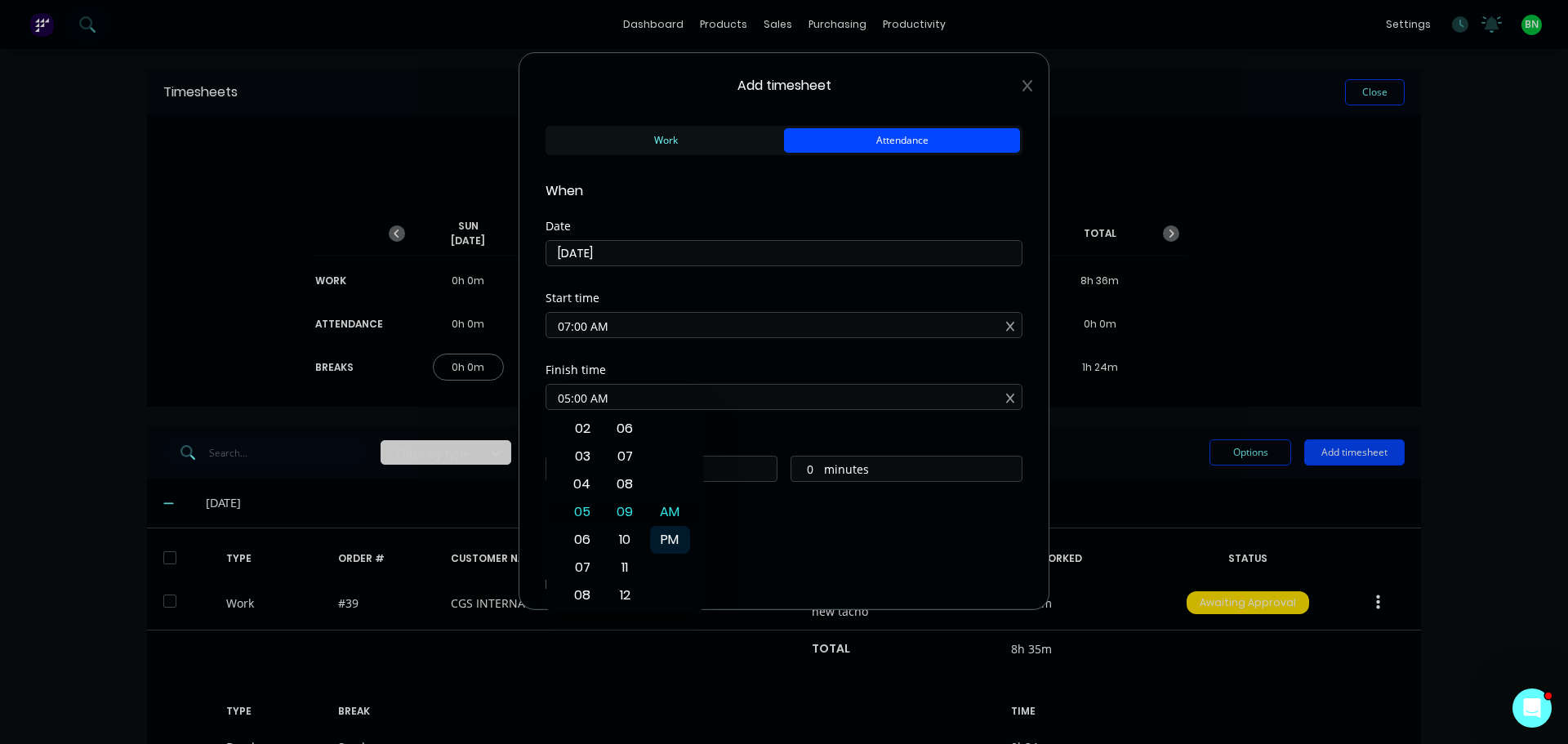
type input "10"
click at [735, 529] on div "Add breaks" at bounding box center [784, 545] width 476 height 34
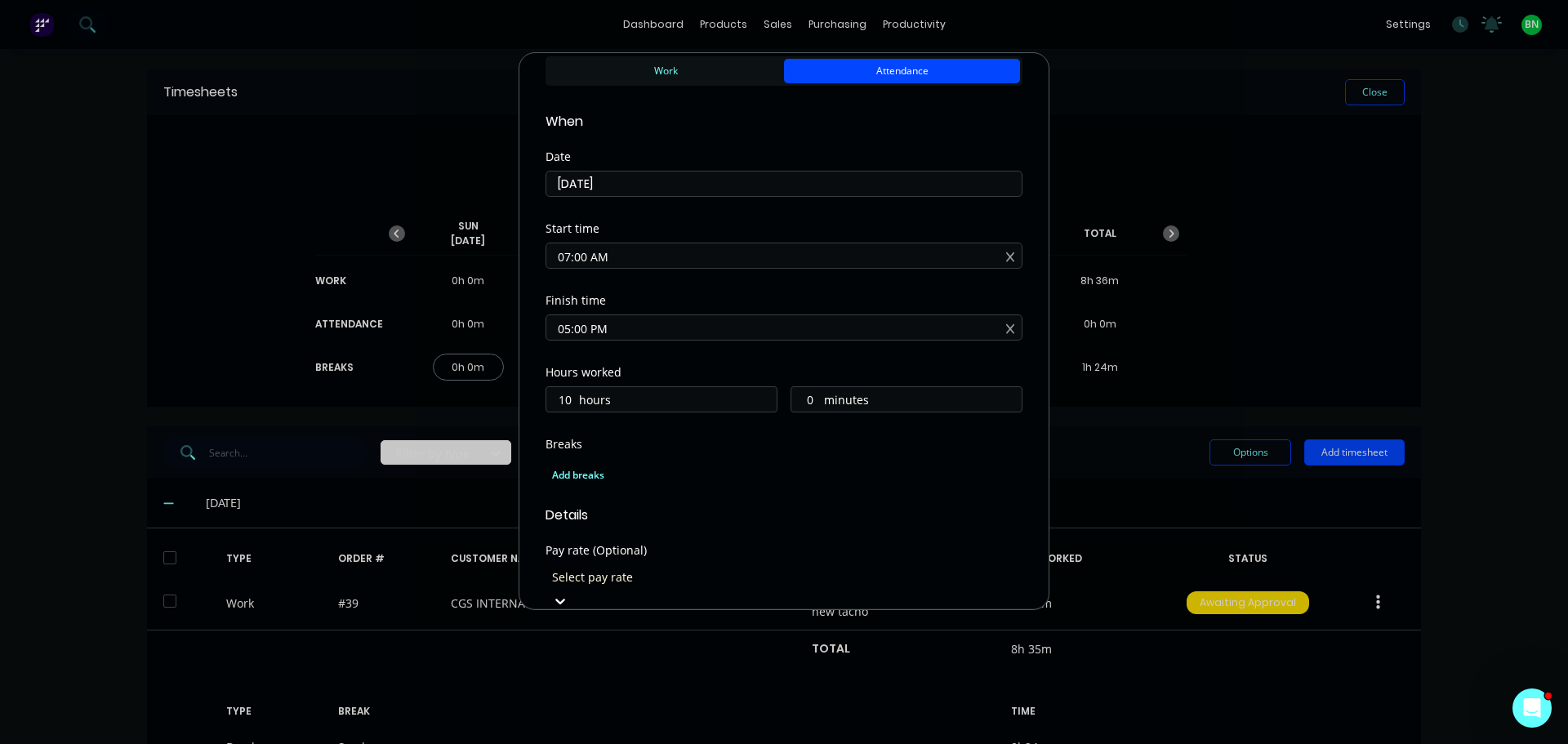
scroll to position [245, 0]
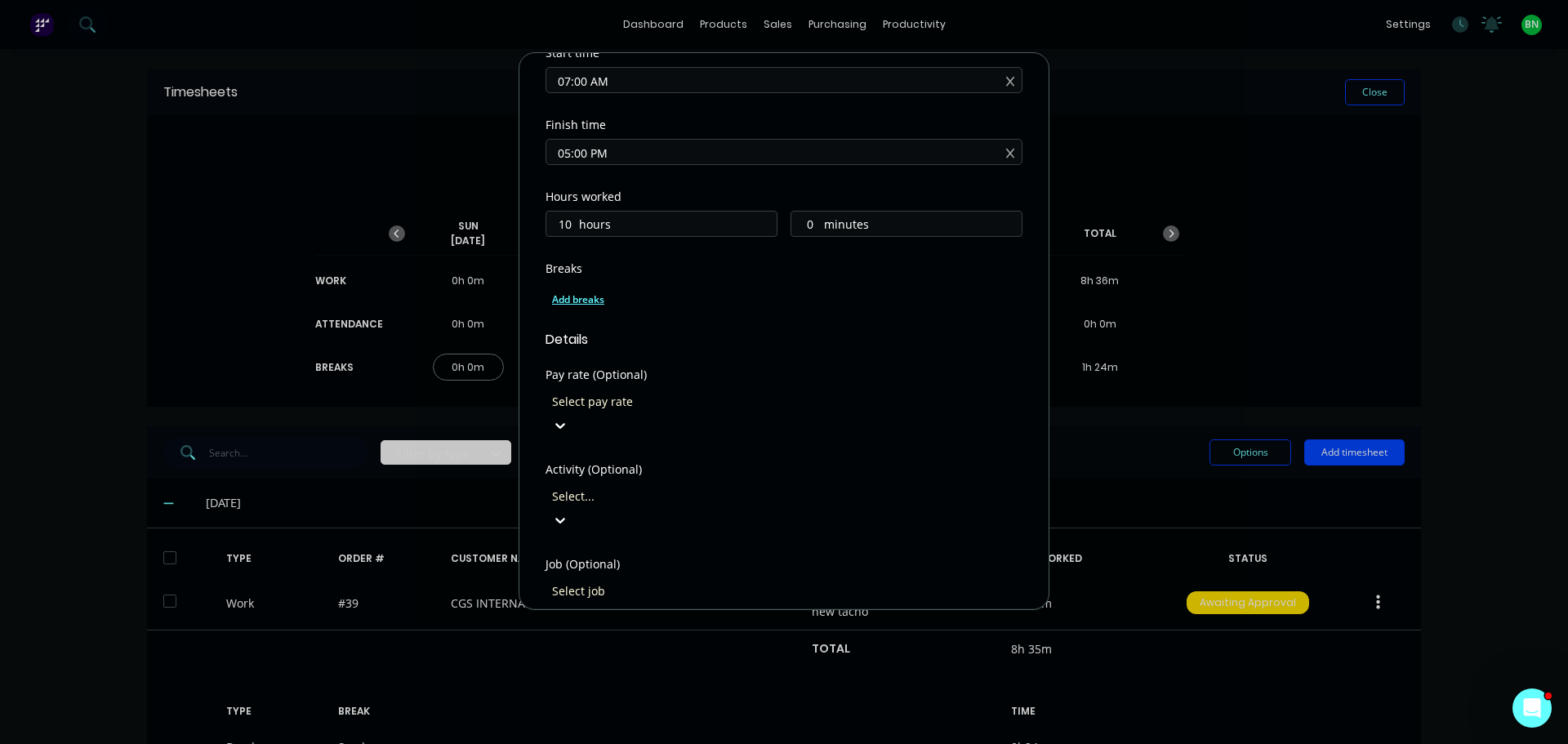
click at [591, 302] on div "Add breaks" at bounding box center [784, 299] width 464 height 21
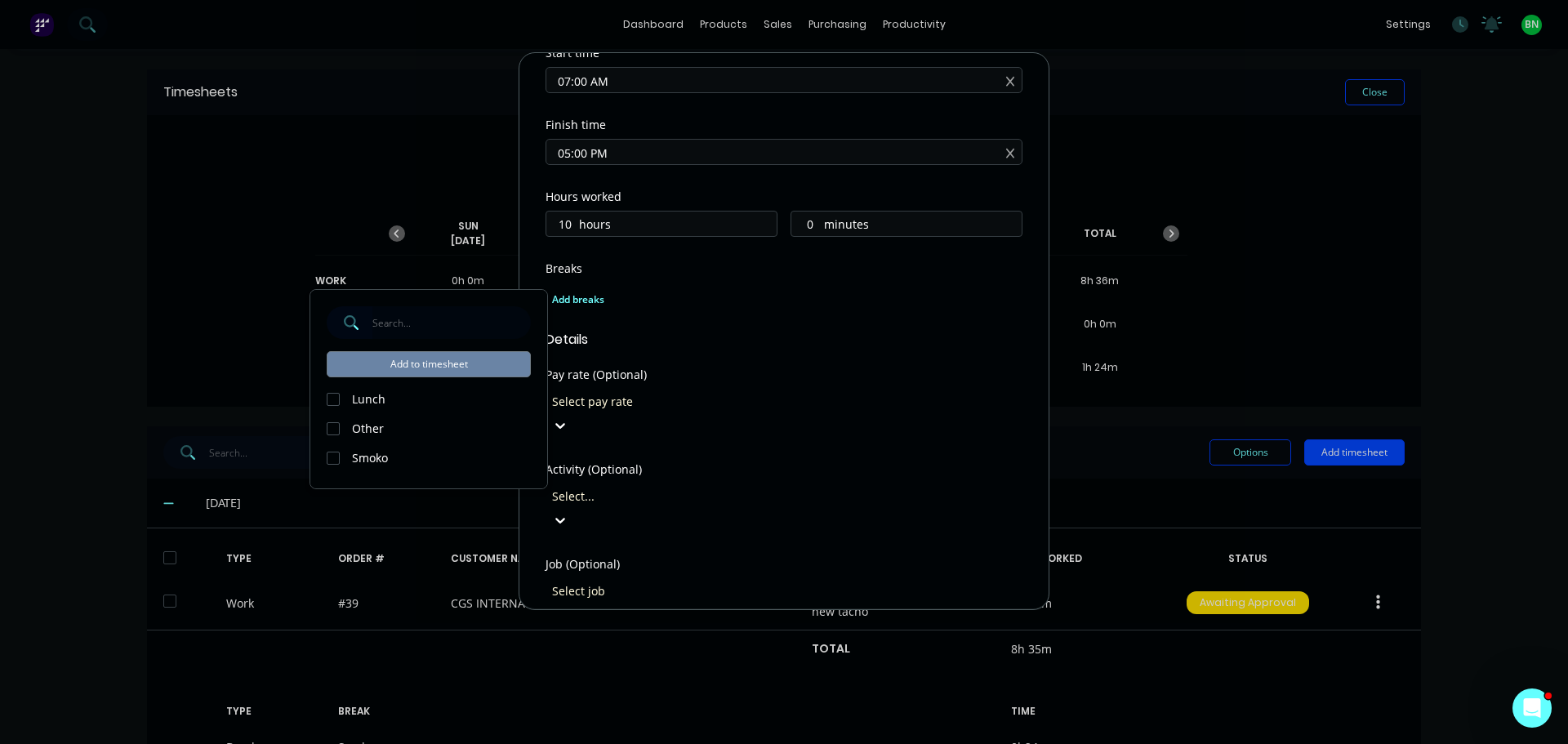
click at [332, 398] on div at bounding box center [333, 399] width 33 height 33
click at [330, 455] on div at bounding box center [333, 458] width 33 height 33
click at [413, 362] on button "Add to timesheet" at bounding box center [429, 364] width 204 height 26
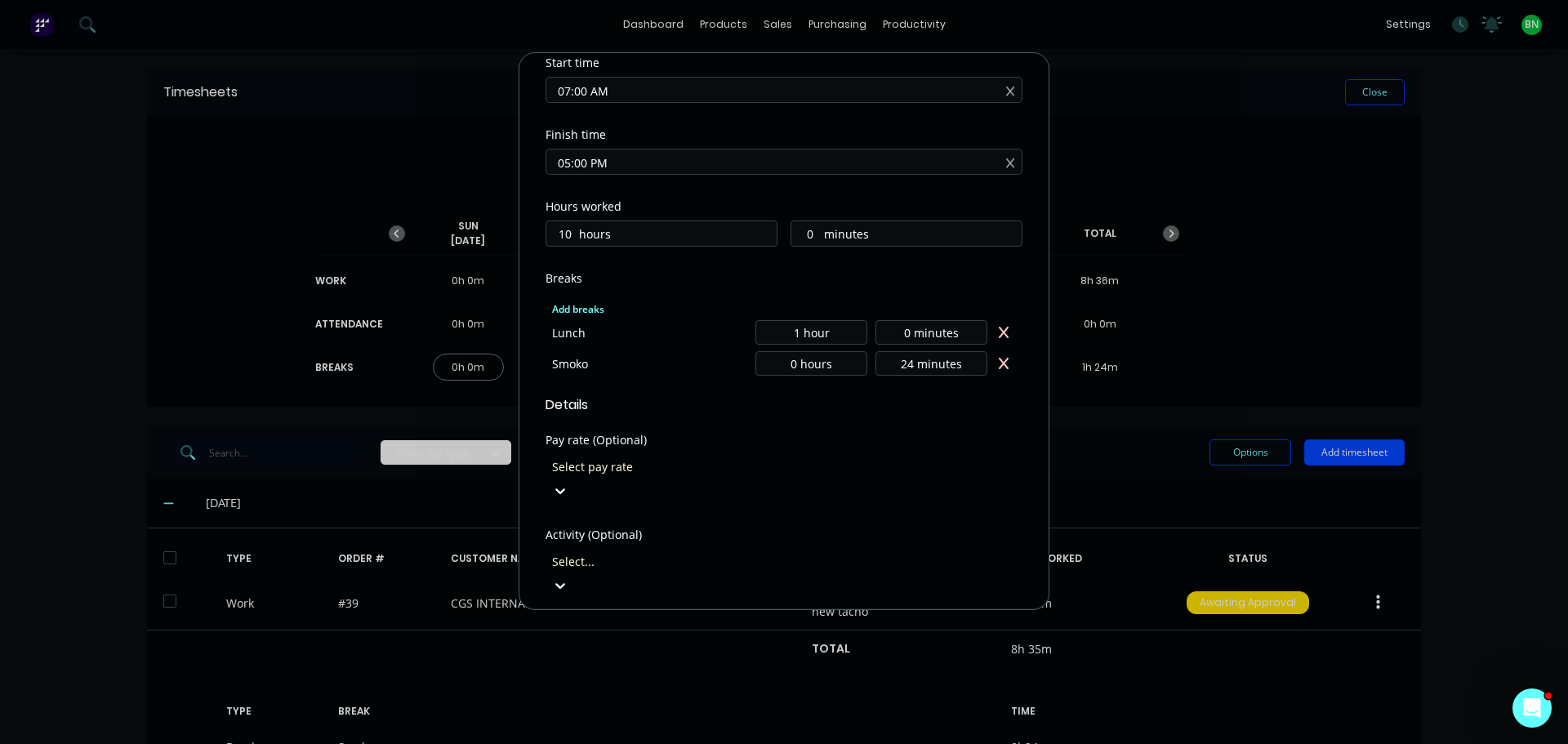
scroll to position [523, 0]
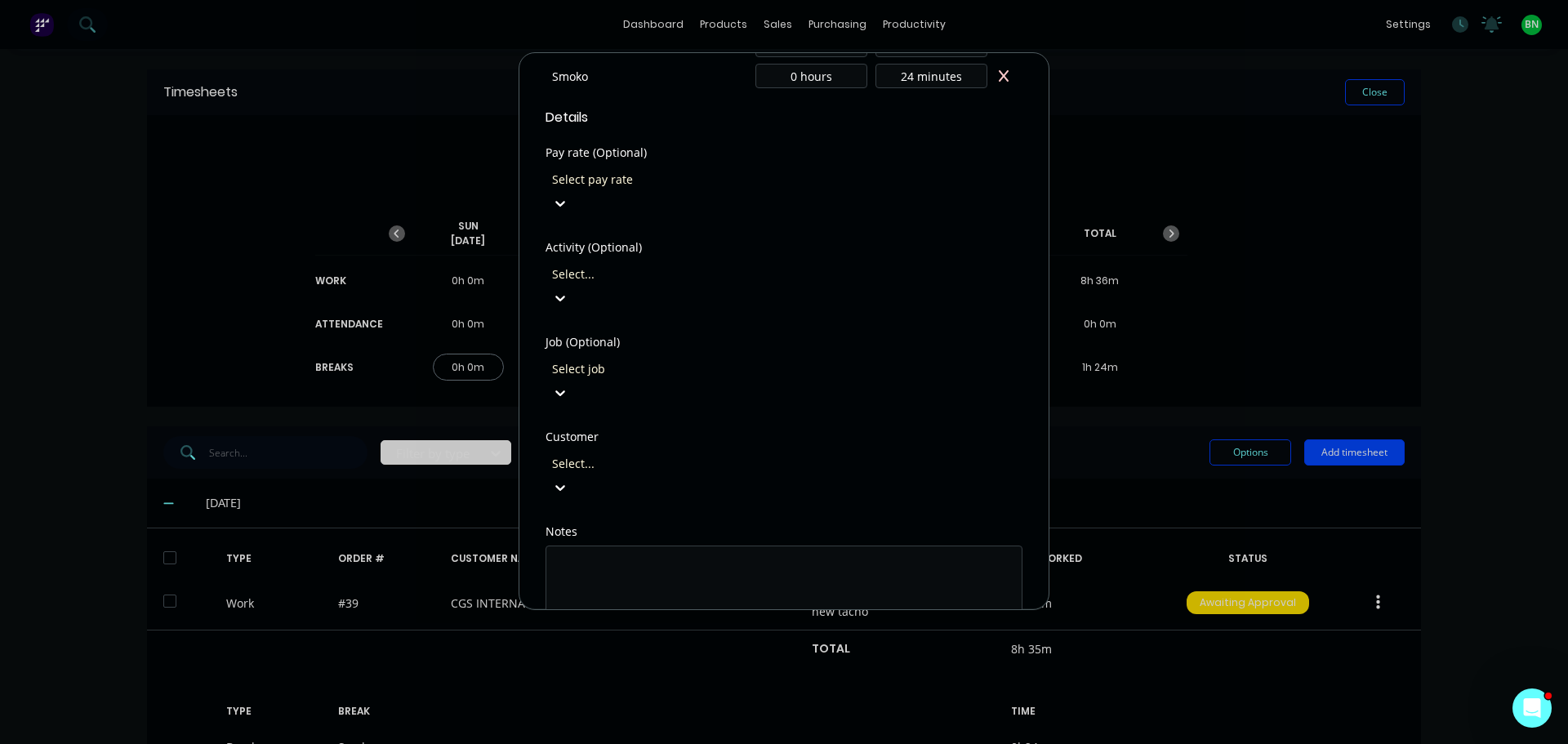
click at [743, 658] on button "Add manual time entry" at bounding box center [745, 671] width 138 height 26
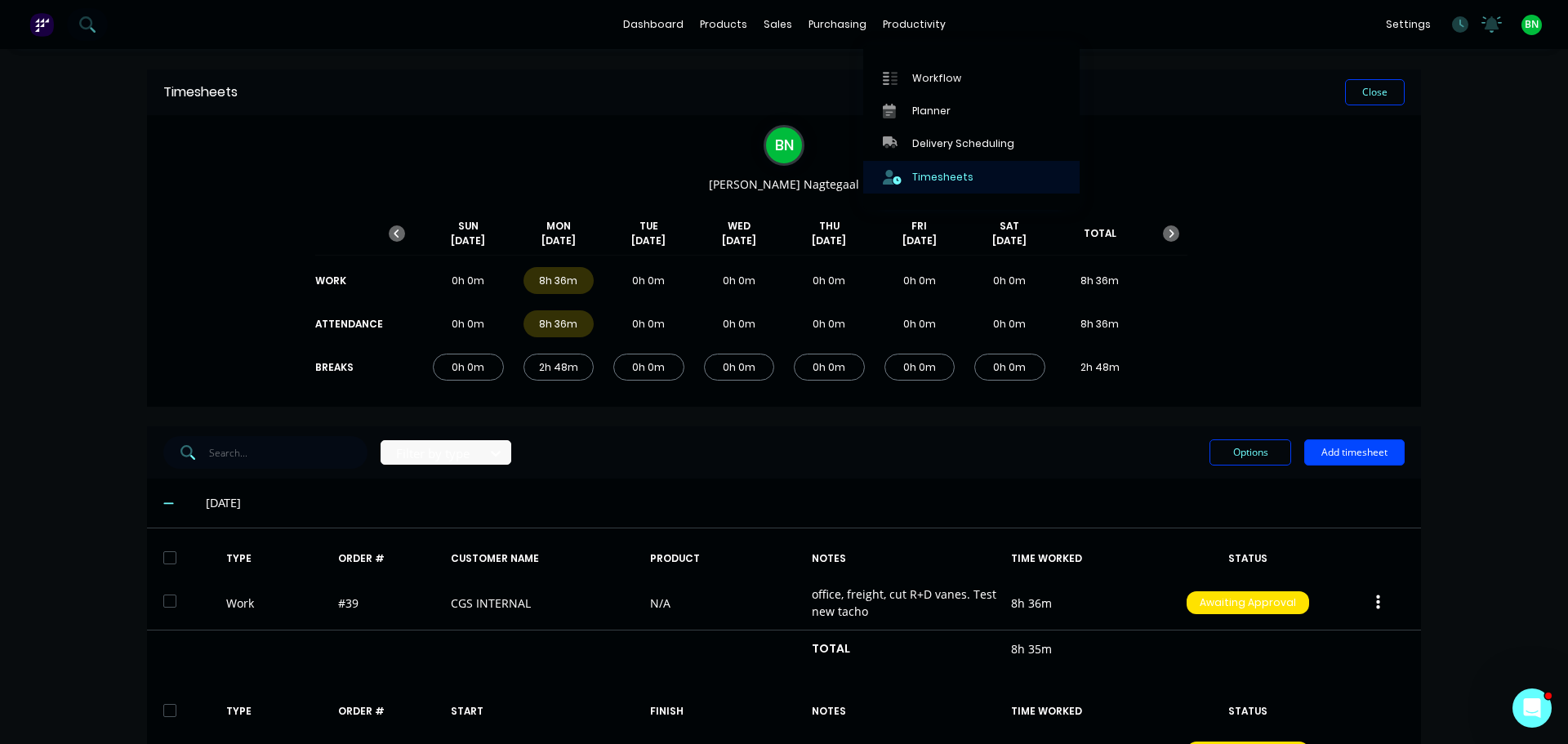
click at [938, 170] on div "Timesheets" at bounding box center [942, 177] width 61 height 15
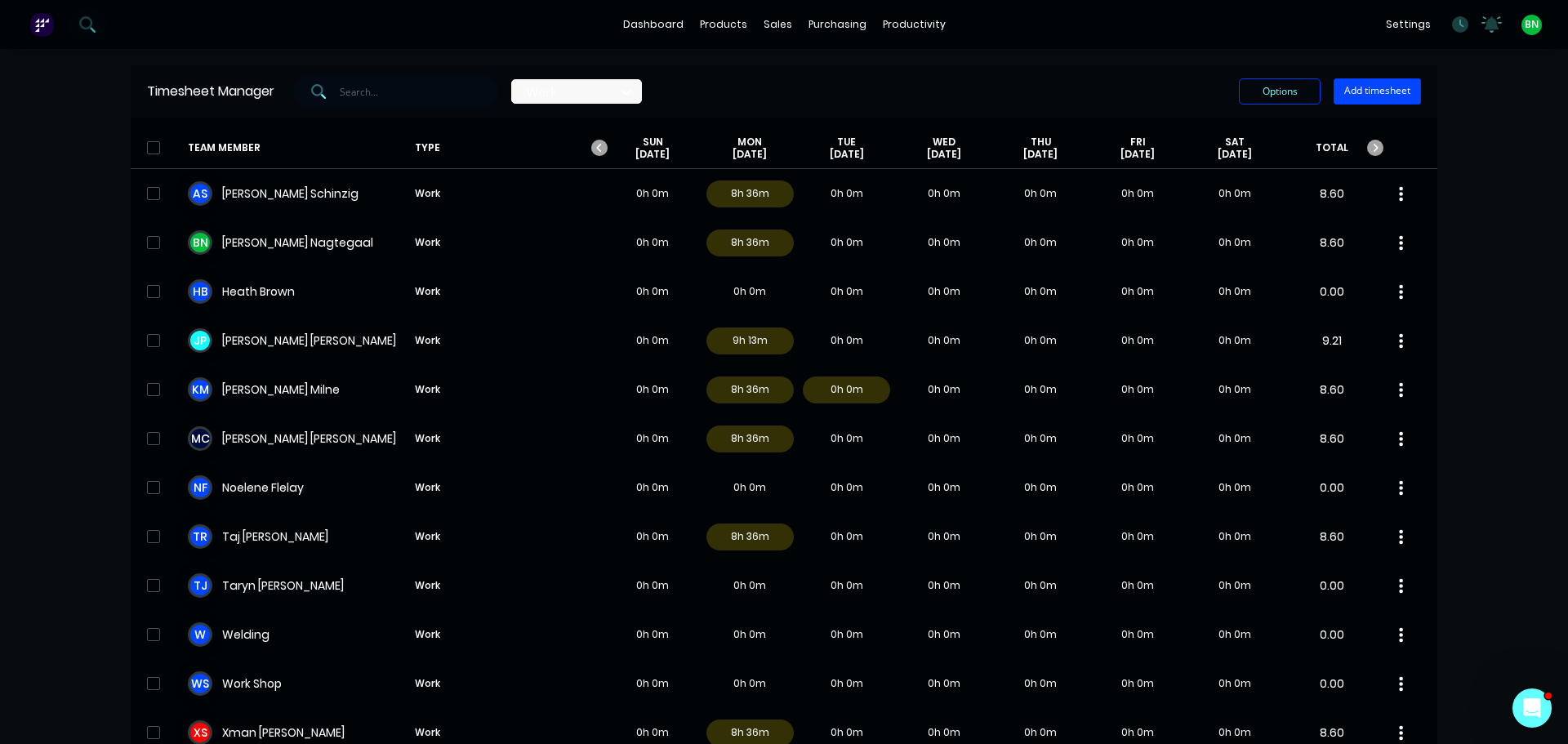
click at [1443, 131] on div "dashboard products sales purchasing productivity dashboard products Product Cat…" at bounding box center [784, 372] width 1568 height 744
click at [397, 91] on input "text" at bounding box center [420, 91] width 159 height 33
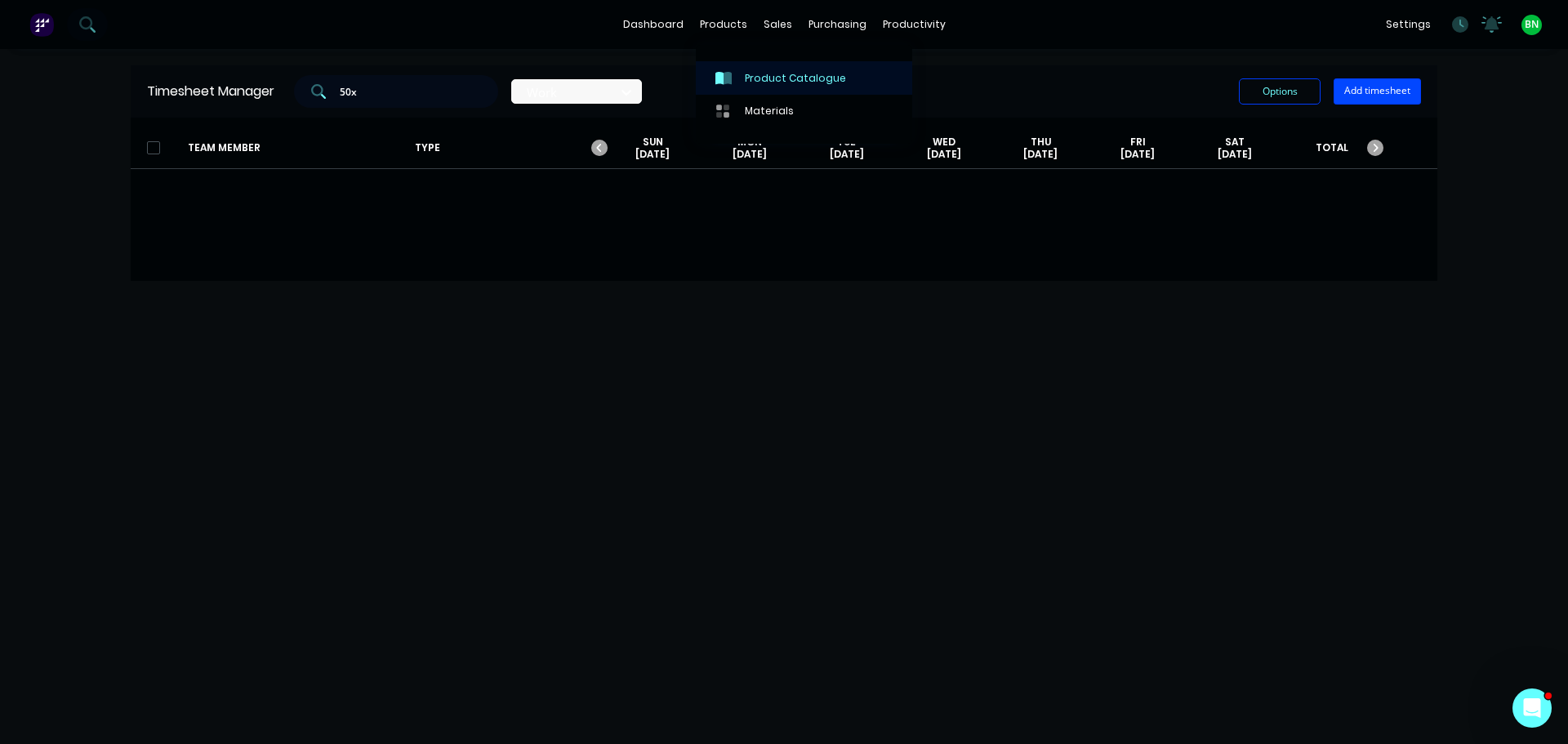
type input "50x"
click at [737, 74] on div at bounding box center [728, 78] width 25 height 15
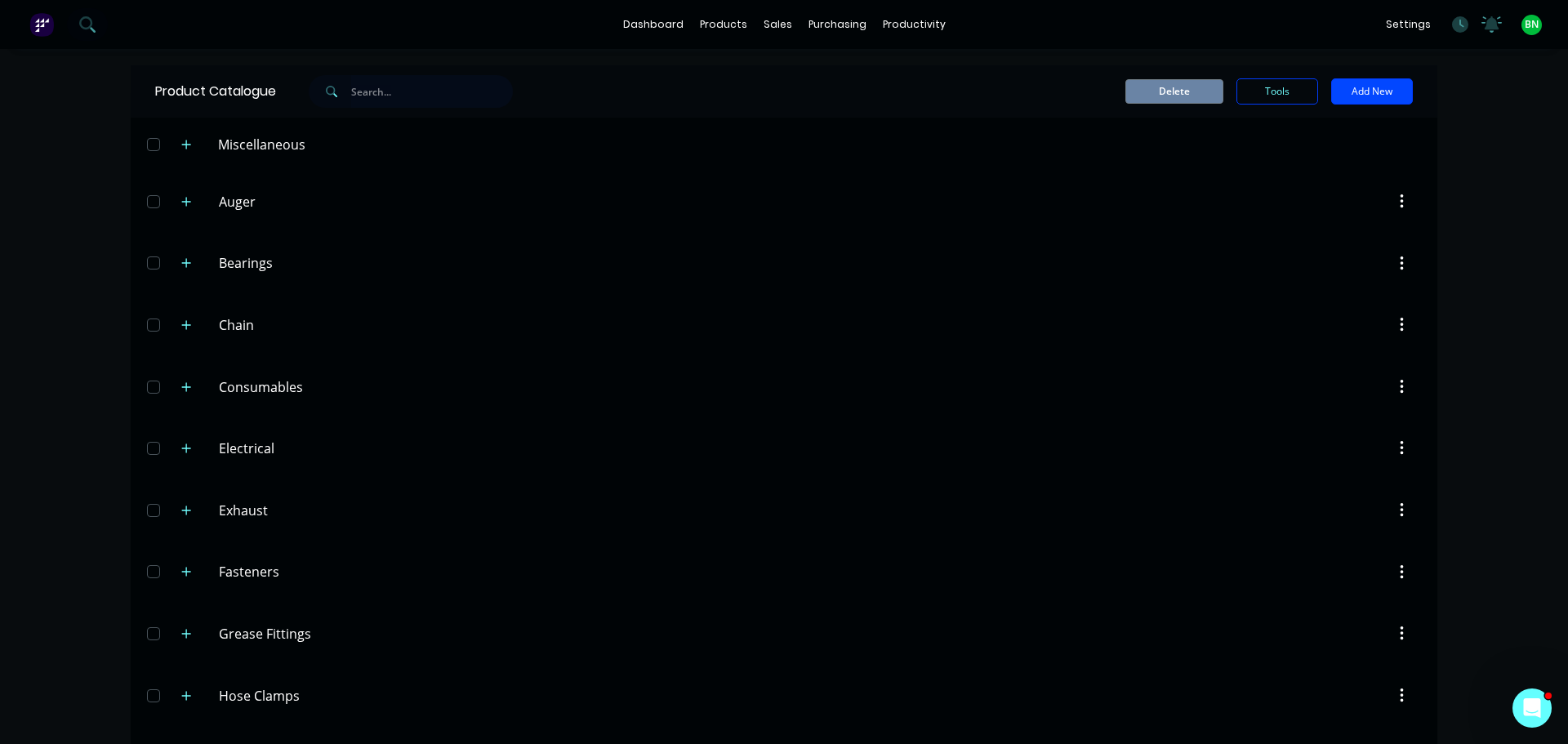
click at [368, 93] on input "text" at bounding box center [432, 91] width 161 height 33
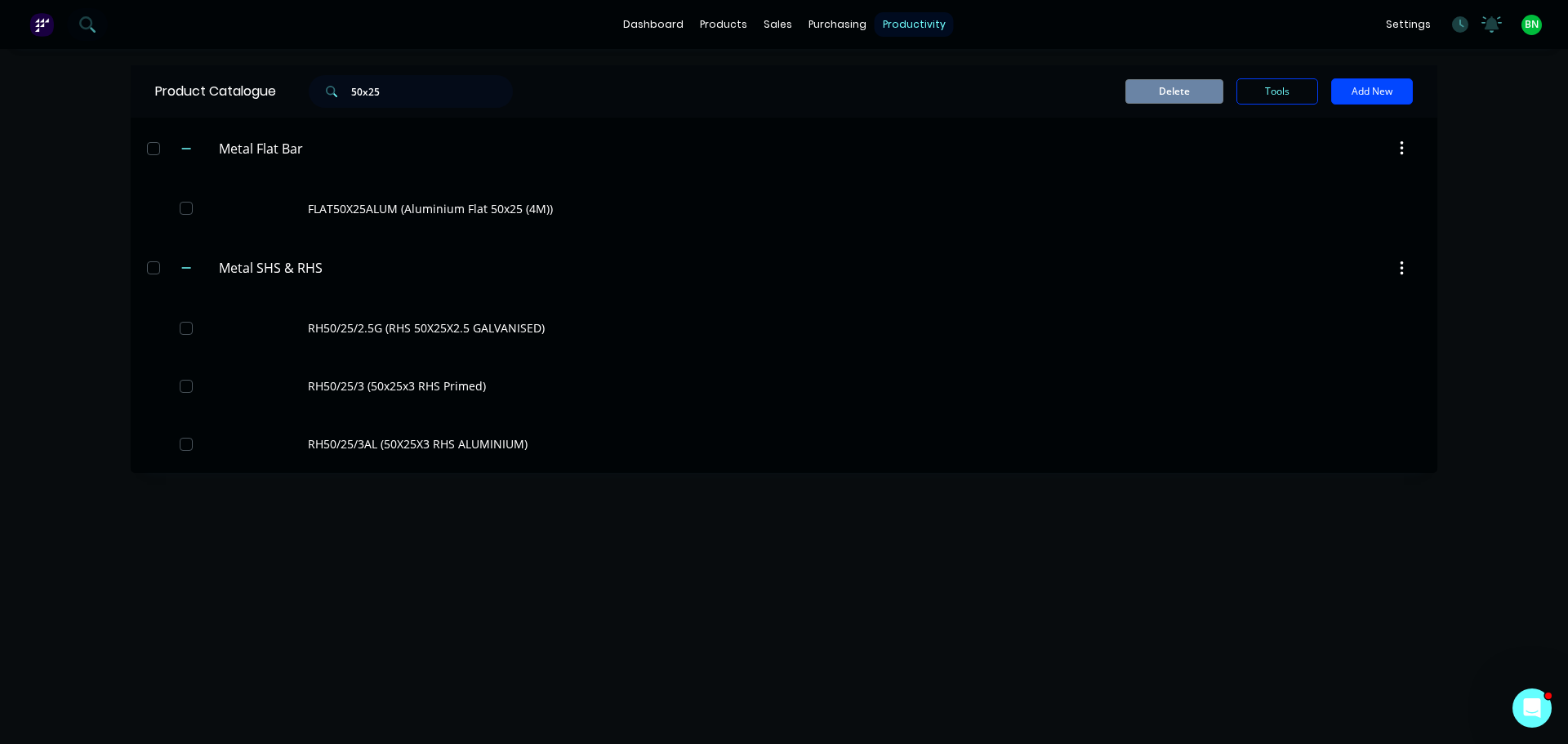
type input "50x25"
